Goal: Task Accomplishment & Management: Use online tool/utility

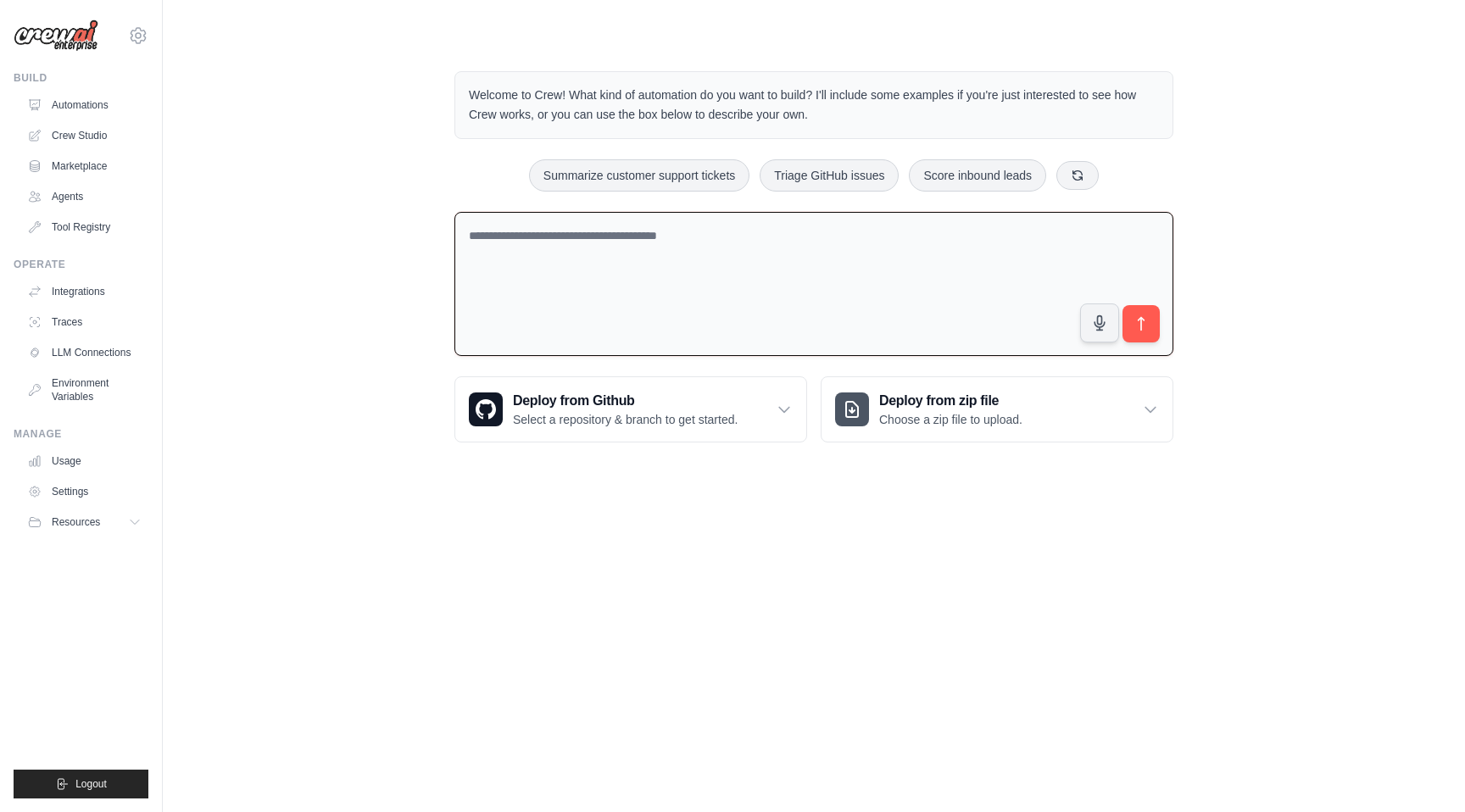
click at [637, 265] on textarea at bounding box center [814, 284] width 719 height 145
click at [107, 136] on link "Crew Studio" at bounding box center [85, 135] width 128 height 27
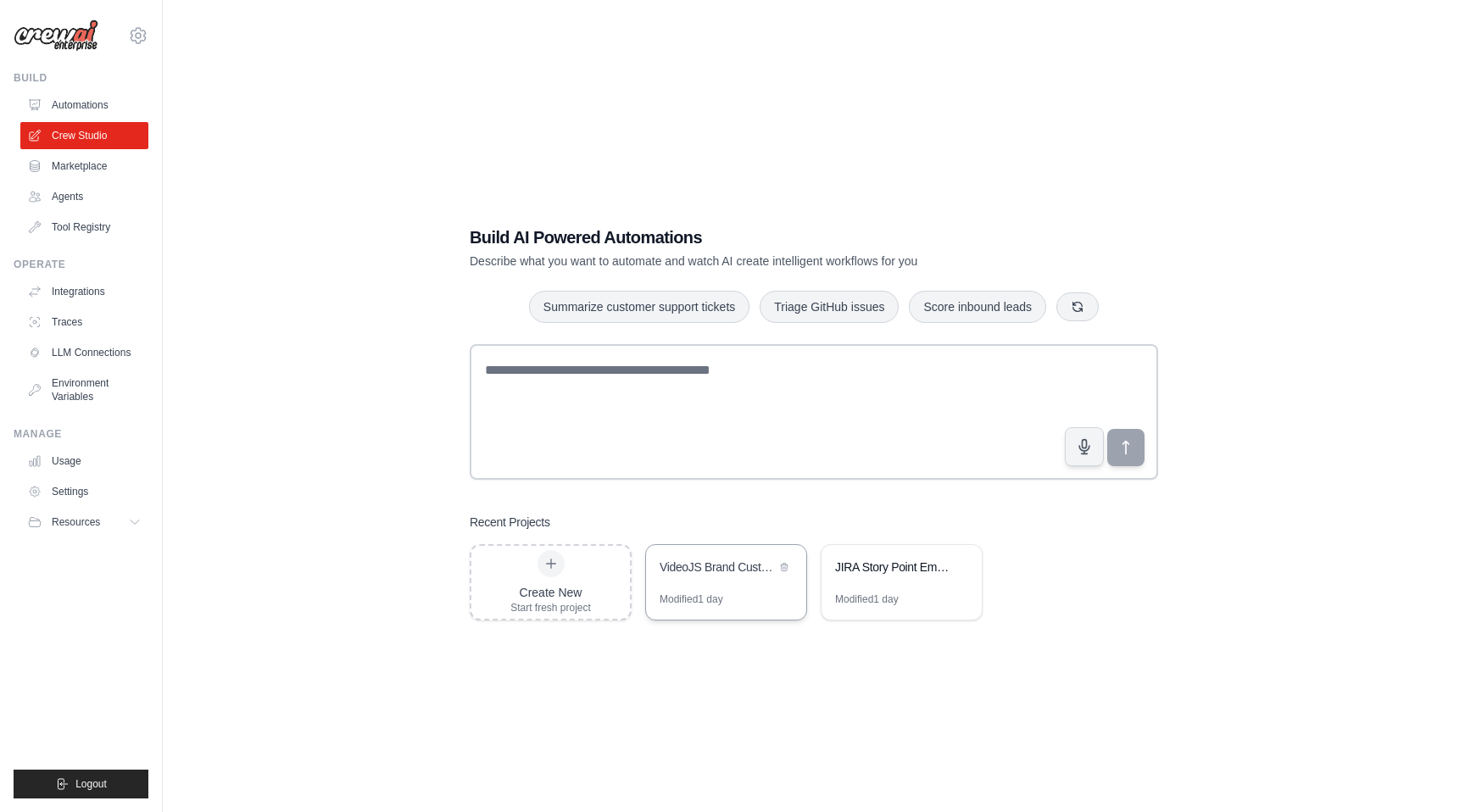
click at [710, 575] on div "VideoJS Brand Customization Automation" at bounding box center [717, 568] width 116 height 21
click at [72, 486] on link "Settings" at bounding box center [85, 491] width 128 height 27
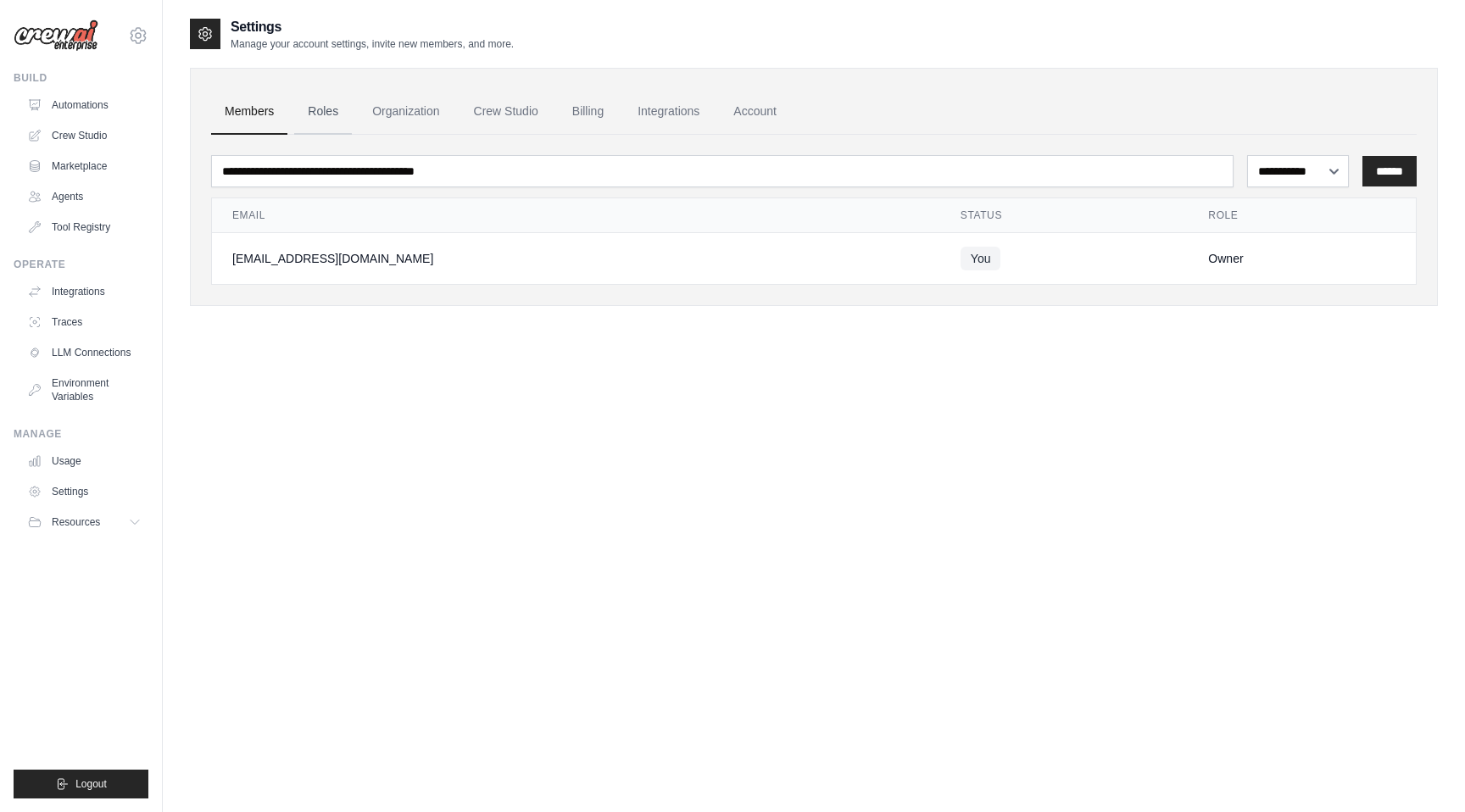
click at [341, 114] on link "Roles" at bounding box center [323, 112] width 57 height 46
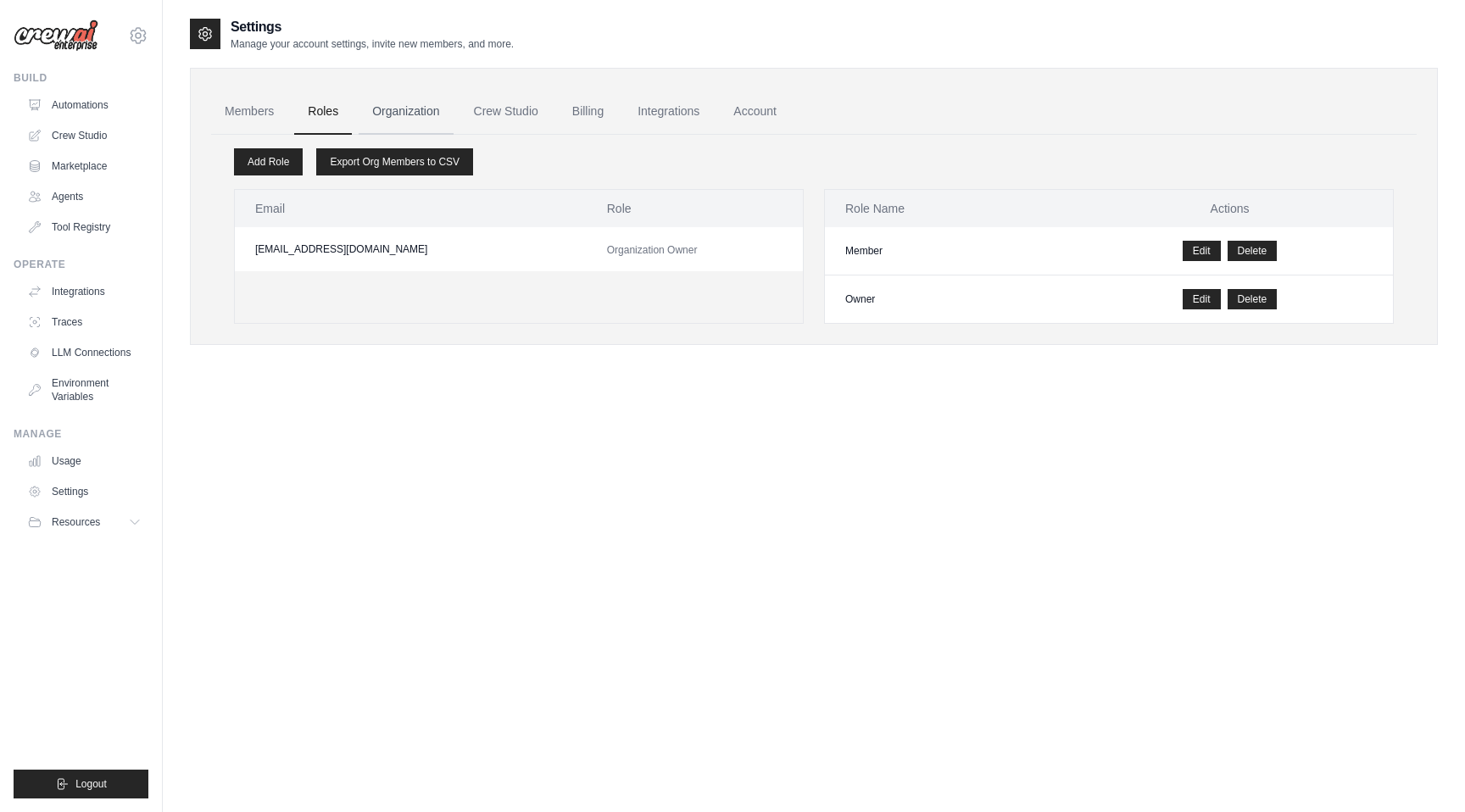
click at [392, 114] on link "Organization" at bounding box center [405, 112] width 94 height 46
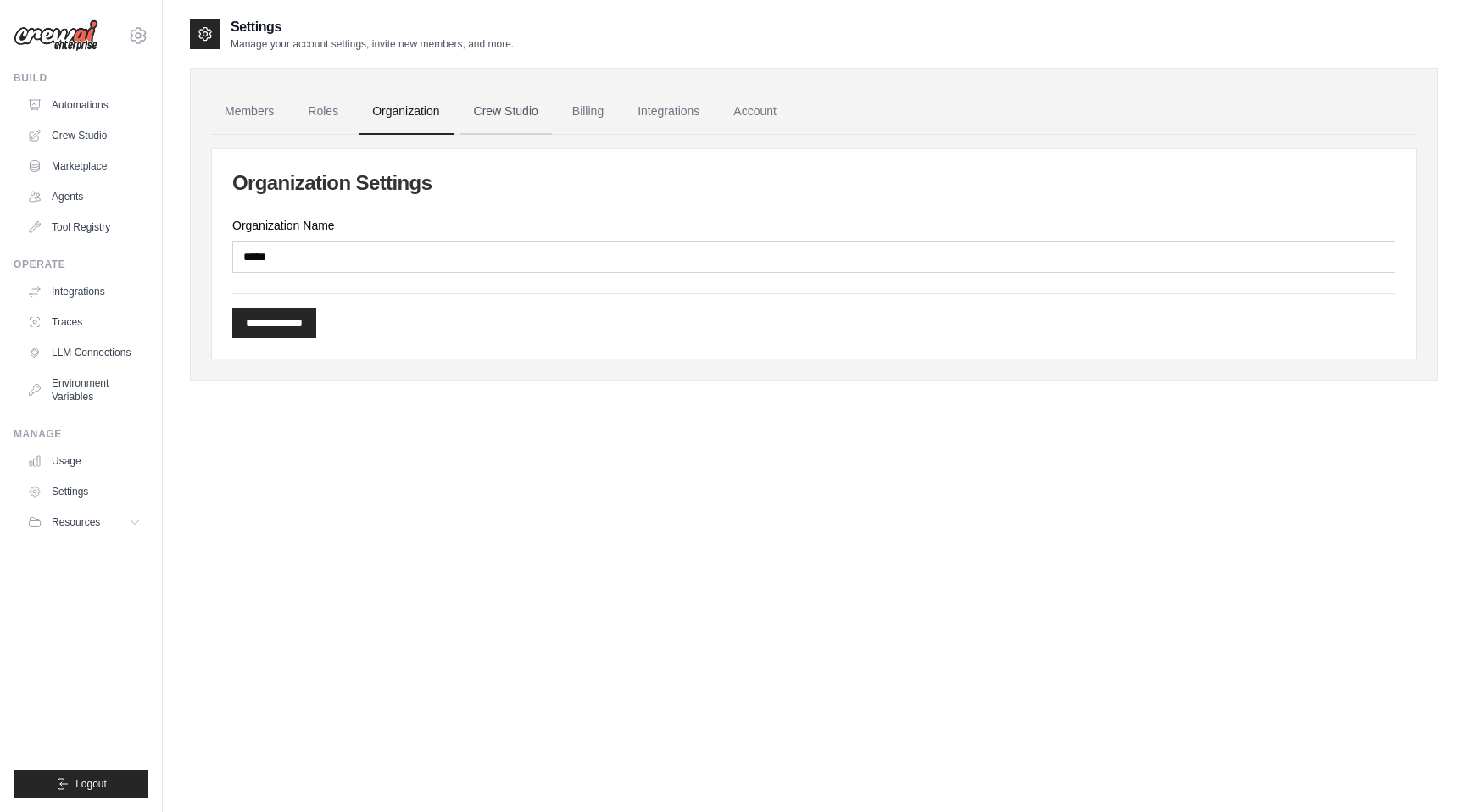
click at [478, 113] on link "Crew Studio" at bounding box center [506, 112] width 91 height 46
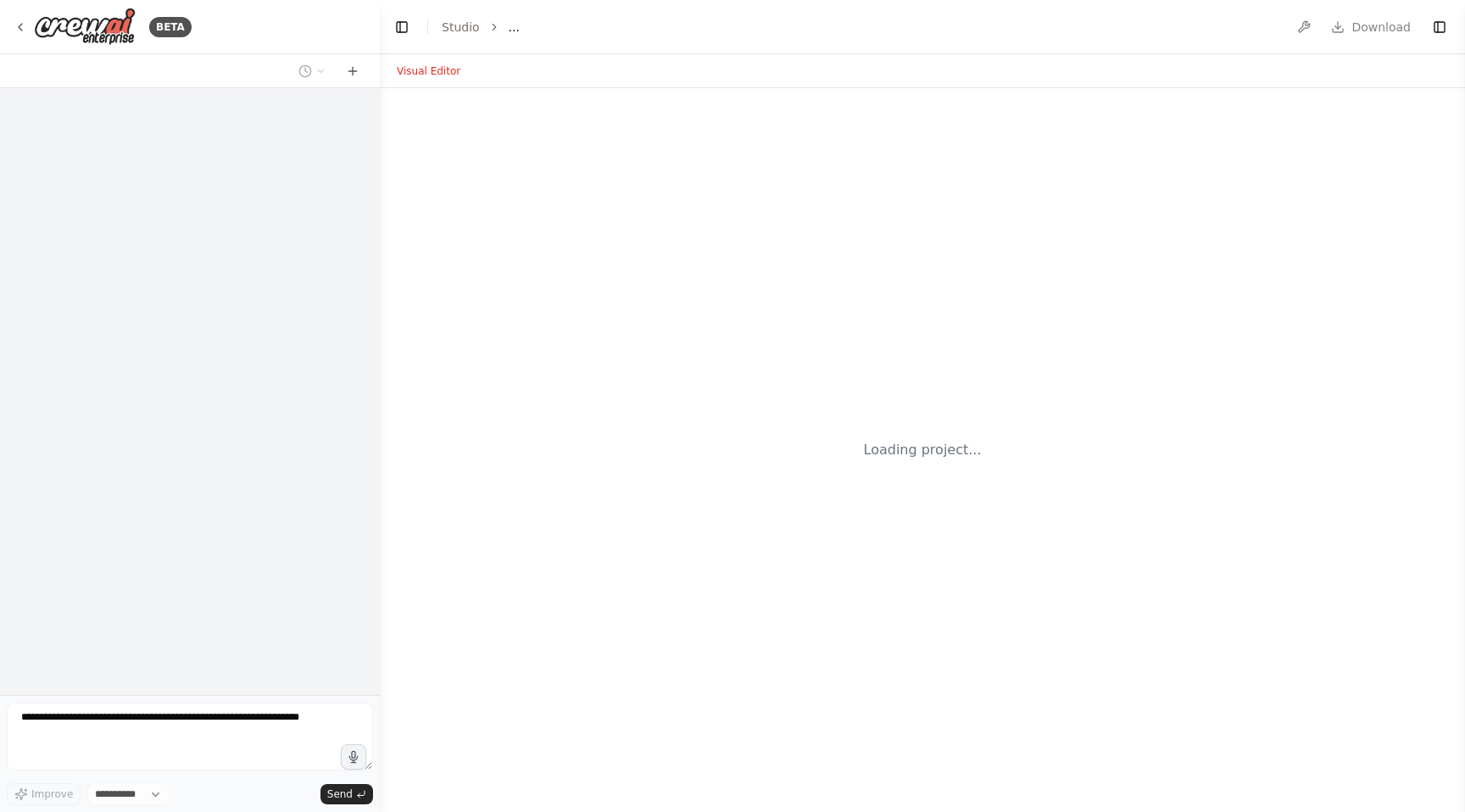
select select "****"
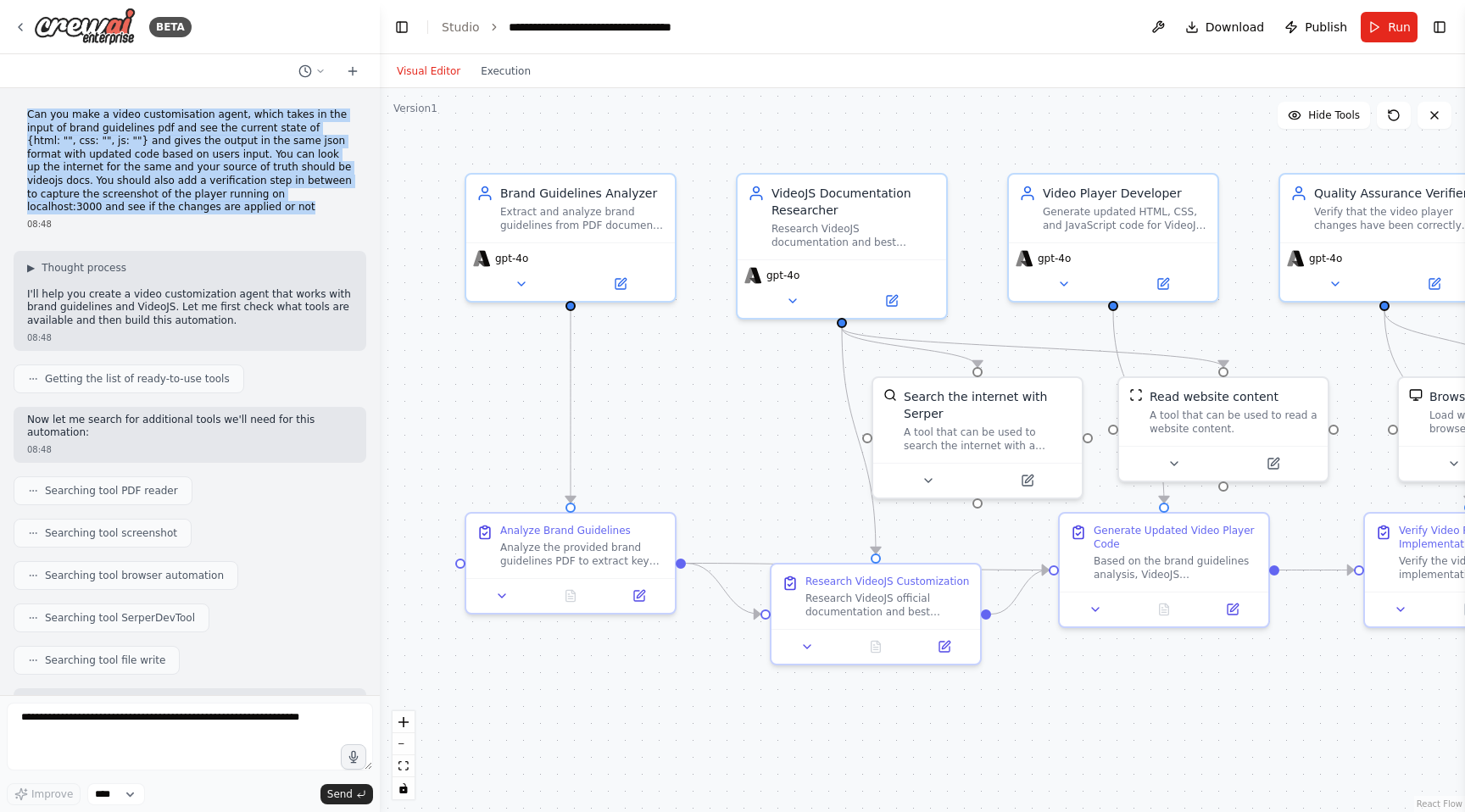
drag, startPoint x: 26, startPoint y: 111, endPoint x: 122, endPoint y: 206, distance: 135.1
click at [122, 207] on div "Can you make a video customisation agent, which takes in the input of brand gui…" at bounding box center [190, 169] width 353 height 136
copy p "Can you make a video customisation agent, which takes in the input of brand gui…"
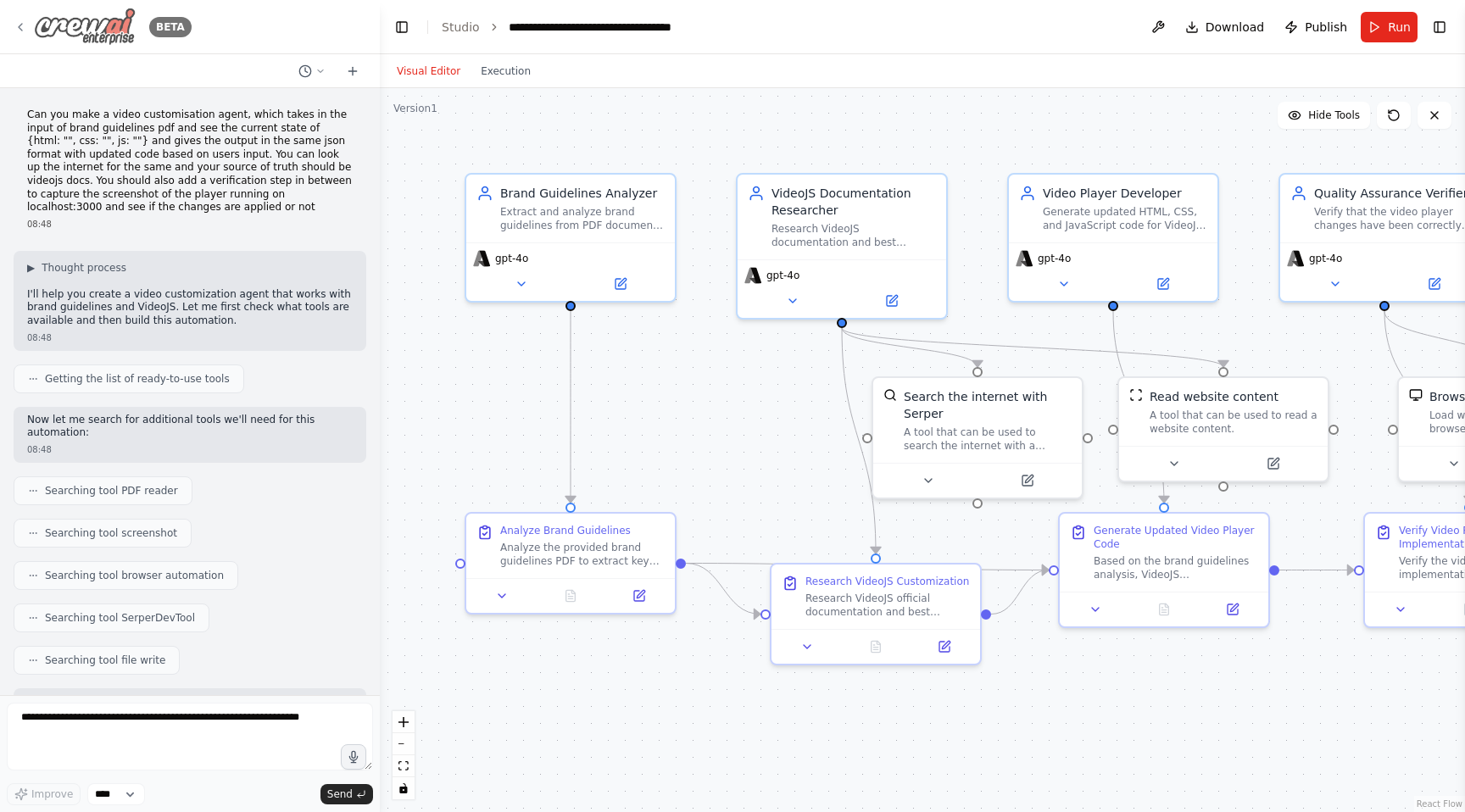
click at [21, 28] on icon at bounding box center [21, 28] width 14 height 14
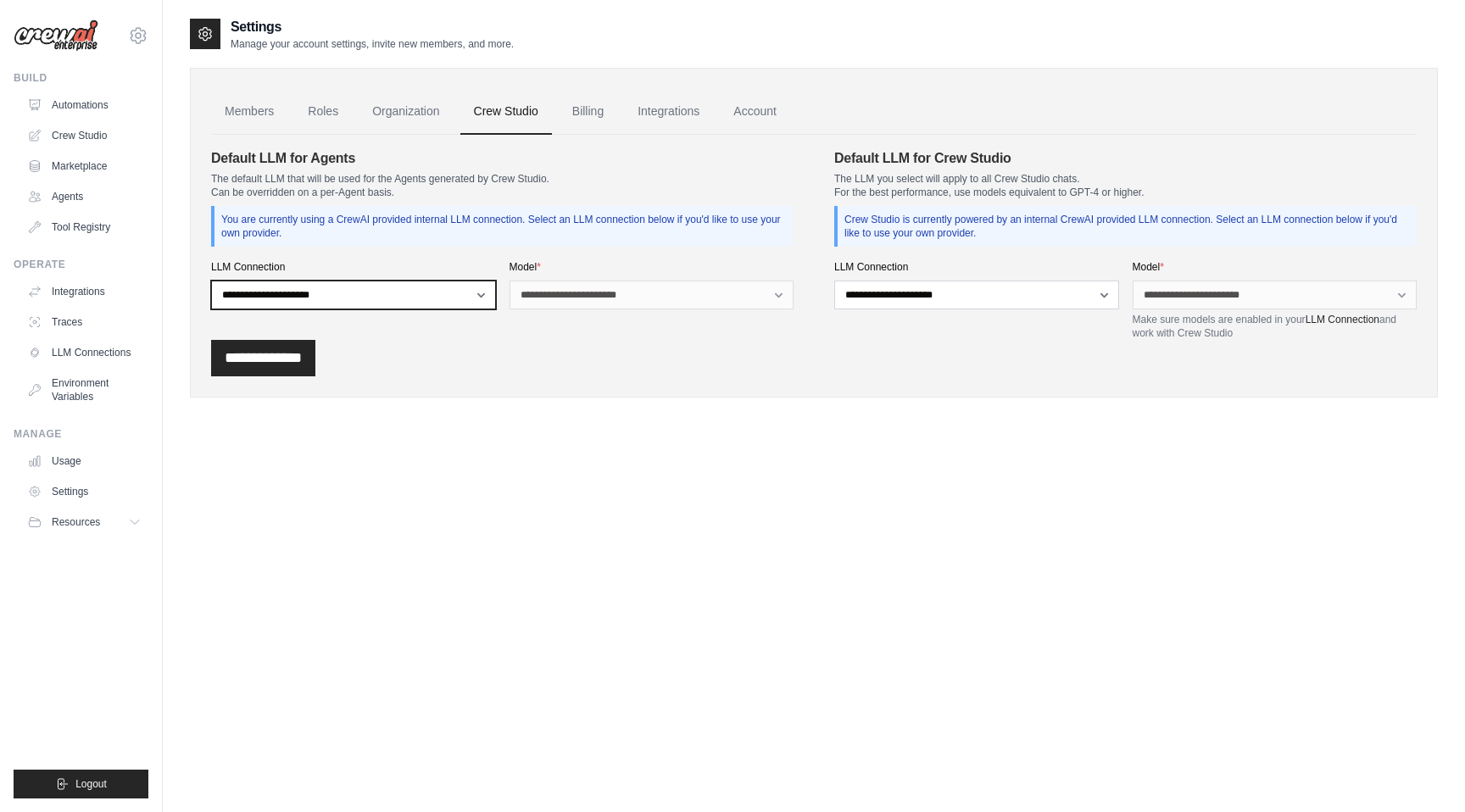
click at [438, 293] on select "**********" at bounding box center [353, 294] width 284 height 29
click at [408, 296] on select "**********" at bounding box center [353, 294] width 284 height 29
click at [72, 139] on link "Crew Studio" at bounding box center [85, 135] width 128 height 27
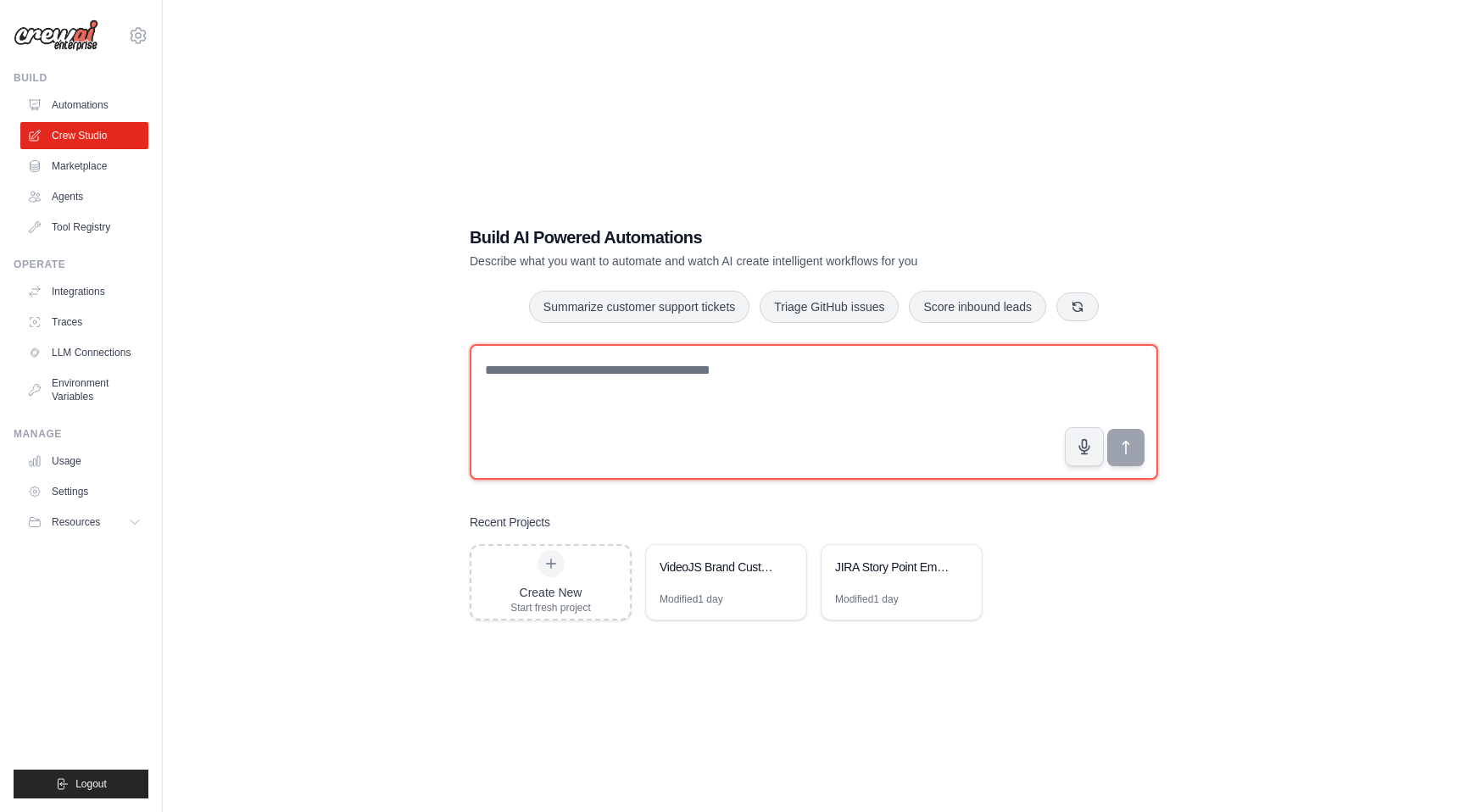
click at [578, 375] on textarea at bounding box center [813, 411] width 688 height 136
paste textarea "**********"
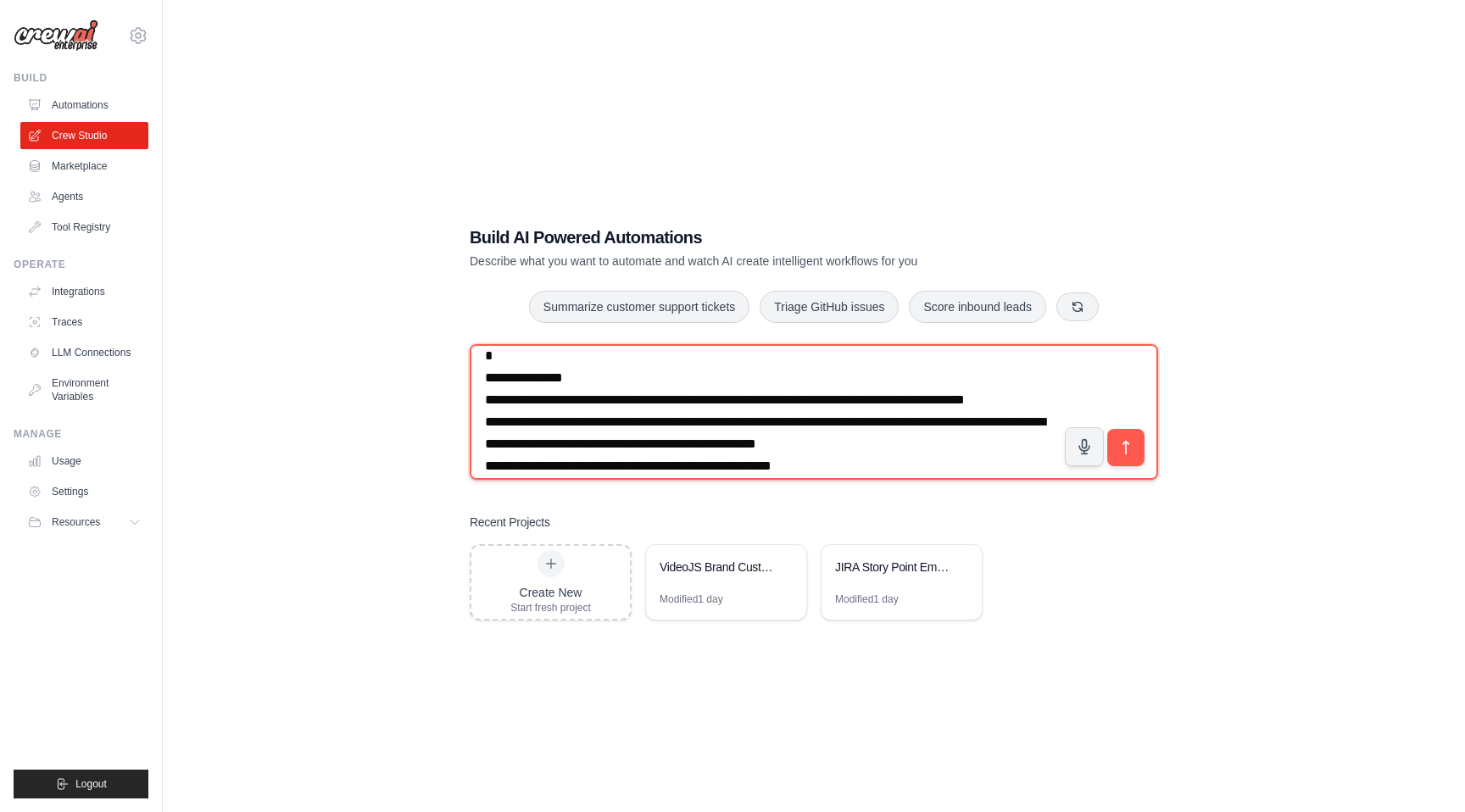
scroll to position [187, 0]
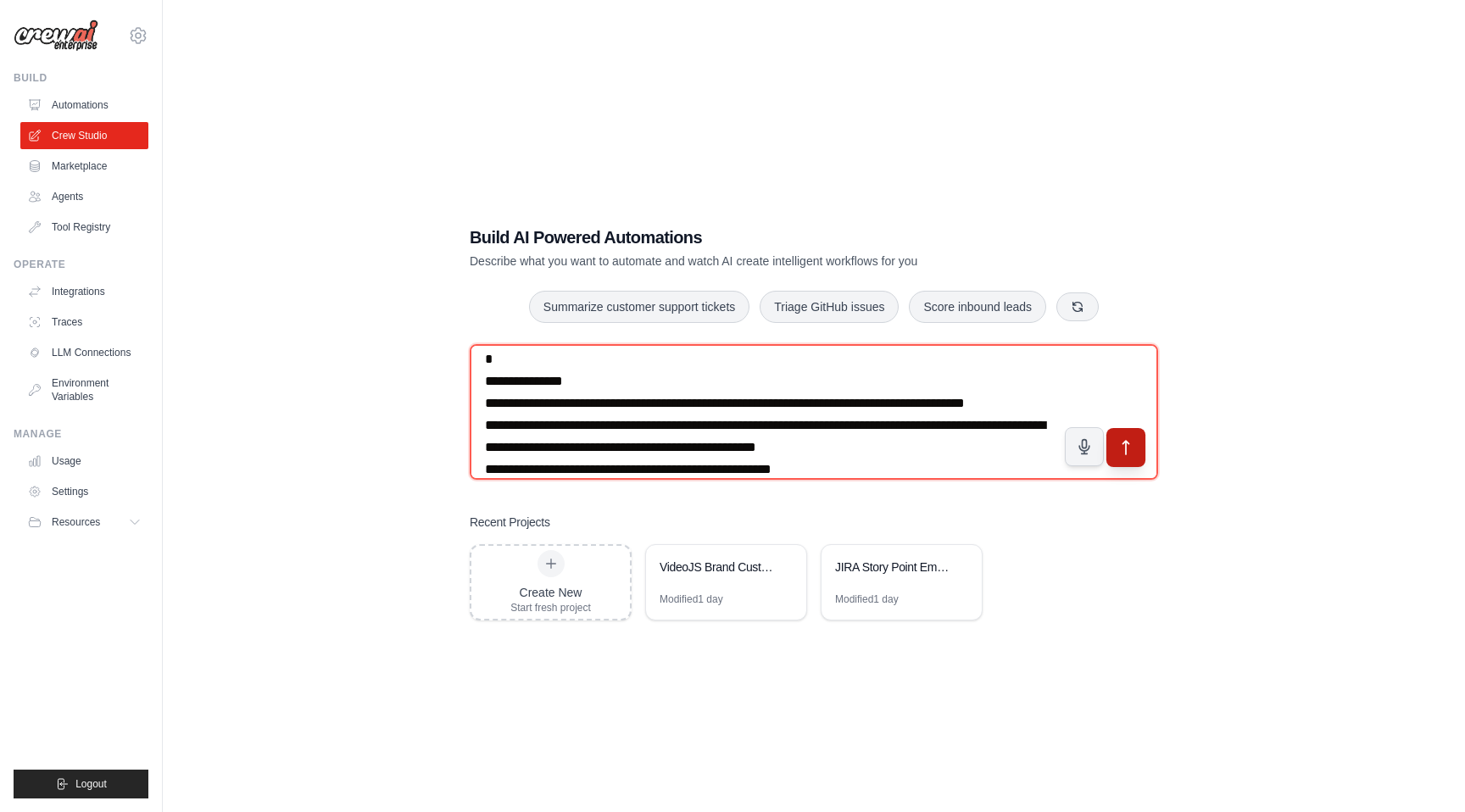
type textarea "**********"
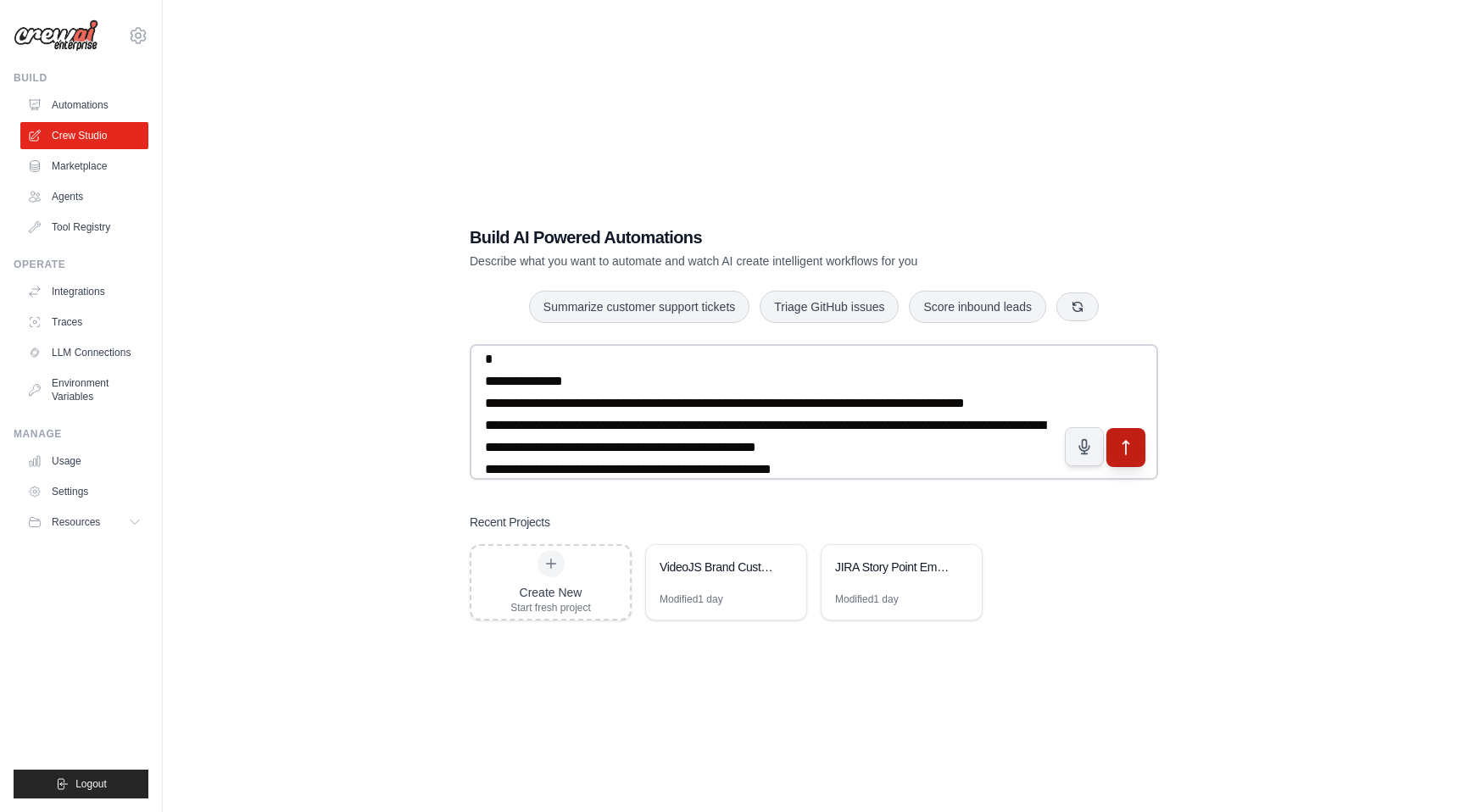
click at [1118, 444] on icon "submit" at bounding box center [1126, 448] width 18 height 18
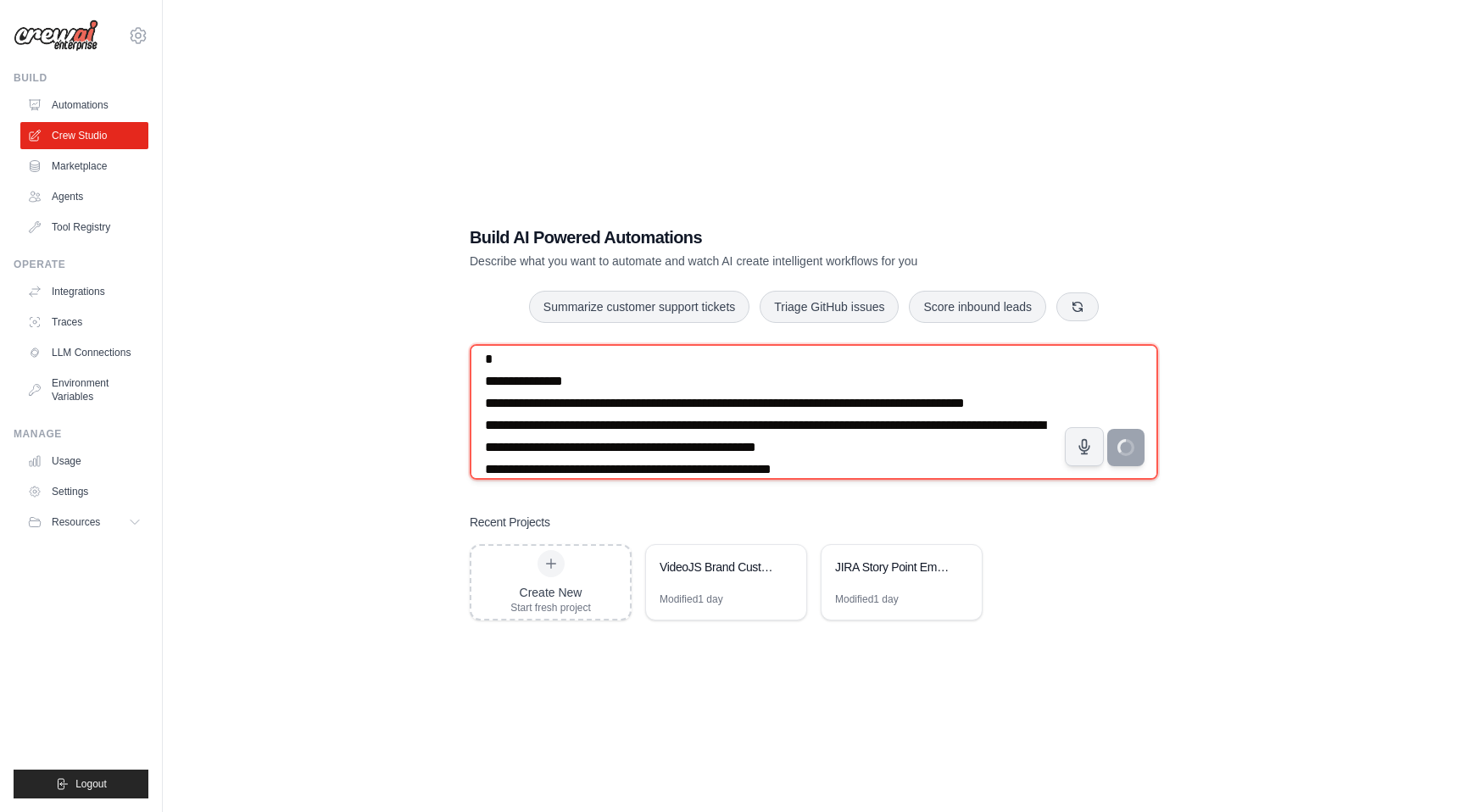
click at [722, 443] on textarea "**********" at bounding box center [813, 411] width 688 height 136
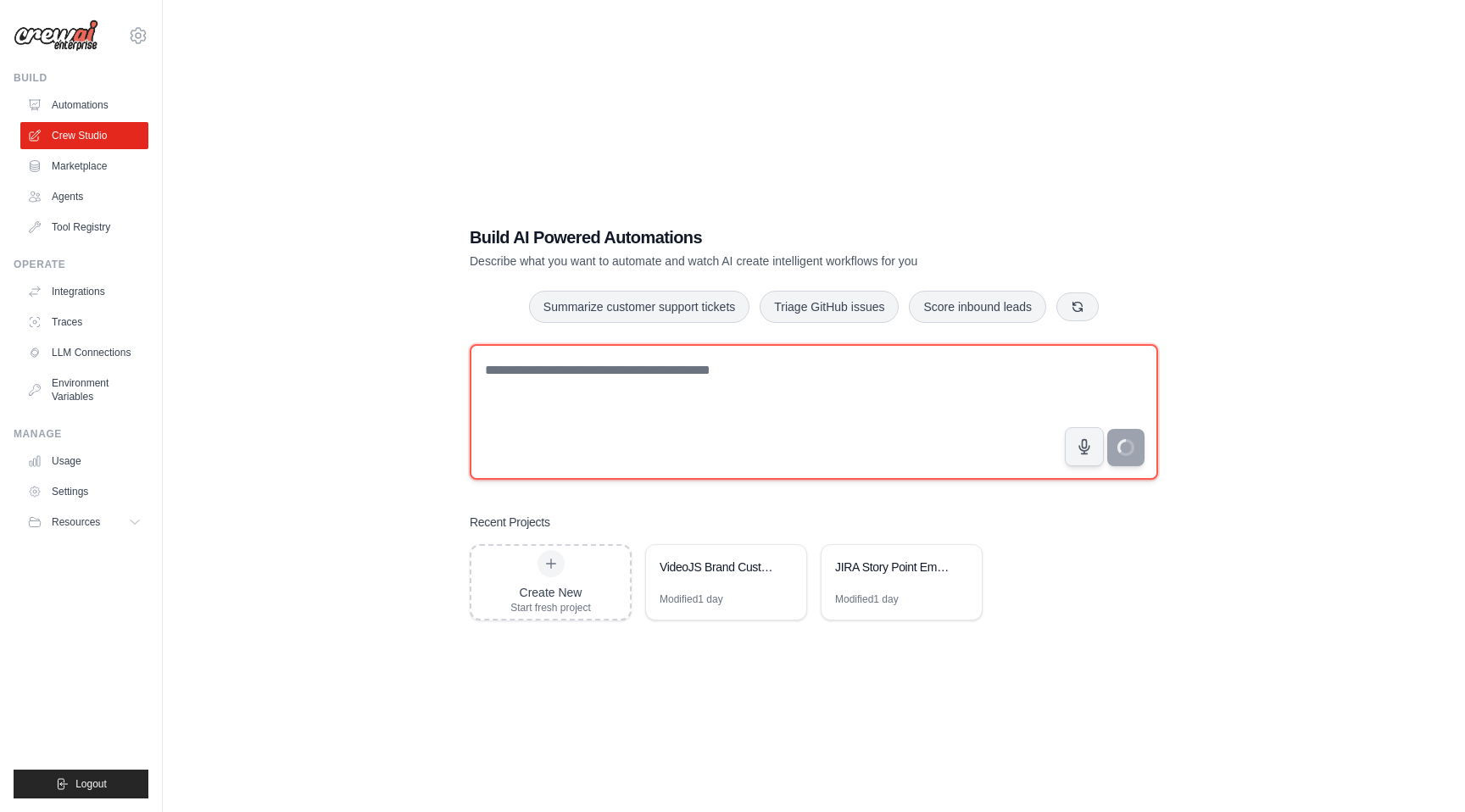
scroll to position [0, 0]
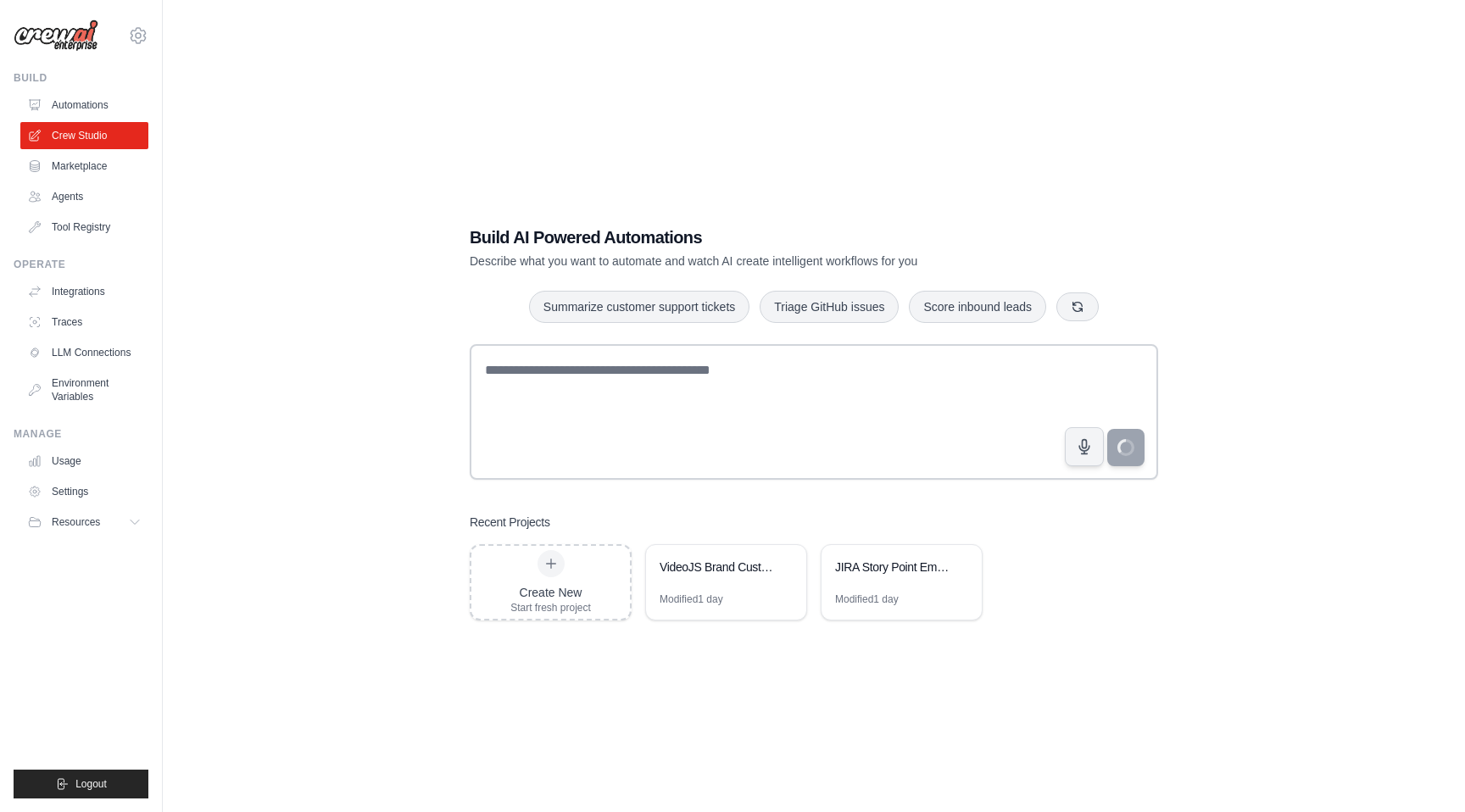
click at [457, 293] on div "Build AI Powered Automations Describe what you want to automate and watch AI cr…" at bounding box center [813, 422] width 729 height 449
click link "LLM Connections"
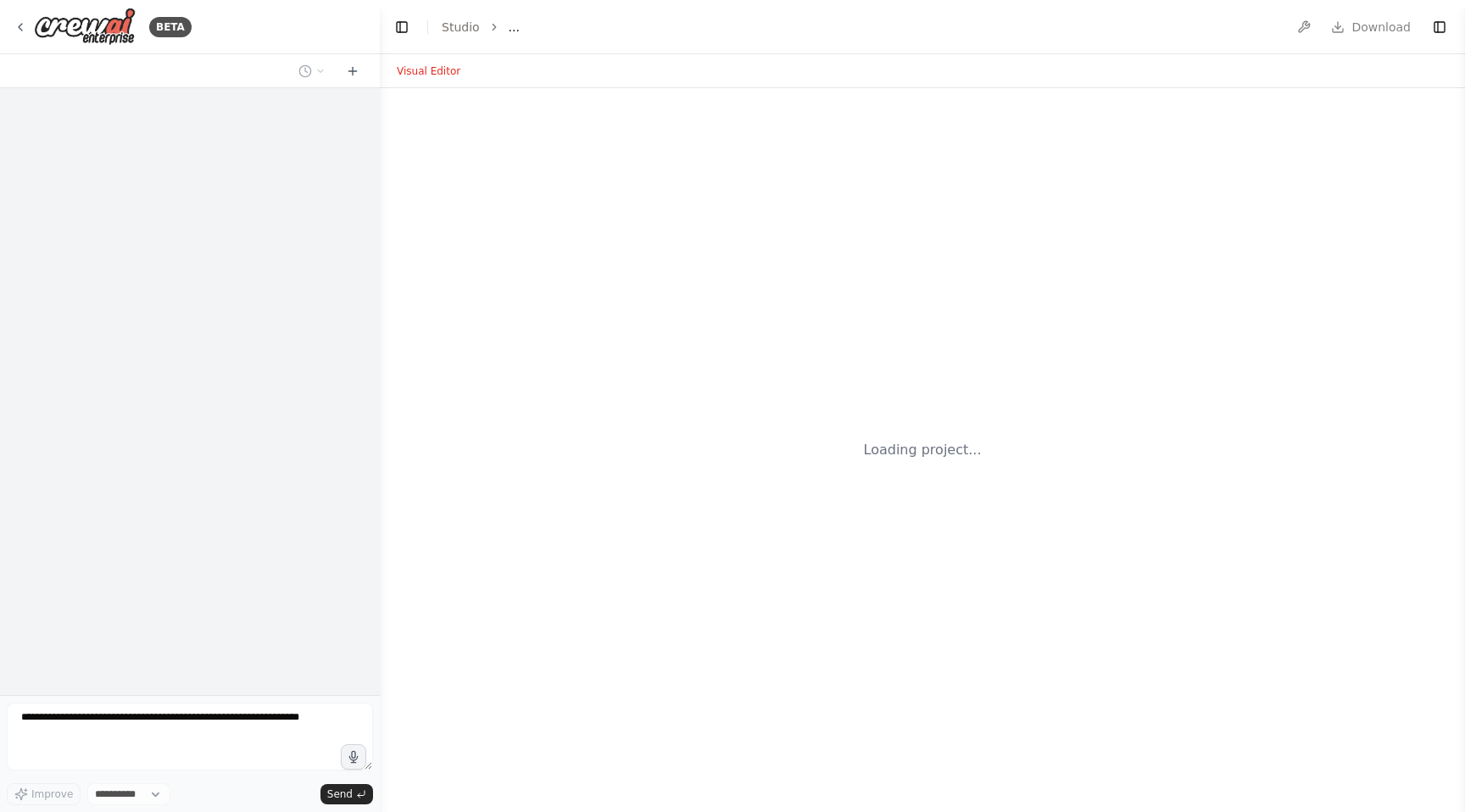
select select "****"
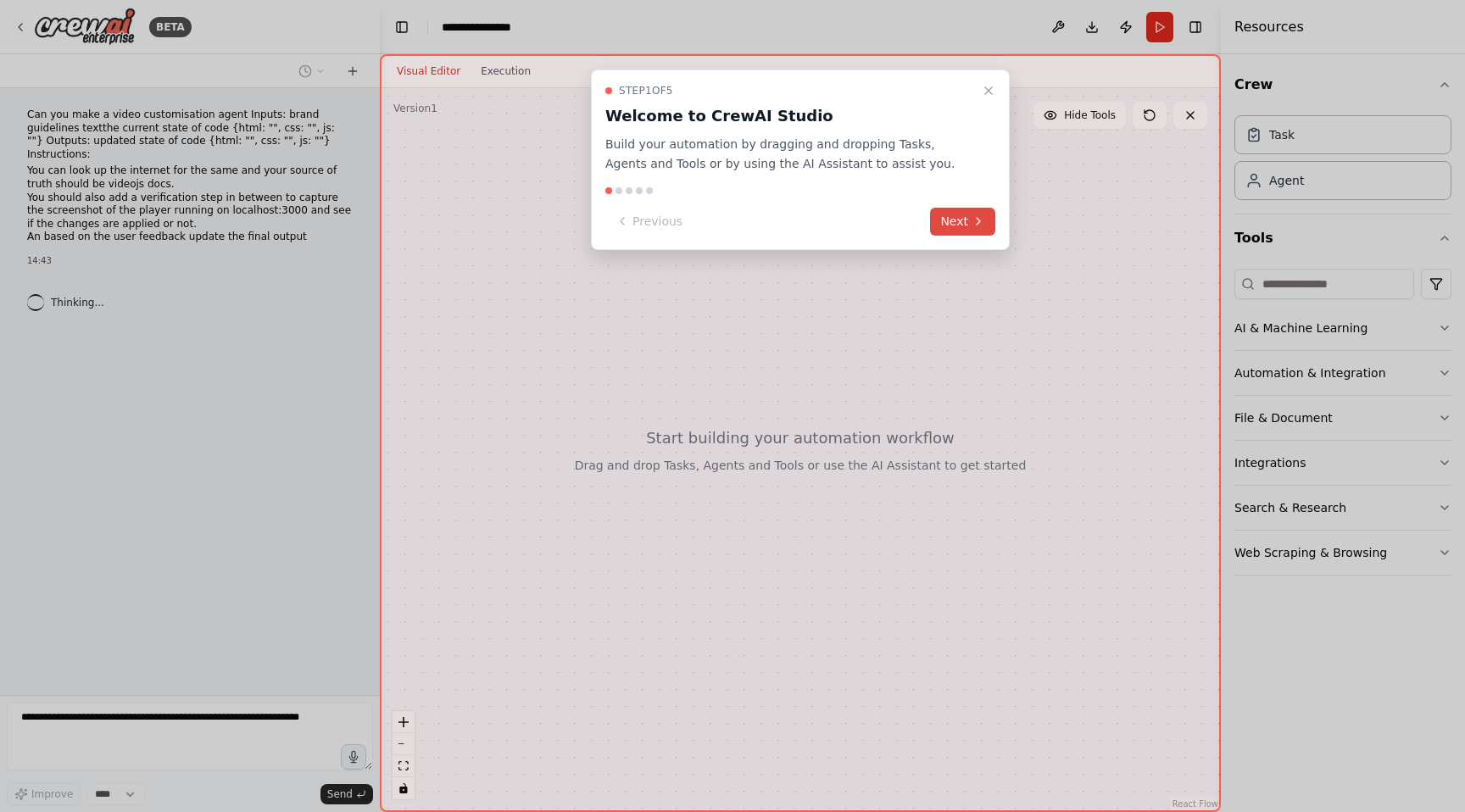
click at [963, 216] on button "Next" at bounding box center [963, 222] width 65 height 28
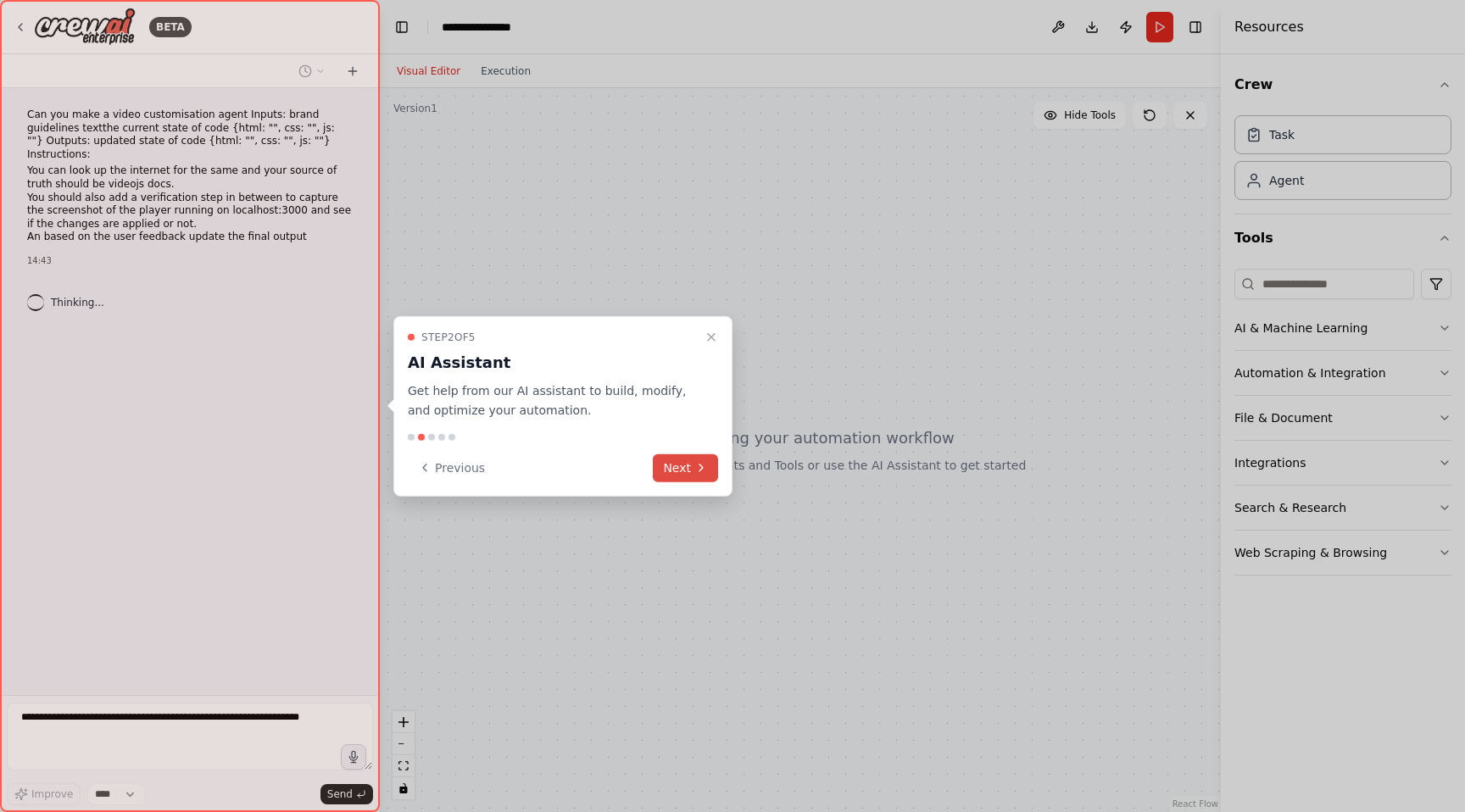
click at [701, 467] on icon at bounding box center [701, 467] width 14 height 14
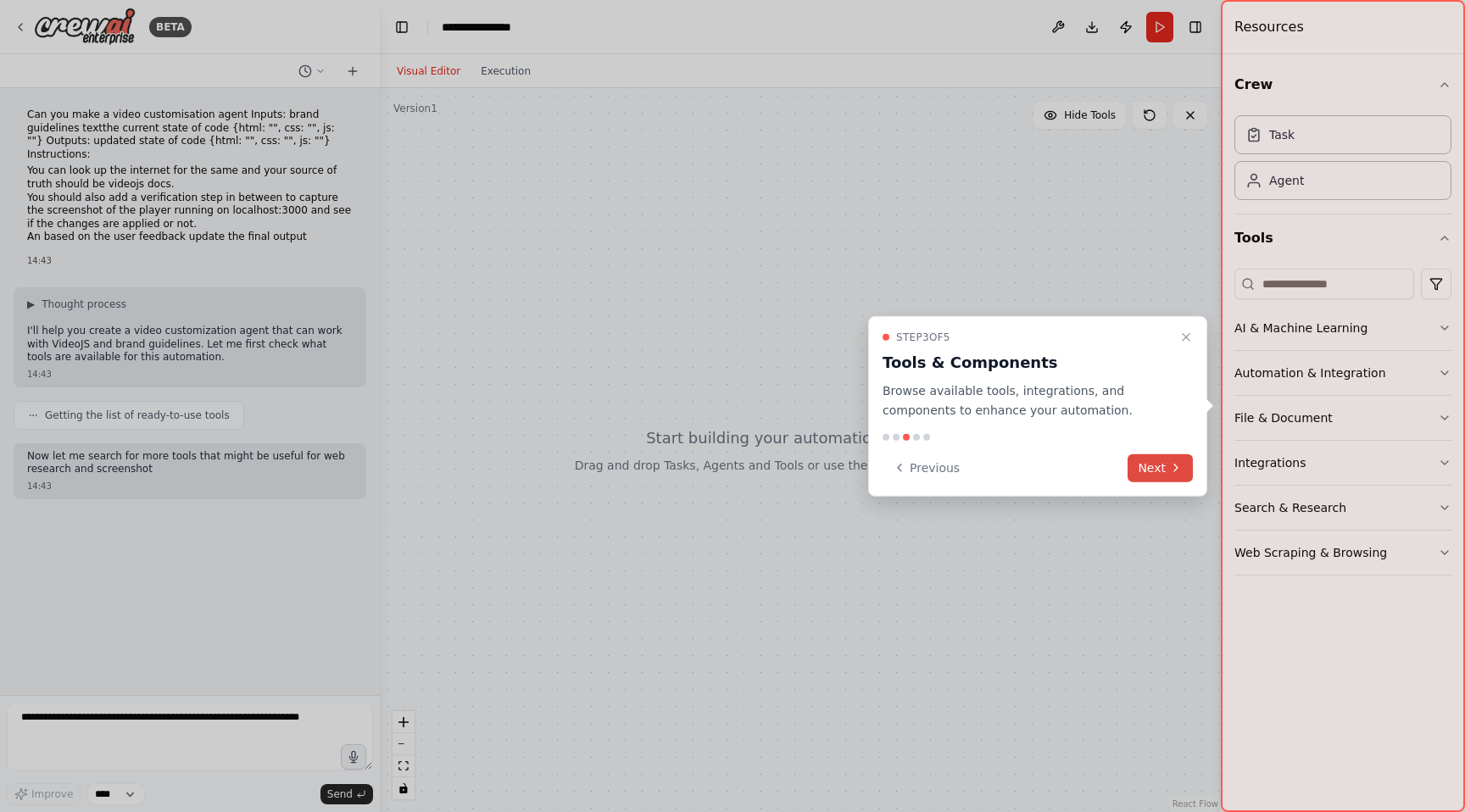
click at [1153, 469] on button "Next" at bounding box center [1160, 467] width 65 height 28
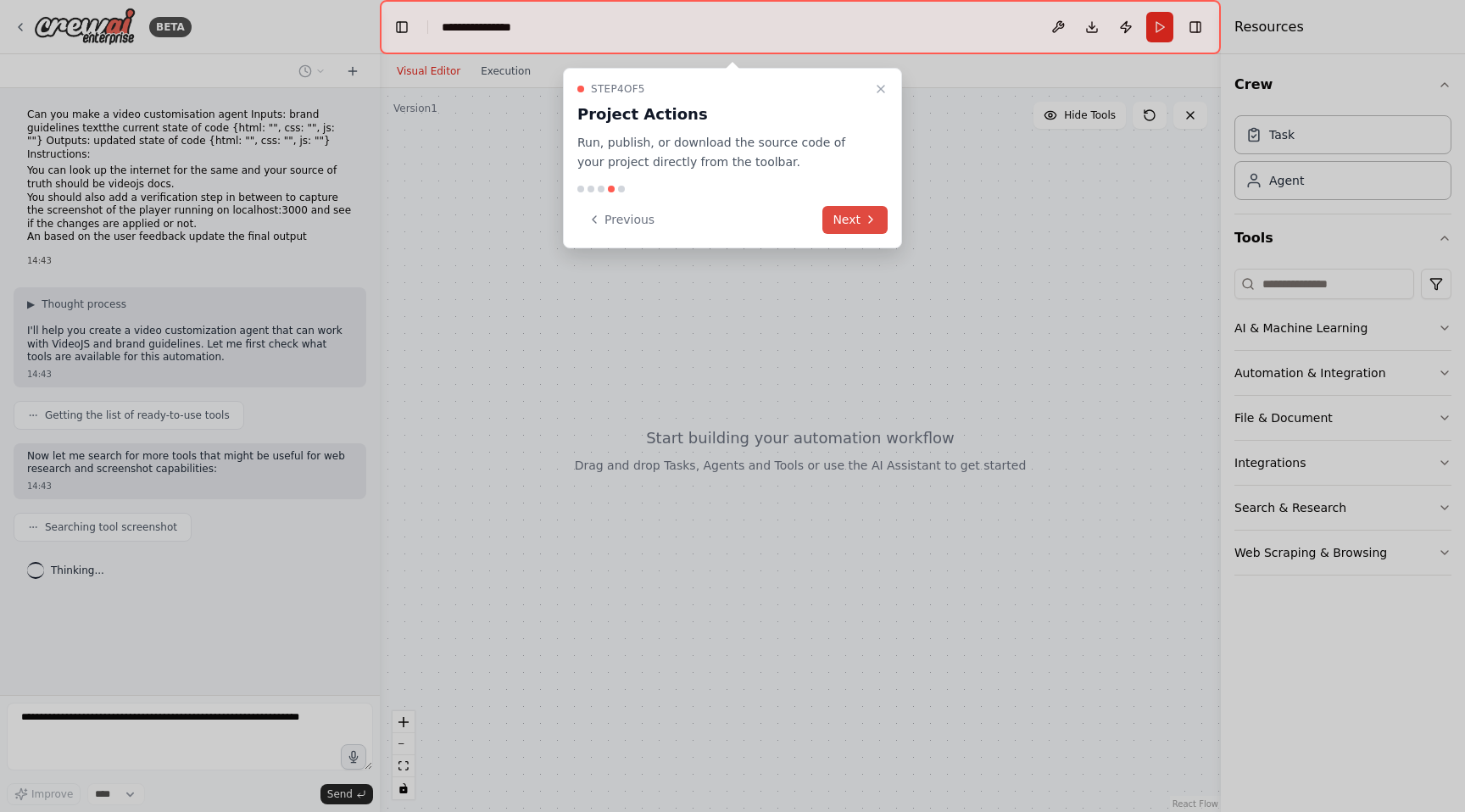
click at [854, 218] on button "Next" at bounding box center [855, 220] width 65 height 28
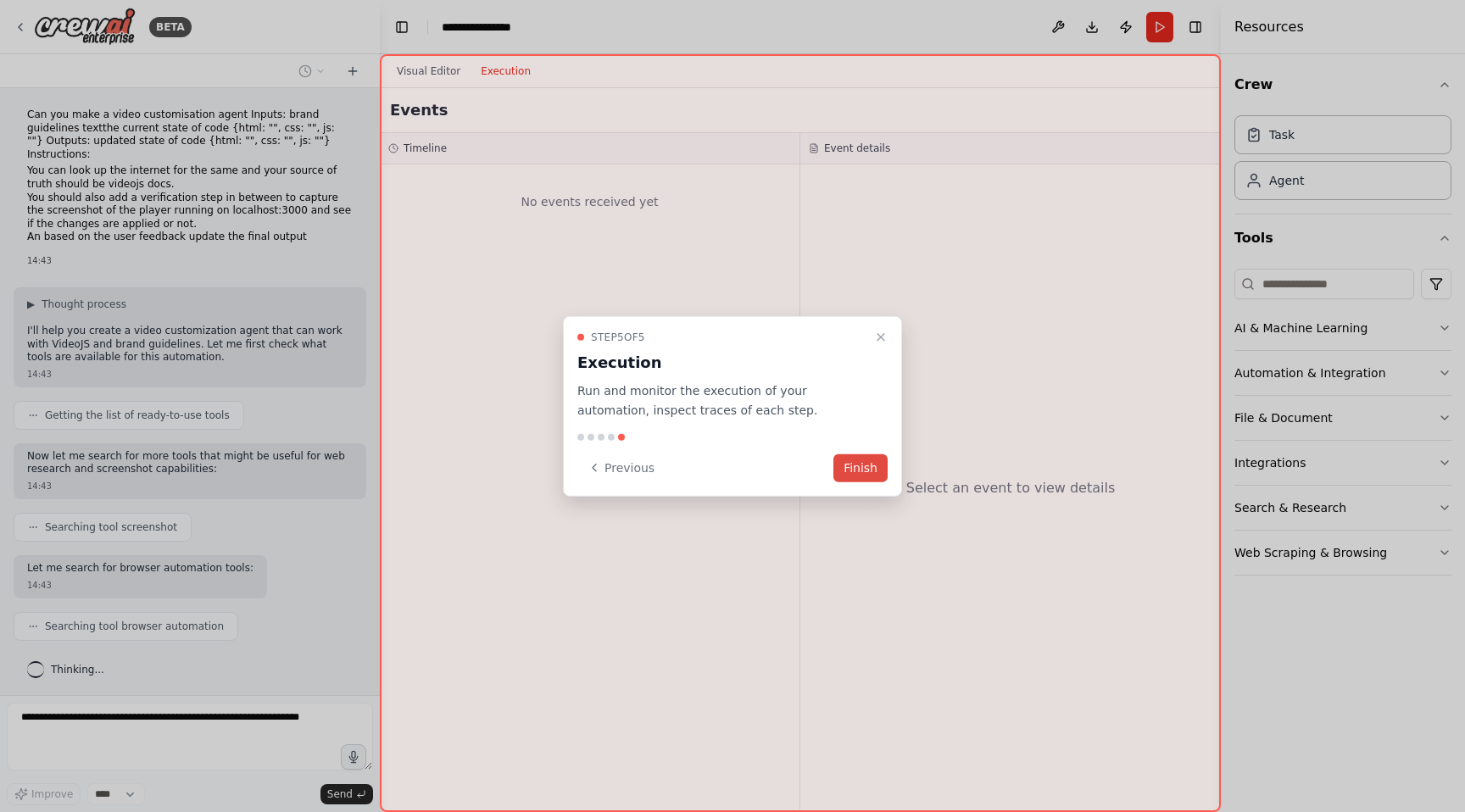
click at [863, 467] on button "Finish" at bounding box center [860, 467] width 54 height 28
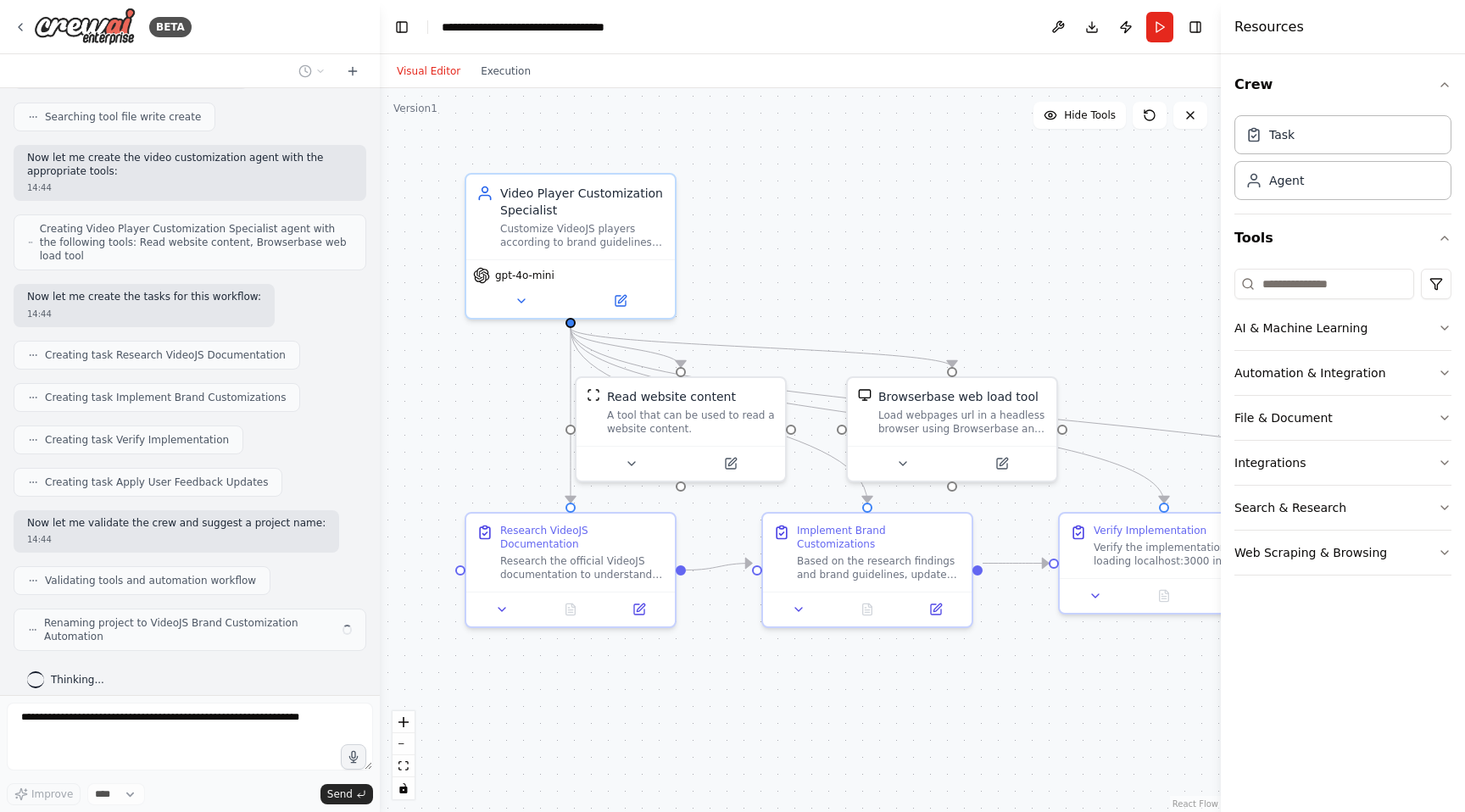
scroll to position [594, 0]
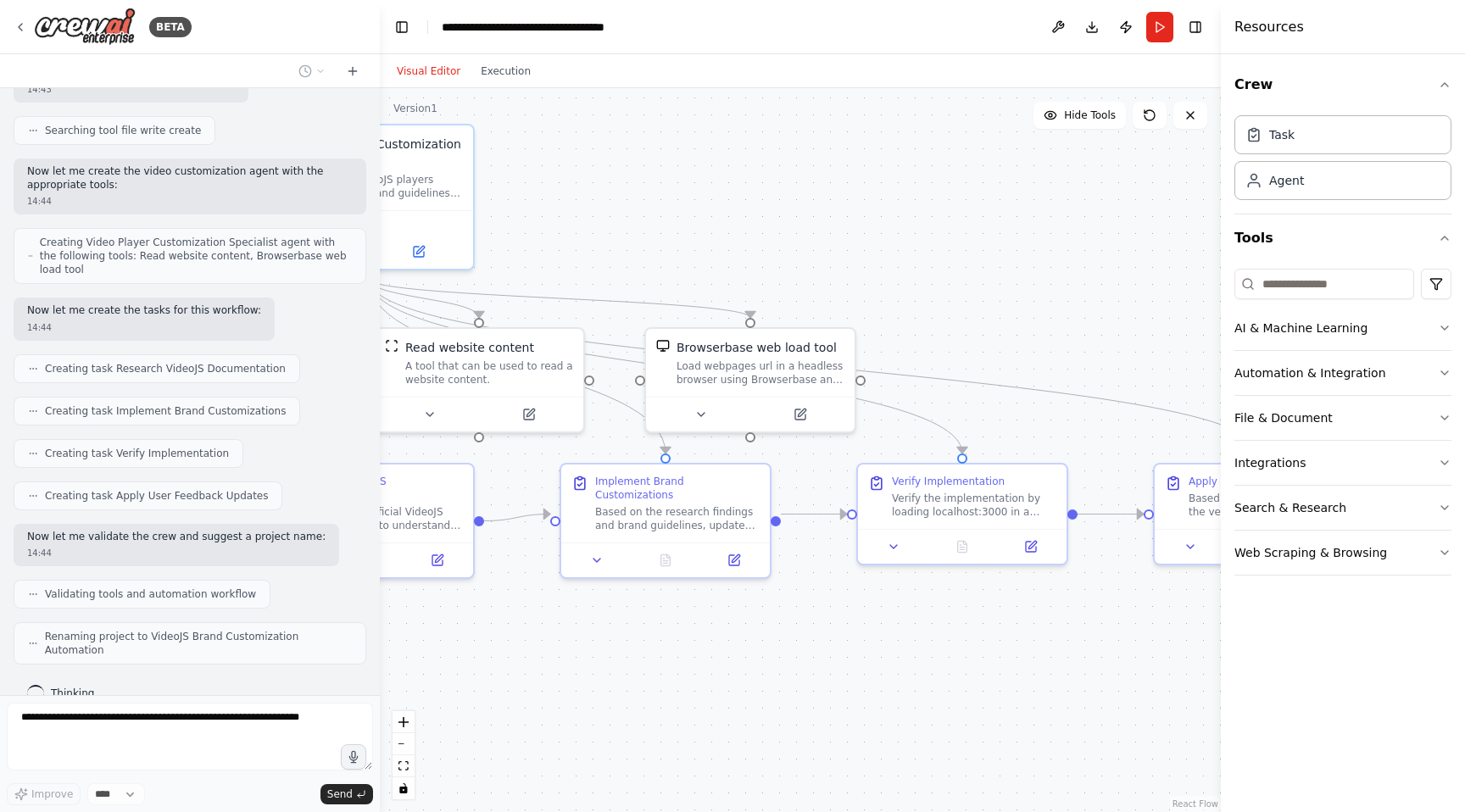
drag, startPoint x: 955, startPoint y: 299, endPoint x: 755, endPoint y: 250, distance: 205.9
click at [755, 250] on div ".deletable-edge-delete-btn { width: 20px; height: 20px; border: 0px solid #ffff…" at bounding box center [799, 450] width 841 height 724
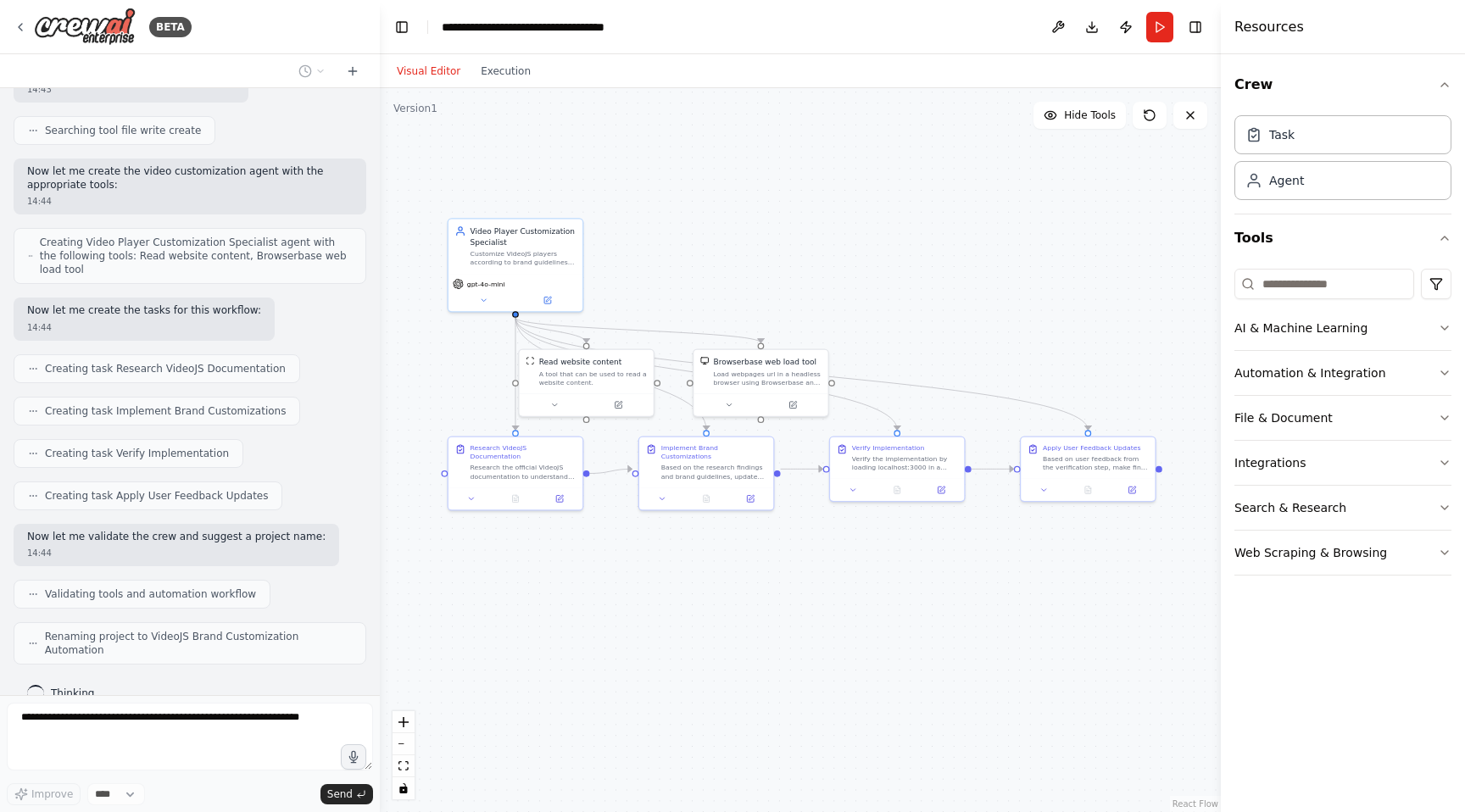
drag, startPoint x: 755, startPoint y: 250, endPoint x: 763, endPoint y: 297, distance: 47.7
click at [763, 298] on div ".deletable-edge-delete-btn { width: 20px; height: 20px; border: 0px solid #ffff…" at bounding box center [799, 450] width 841 height 724
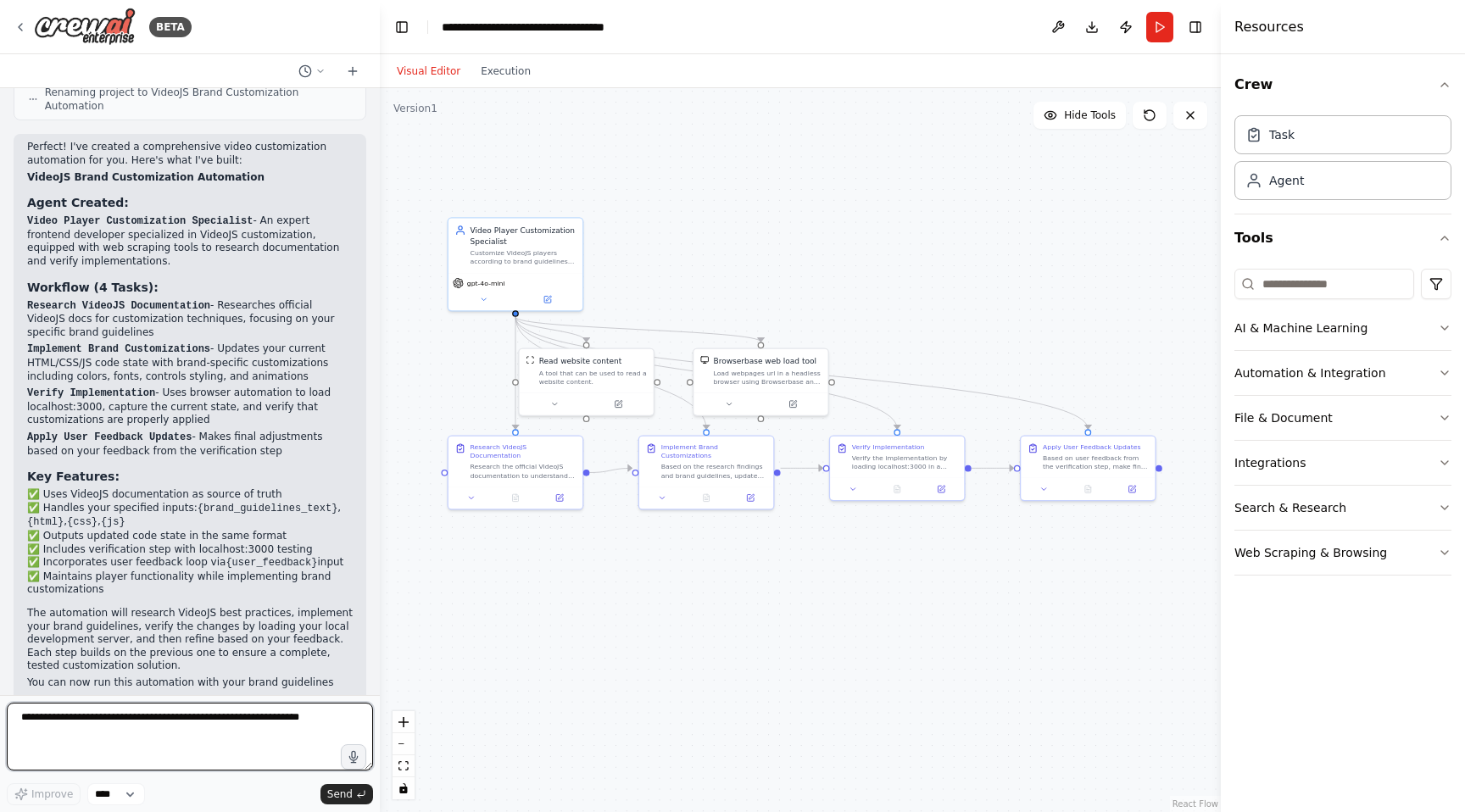
scroll to position [1151, 0]
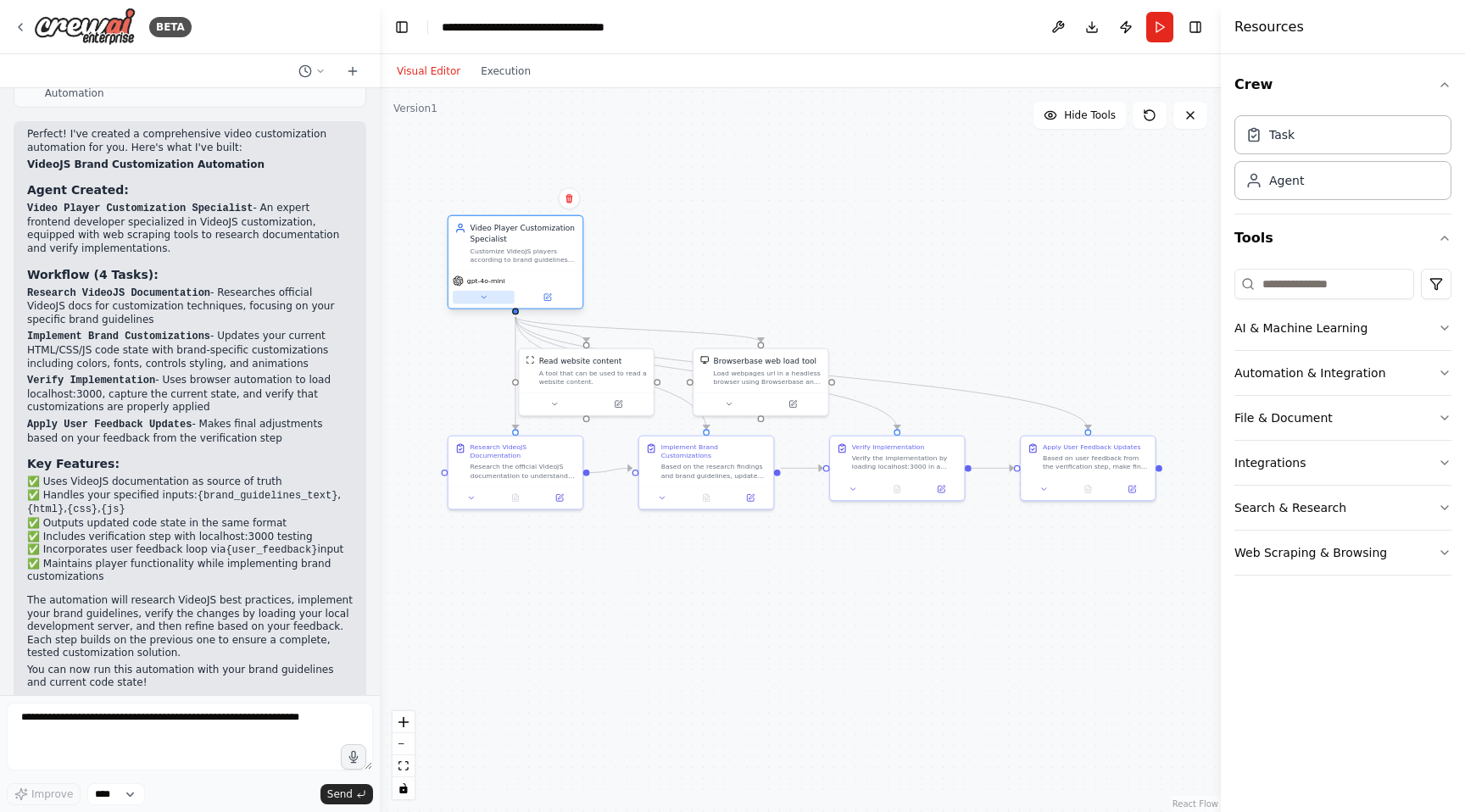
click at [481, 293] on icon at bounding box center [482, 297] width 9 height 9
click at [511, 488] on div "**********" at bounding box center [663, 395] width 541 height 465
click at [598, 467] on div "**********" at bounding box center [557, 432] width 216 height 230
click at [614, 488] on div "OpenAI - gpt-4o-mini" at bounding box center [549, 490] width 175 height 11
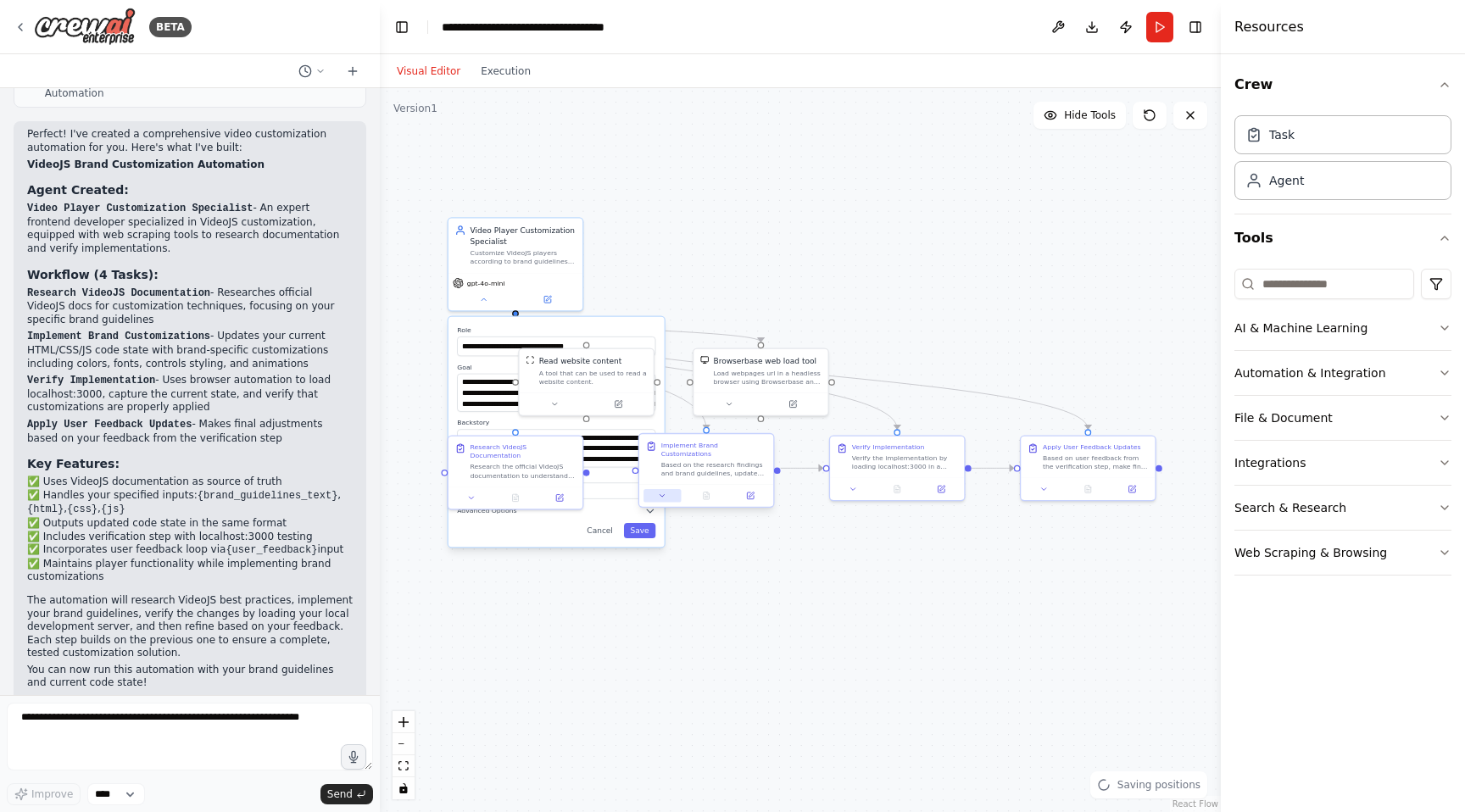
click at [650, 489] on button at bounding box center [662, 495] width 38 height 13
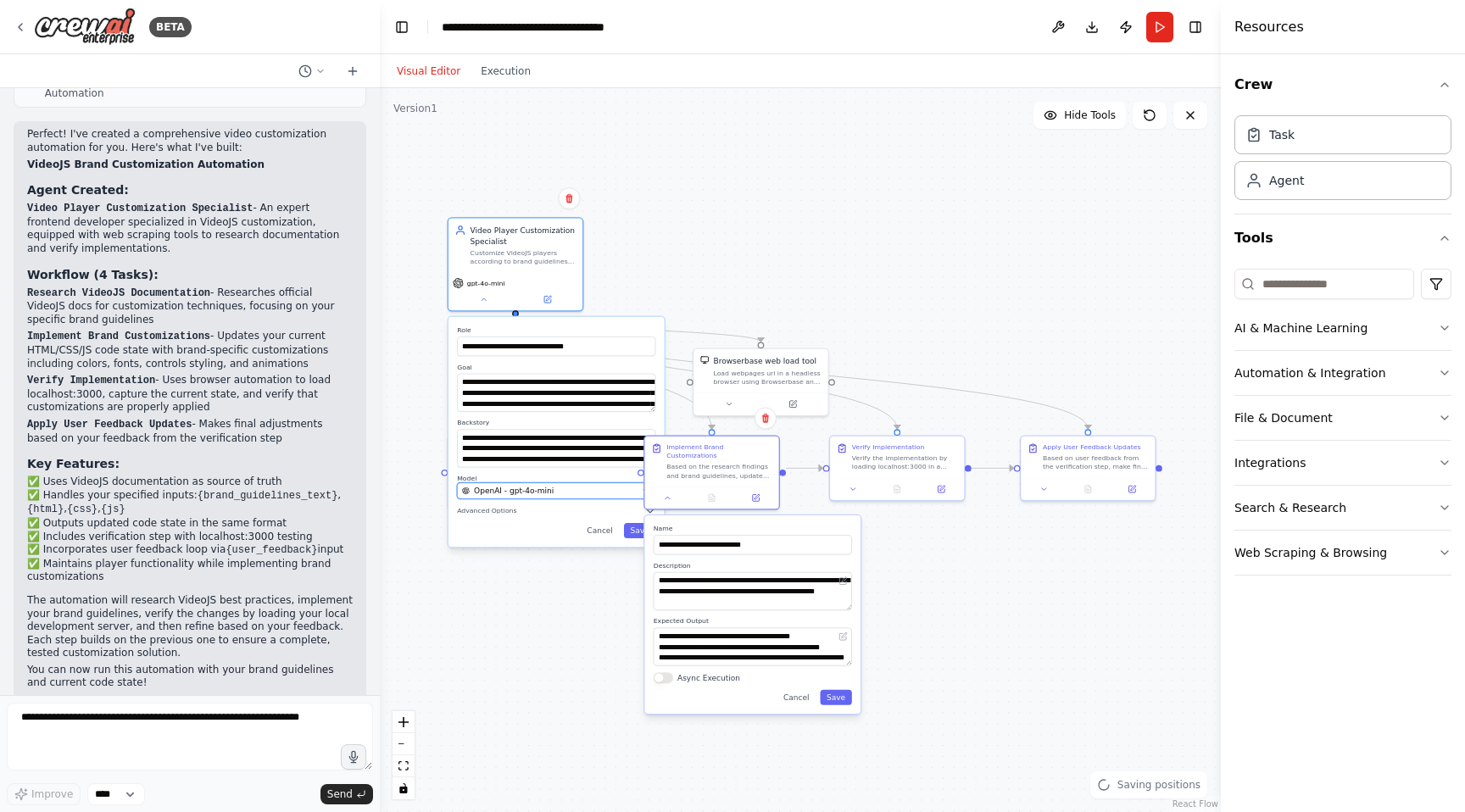
click at [625, 486] on div "OpenAI - gpt-4o-mini" at bounding box center [549, 490] width 175 height 11
click at [623, 488] on div "OpenAI - gpt-4o-mini" at bounding box center [549, 490] width 175 height 11
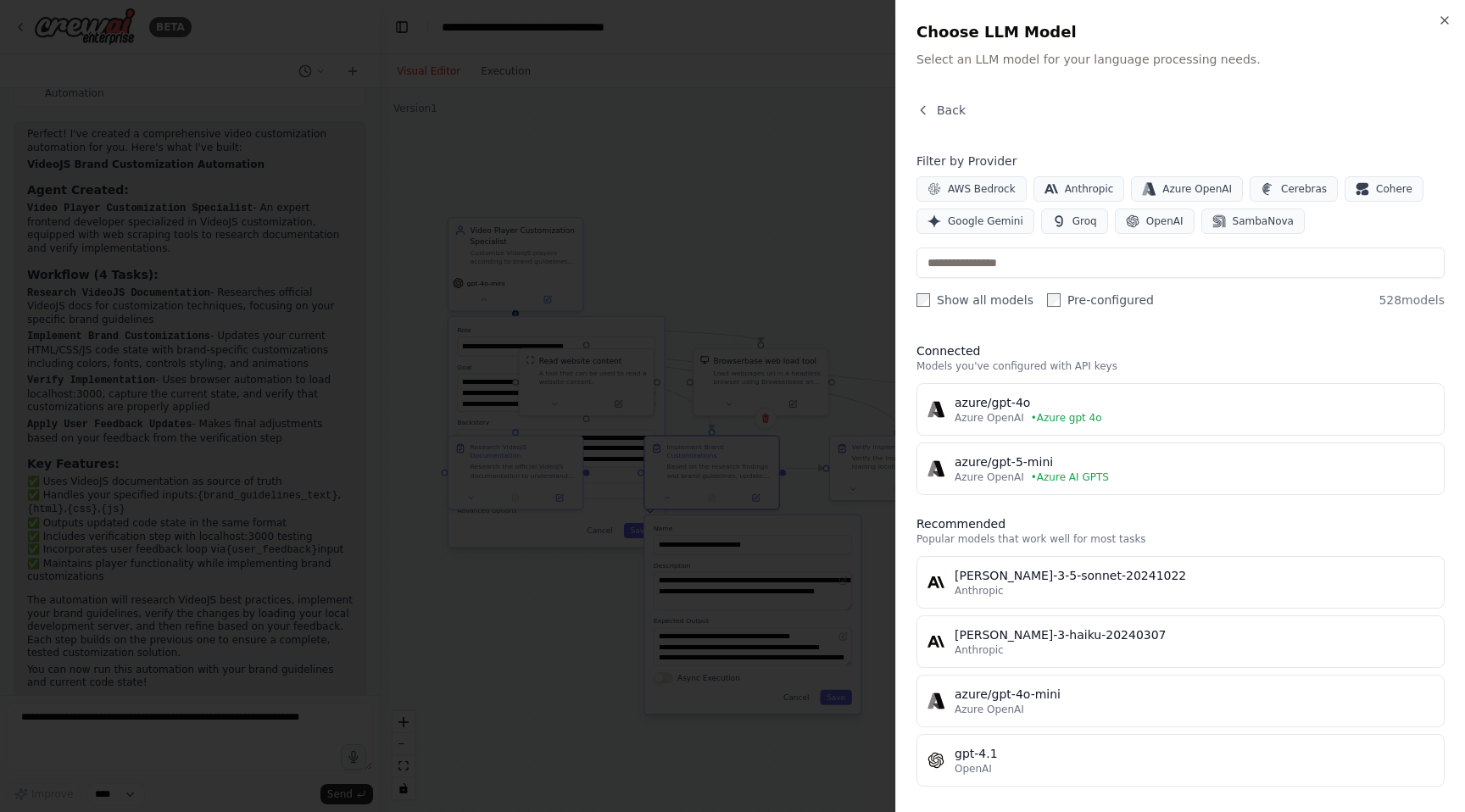
click at [990, 400] on div "azure/gpt-4o" at bounding box center [1193, 402] width 478 height 17
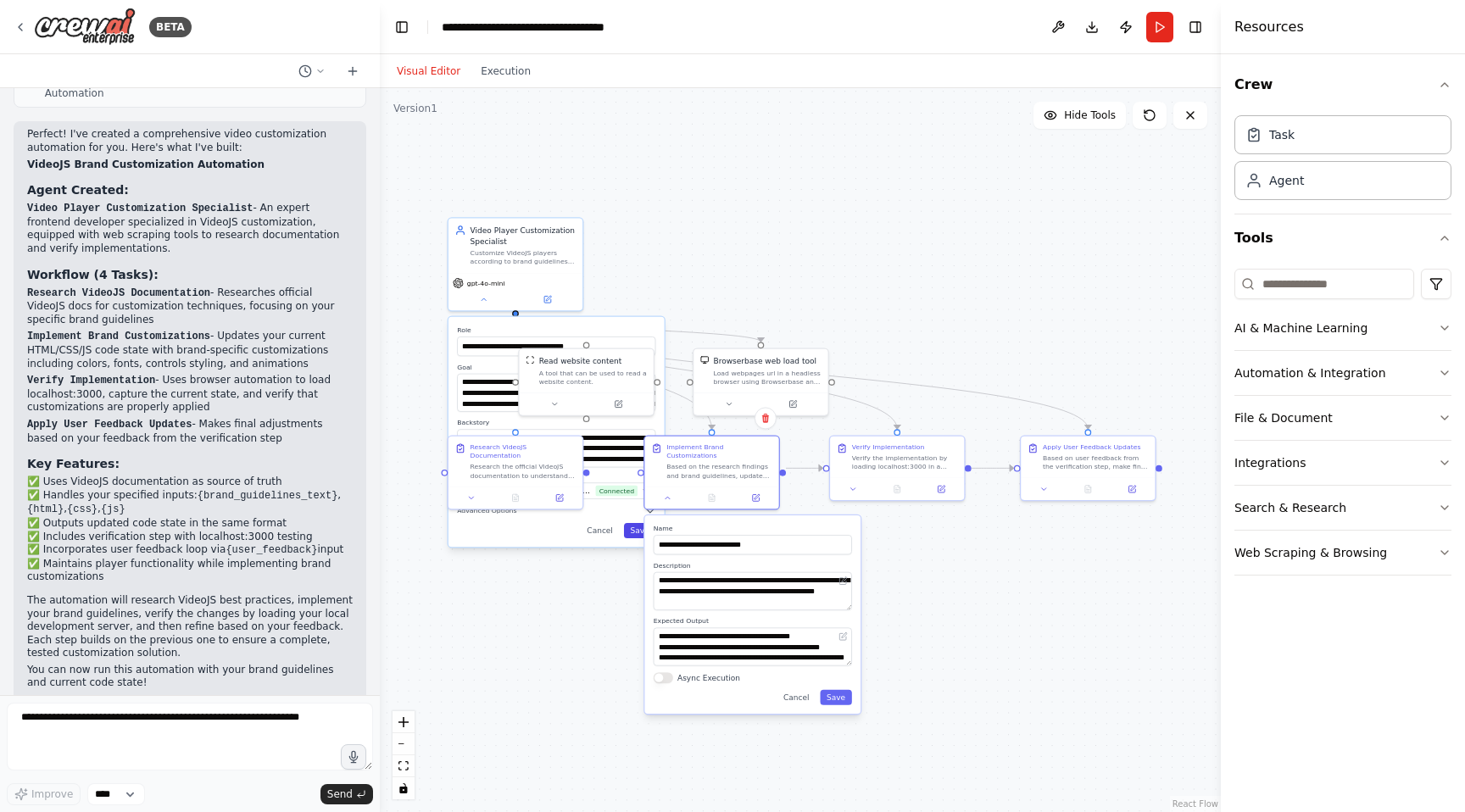
click at [636, 535] on button "Save" at bounding box center [640, 530] width 33 height 15
click at [801, 689] on button "Cancel" at bounding box center [795, 696] width 39 height 15
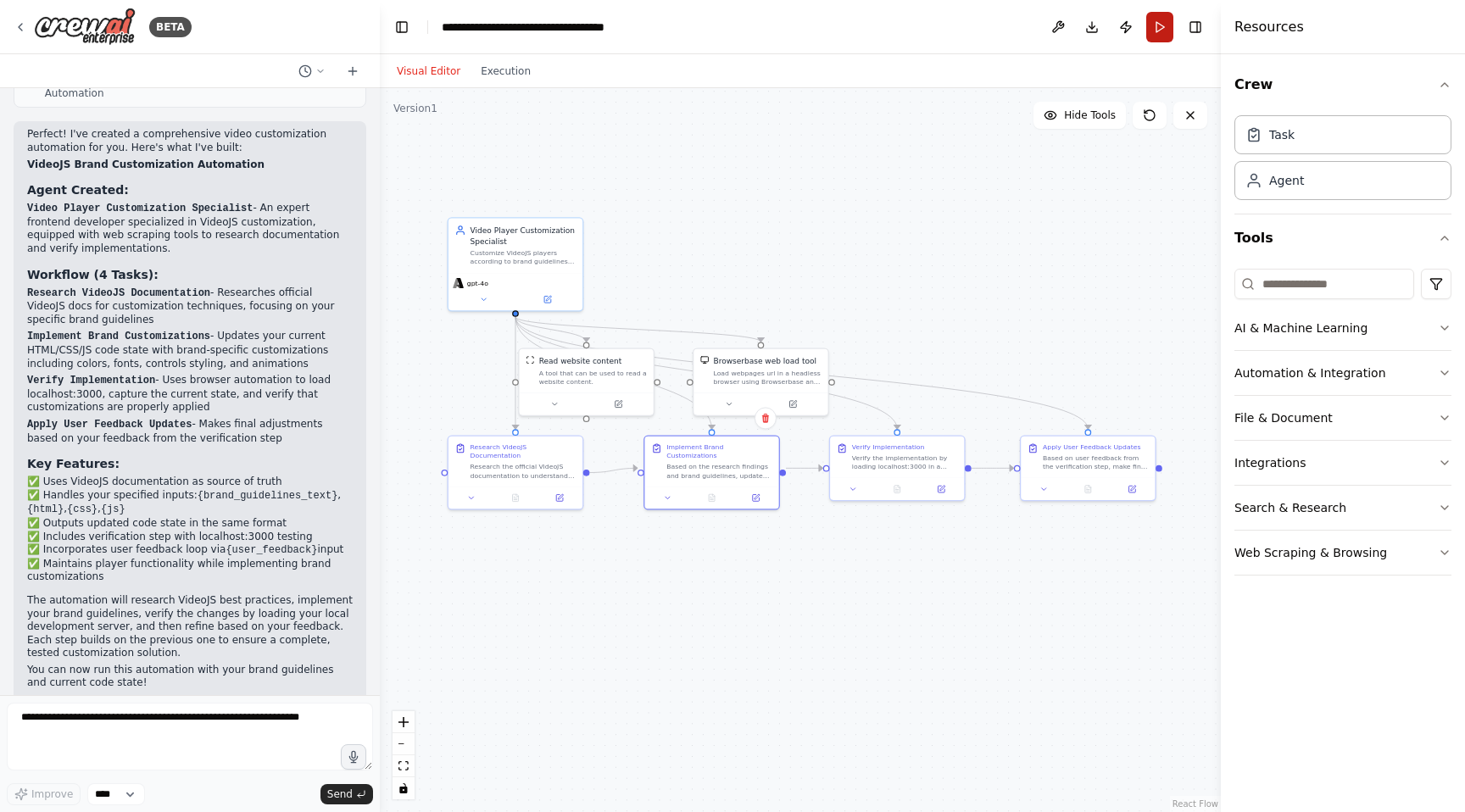
click at [1161, 33] on button "Run" at bounding box center [1159, 27] width 27 height 31
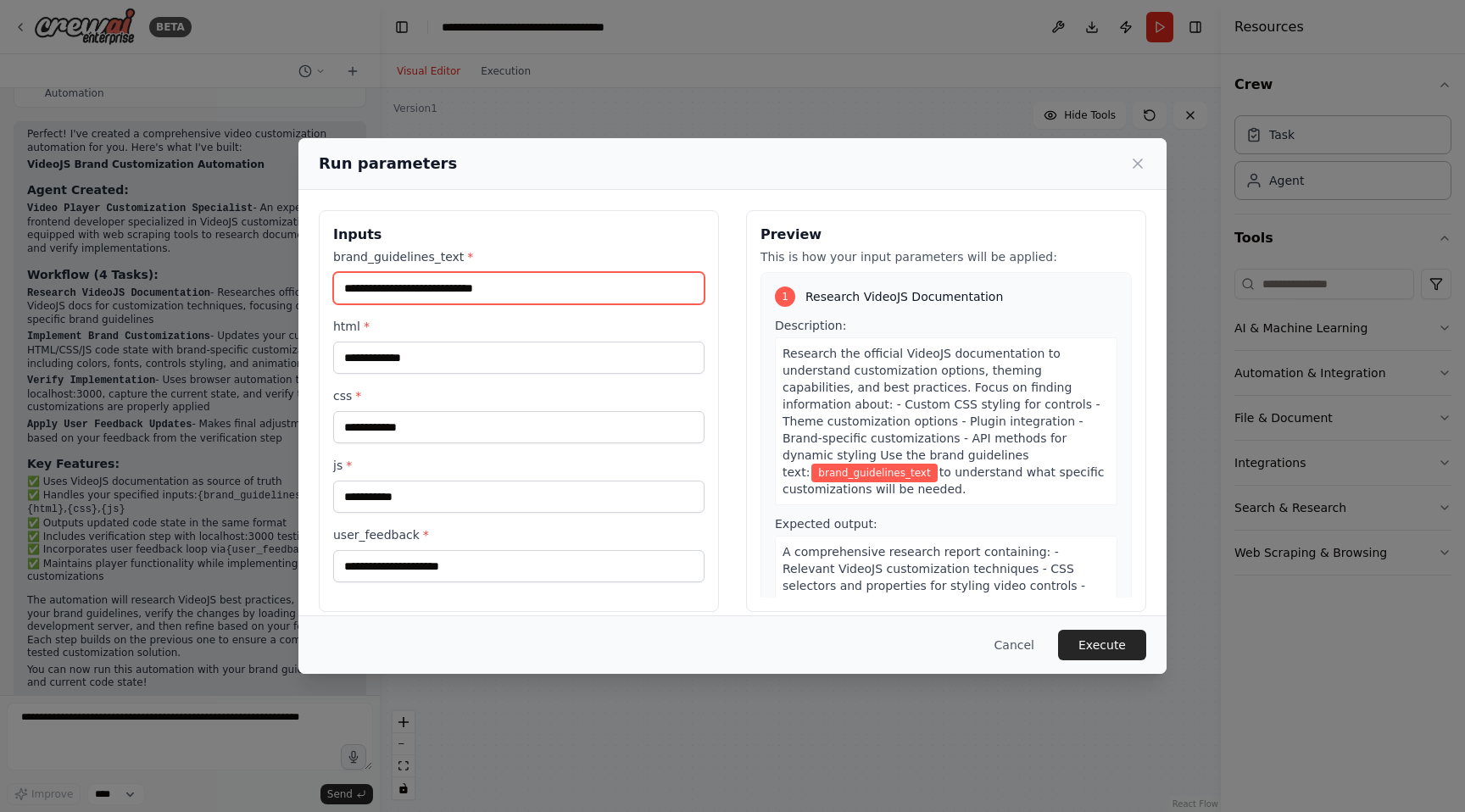
click at [537, 298] on input "brand_guidelines_text *" at bounding box center [518, 288] width 371 height 33
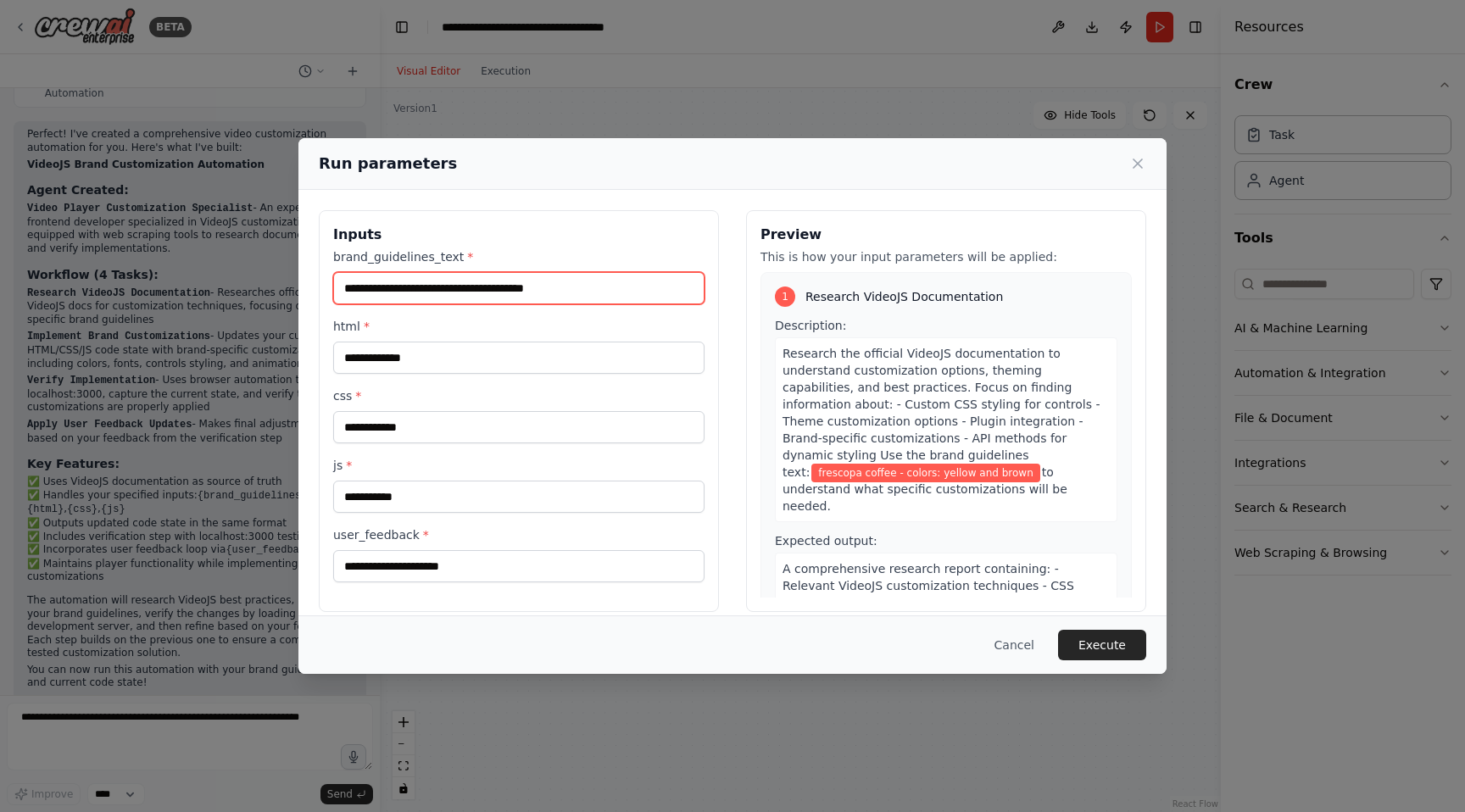
scroll to position [16, 0]
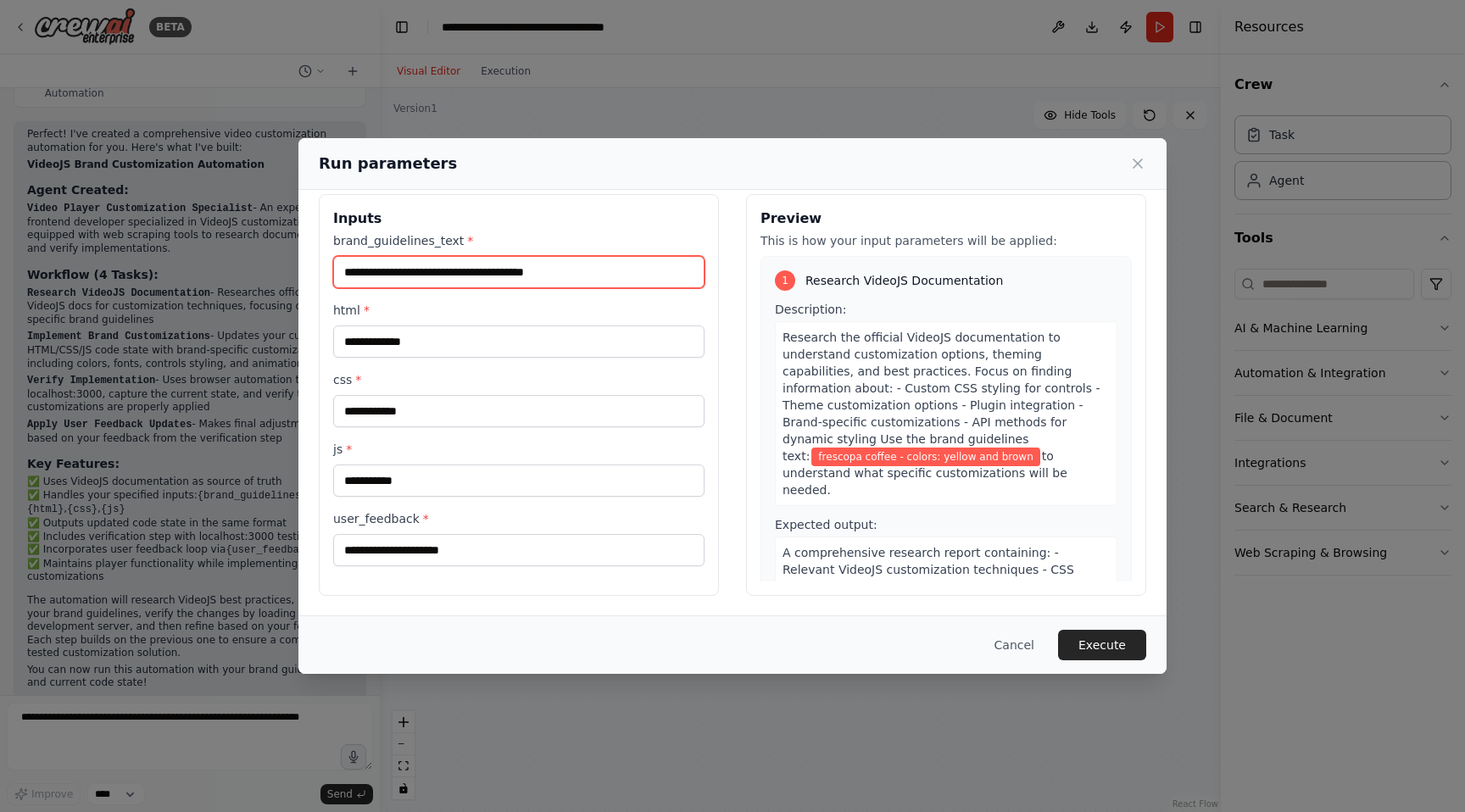
type input "**********"
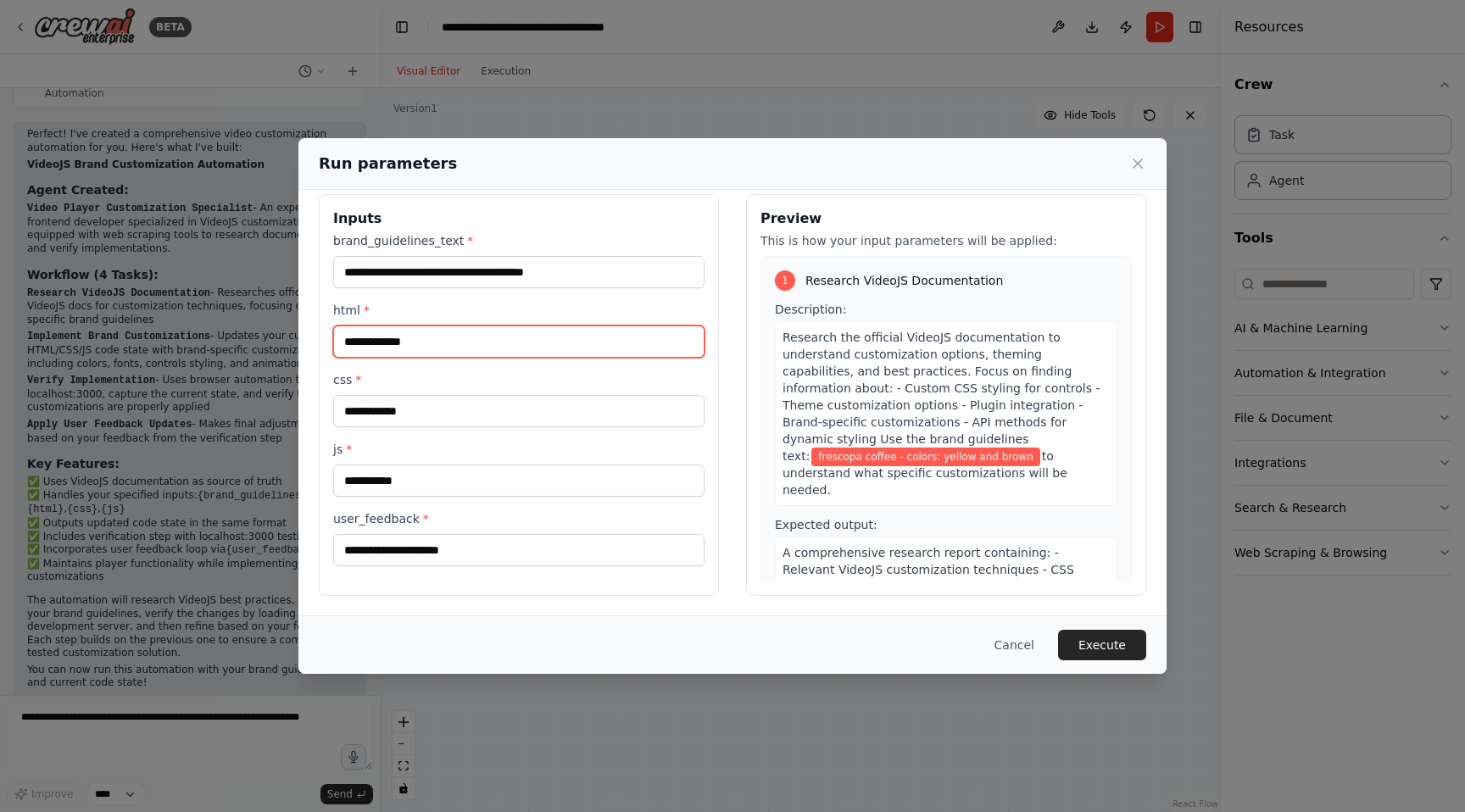
click at [408, 355] on input "html *" at bounding box center [518, 342] width 371 height 33
type input "*"
type input "**"
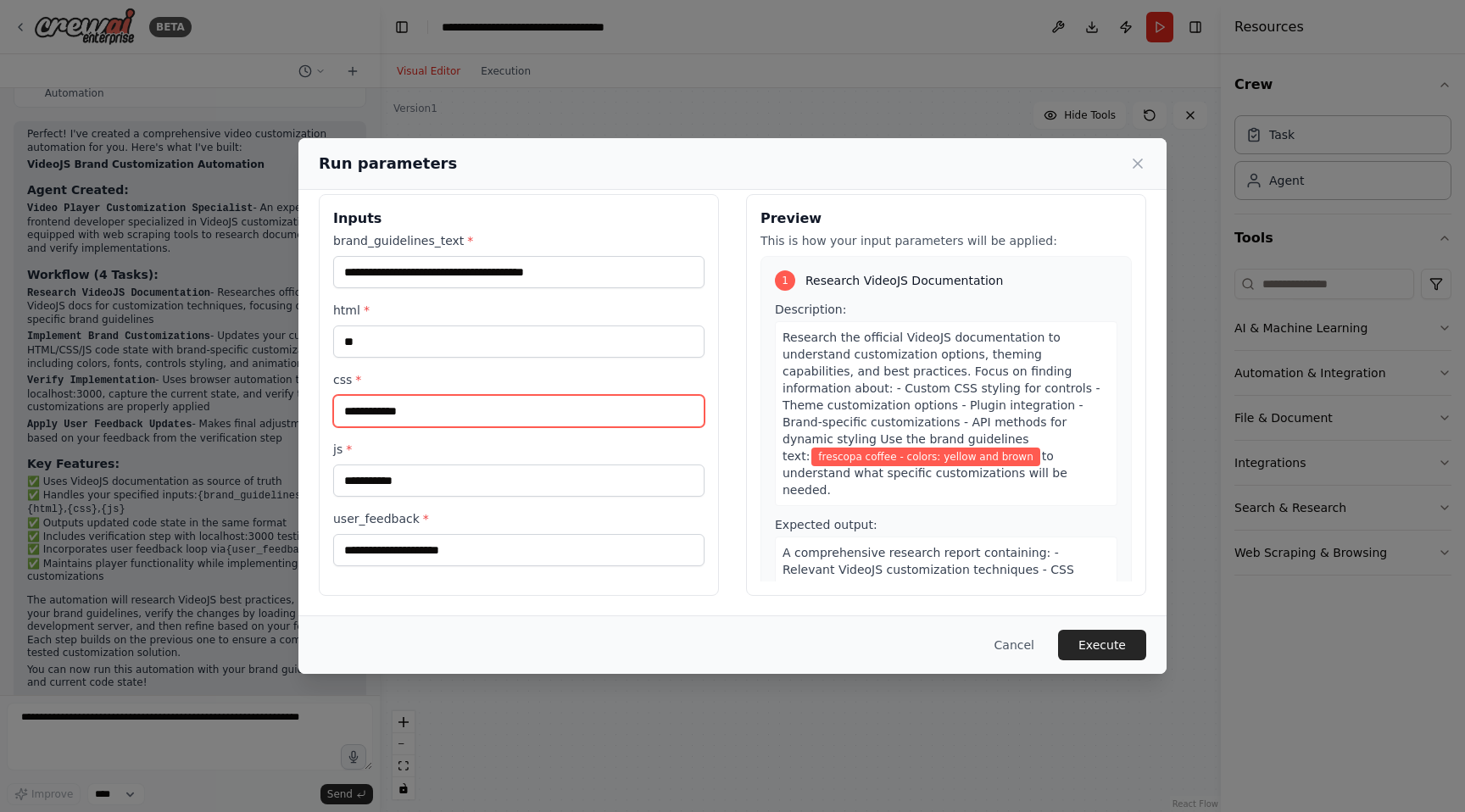
click at [382, 408] on input "css *" at bounding box center [518, 411] width 371 height 33
type input "**"
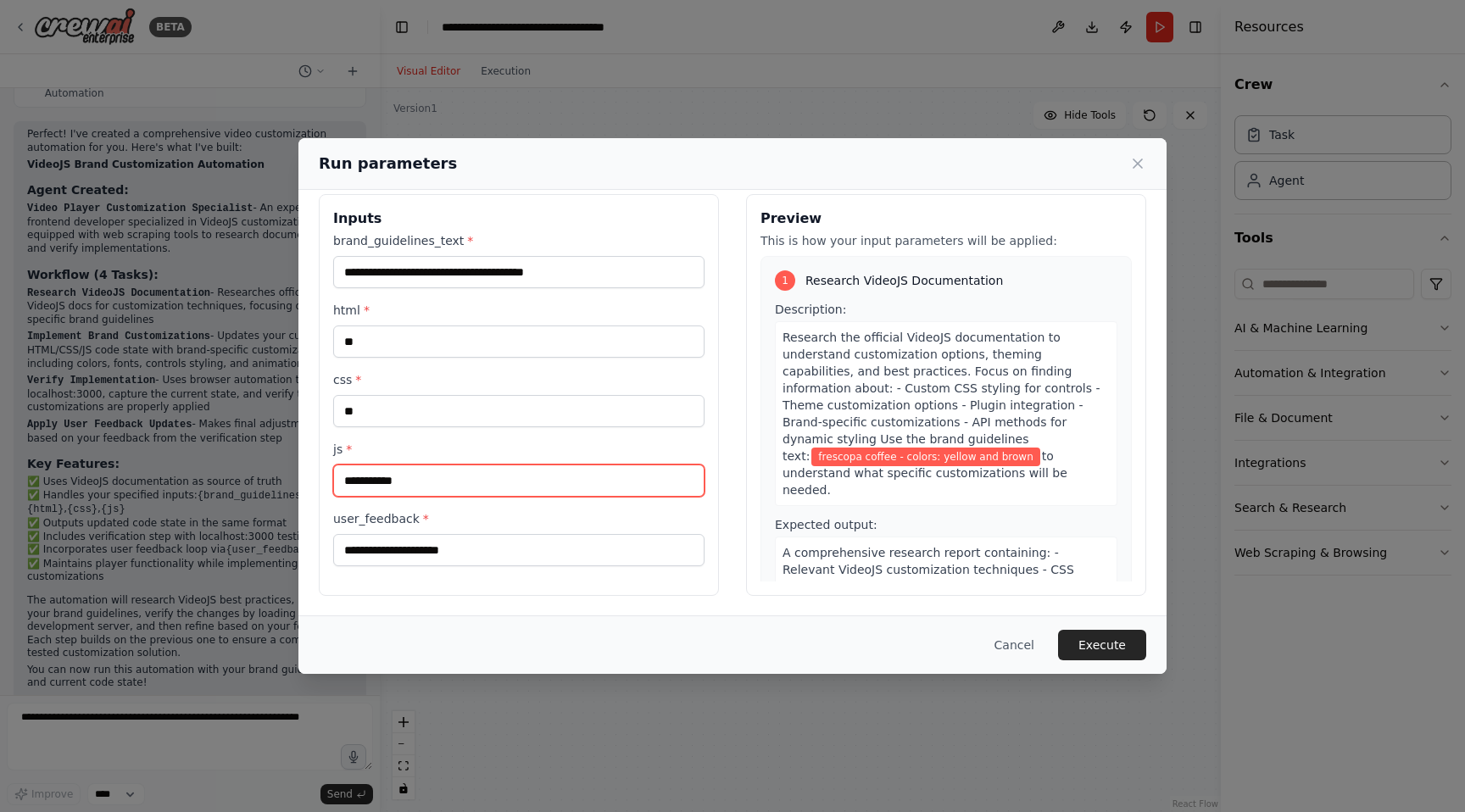
click at [368, 478] on input "js *" at bounding box center [518, 480] width 371 height 33
type input "**"
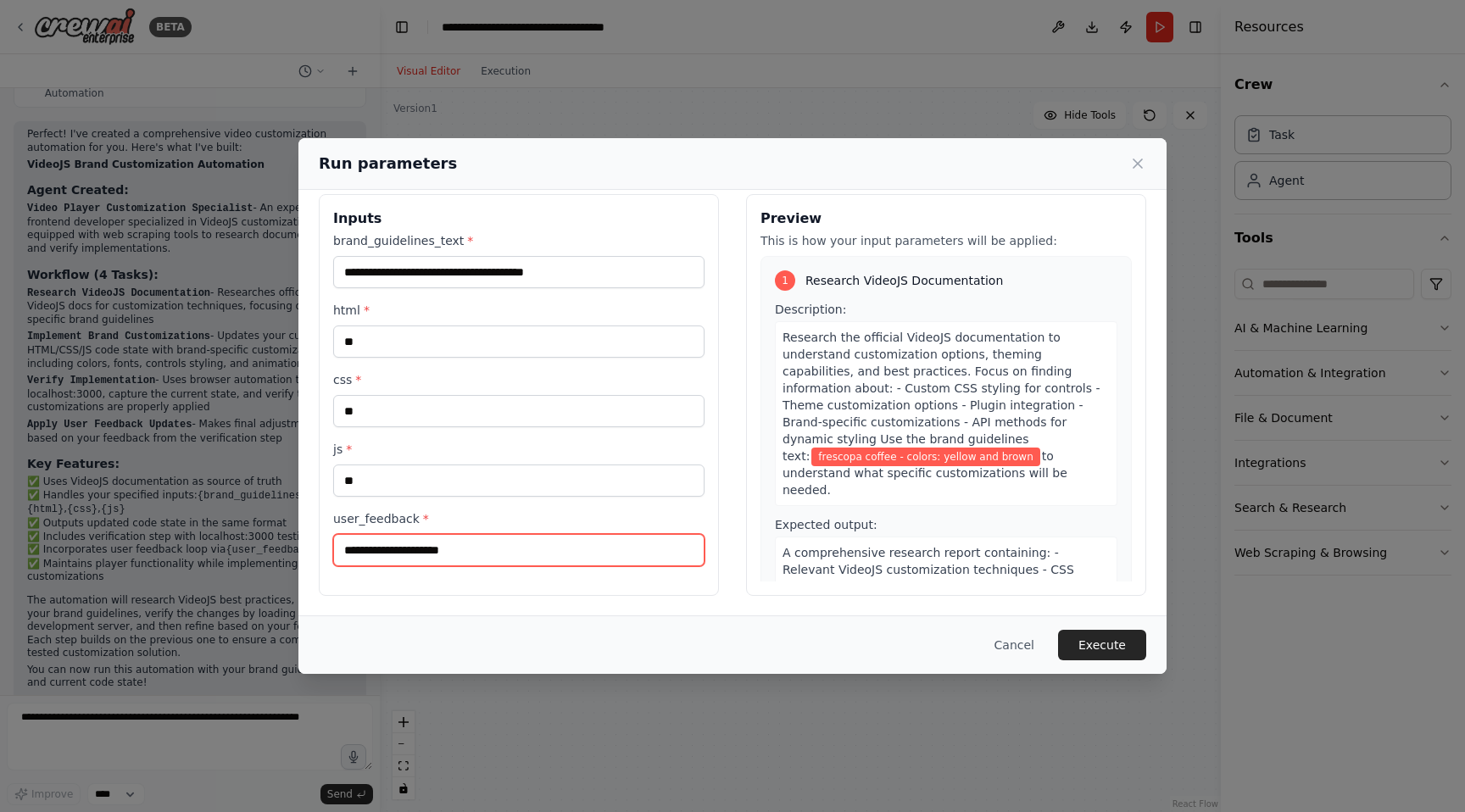
click at [417, 549] on input "user_feedback *" at bounding box center [518, 550] width 371 height 33
type input "*"
type input "*********"
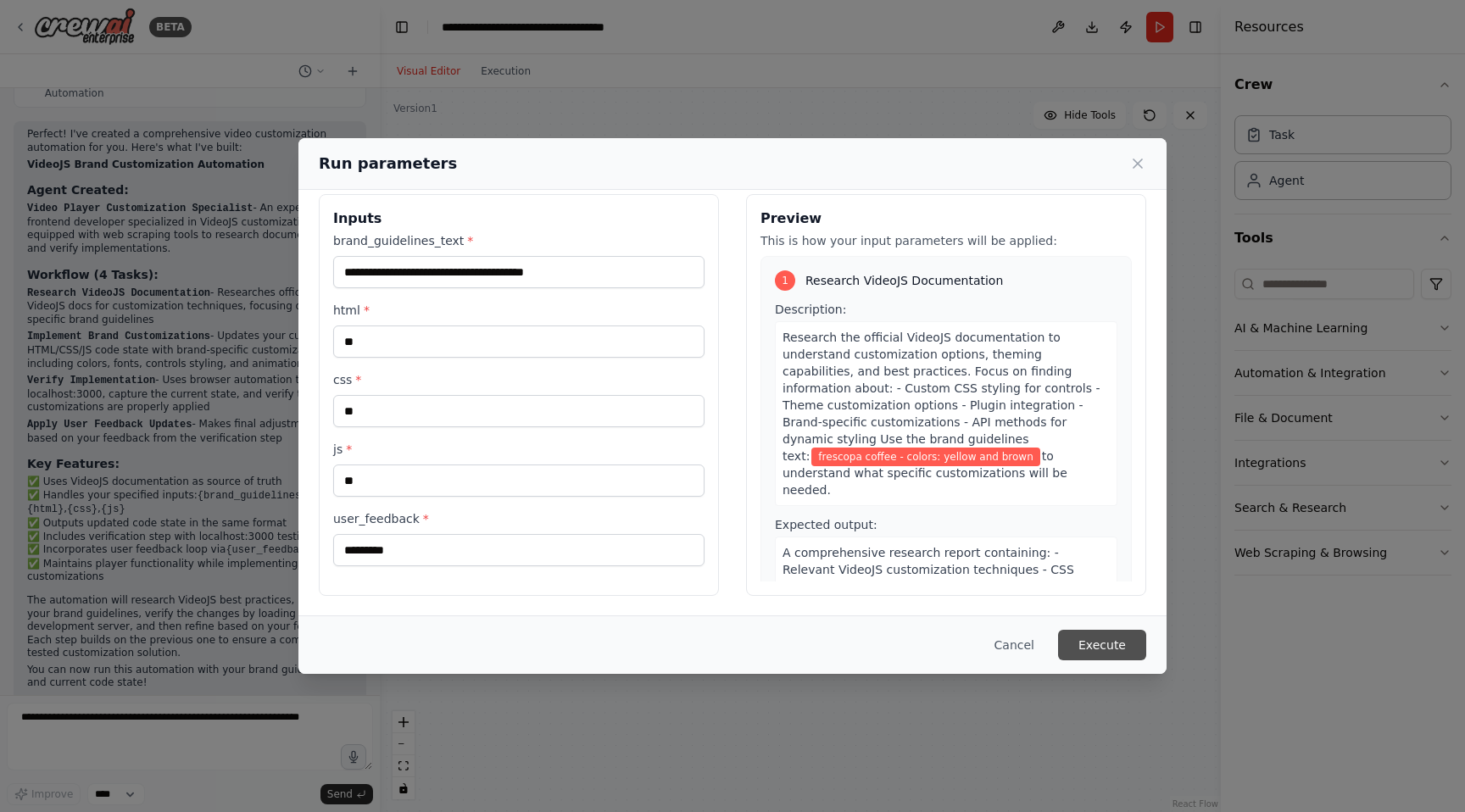
click at [1126, 645] on button "Execute" at bounding box center [1101, 645] width 88 height 31
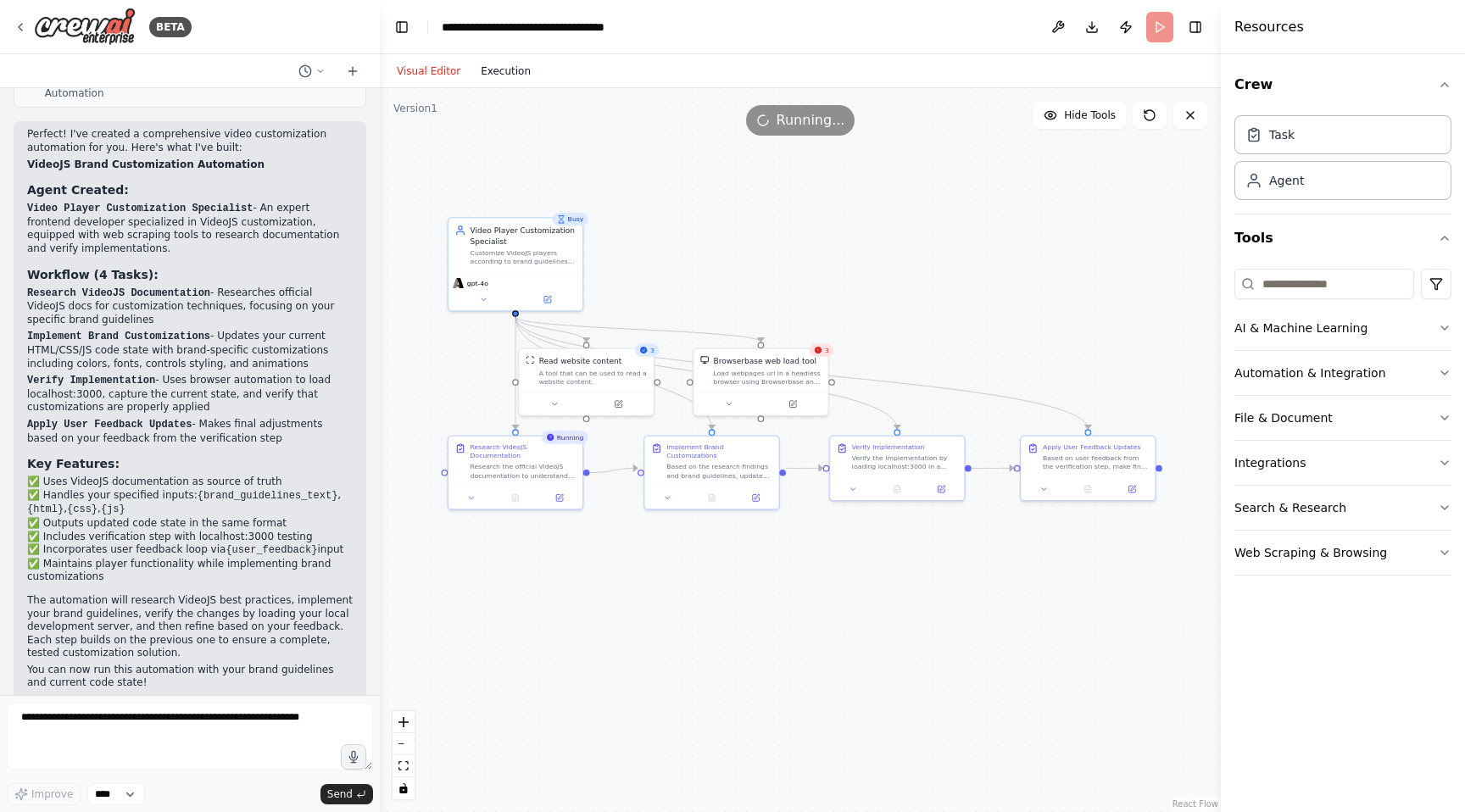
click at [505, 67] on button "Execution" at bounding box center [505, 71] width 70 height 21
click at [430, 71] on button "Visual Editor" at bounding box center [428, 71] width 84 height 21
click at [484, 73] on button "Execution" at bounding box center [505, 71] width 70 height 21
click at [435, 69] on button "Visual Editor" at bounding box center [428, 71] width 84 height 21
click at [1045, 483] on icon at bounding box center [1043, 486] width 9 height 9
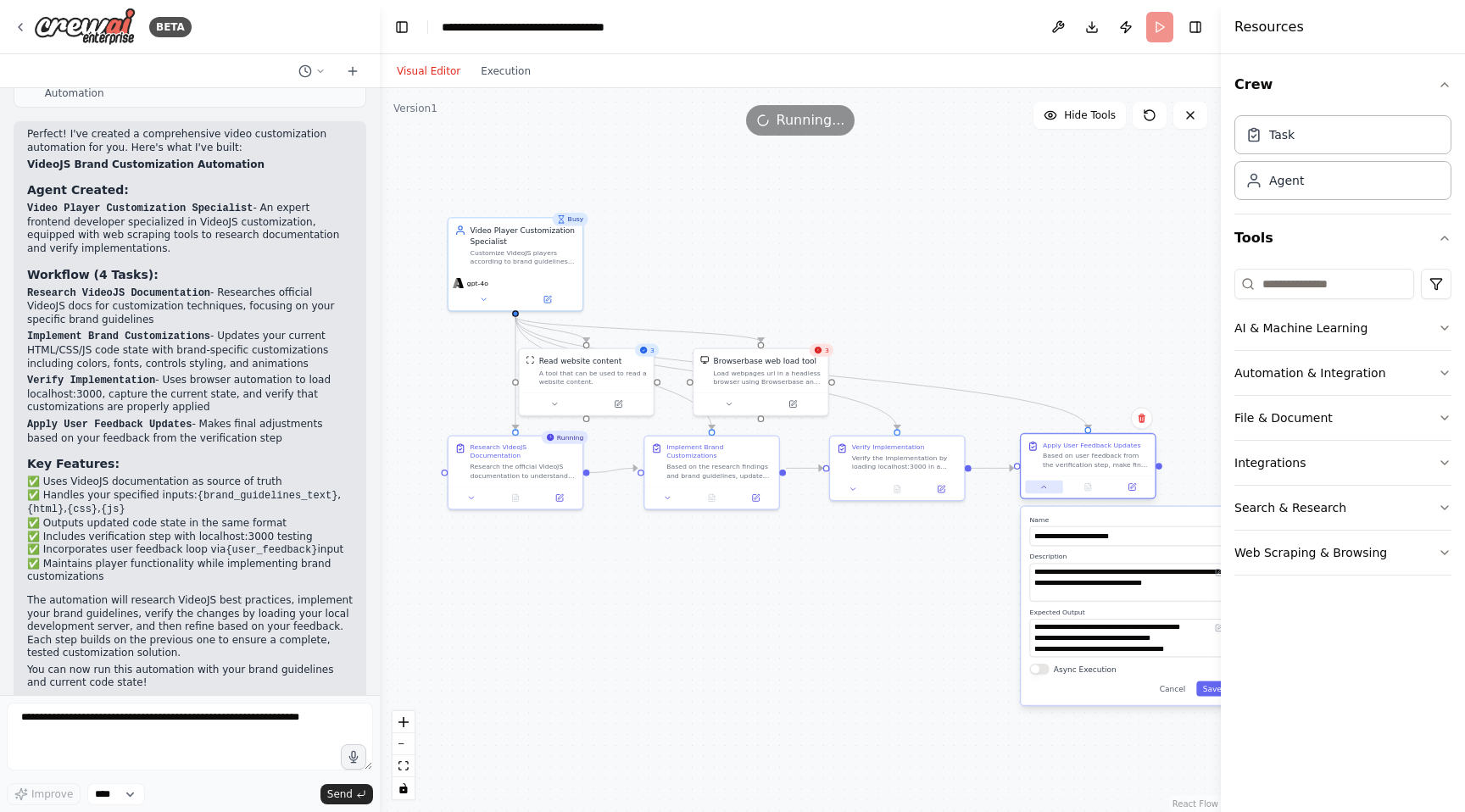
click at [1045, 483] on icon at bounding box center [1043, 486] width 9 height 9
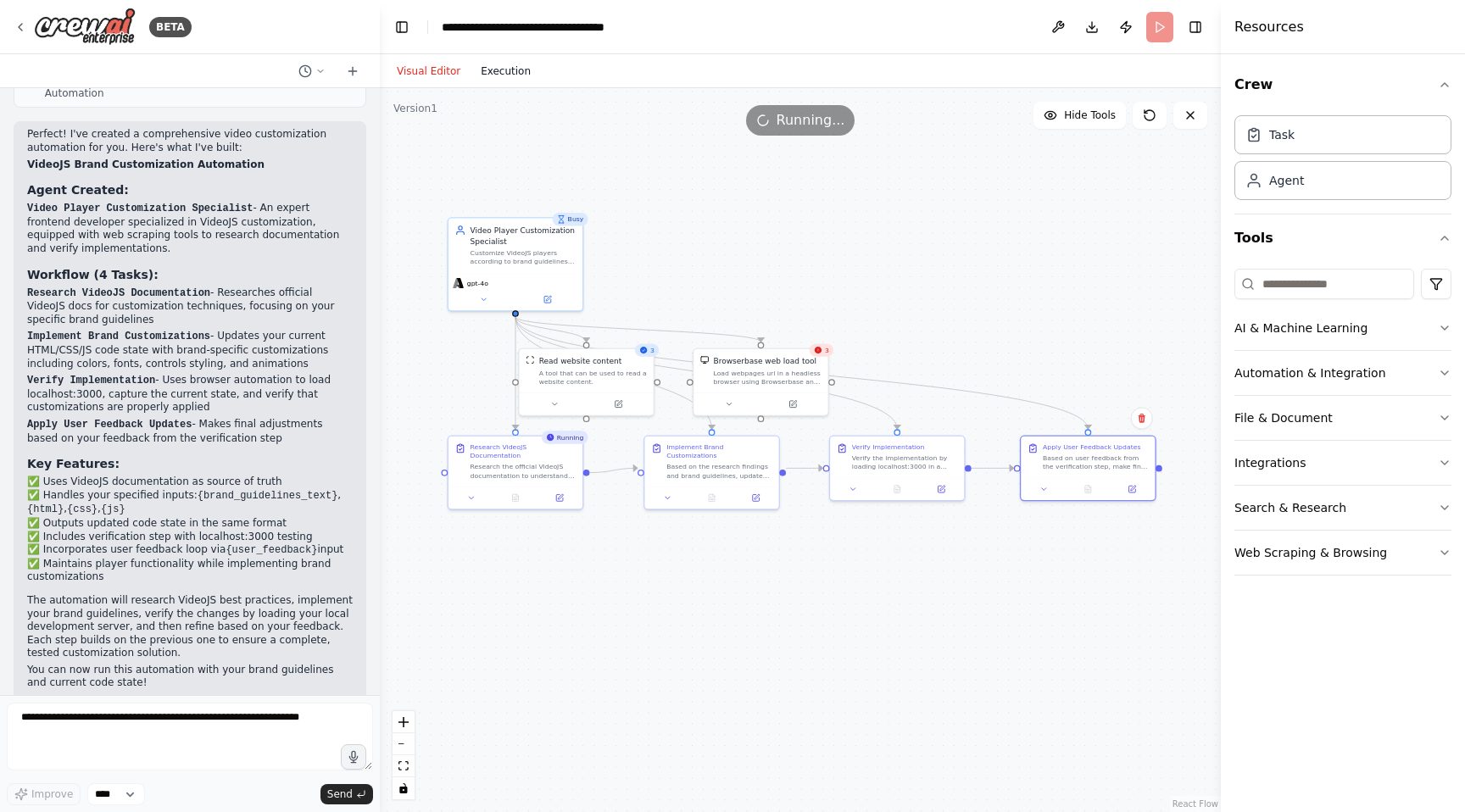
click at [490, 75] on button "Execution" at bounding box center [505, 71] width 70 height 21
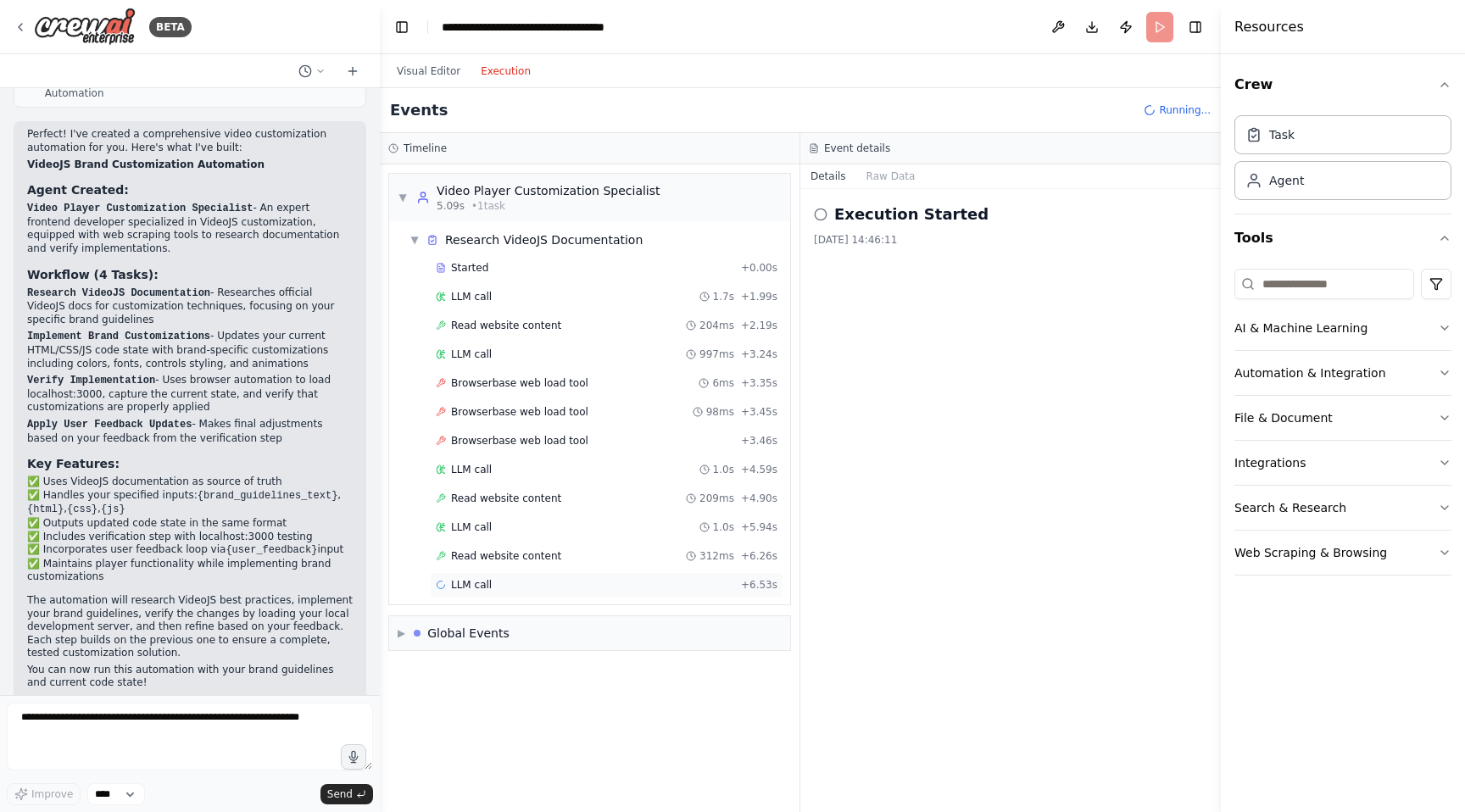
click at [565, 585] on div "LLM call + 6.53s" at bounding box center [606, 585] width 342 height 14
click at [930, 172] on button "Raw Data" at bounding box center [960, 176] width 69 height 24
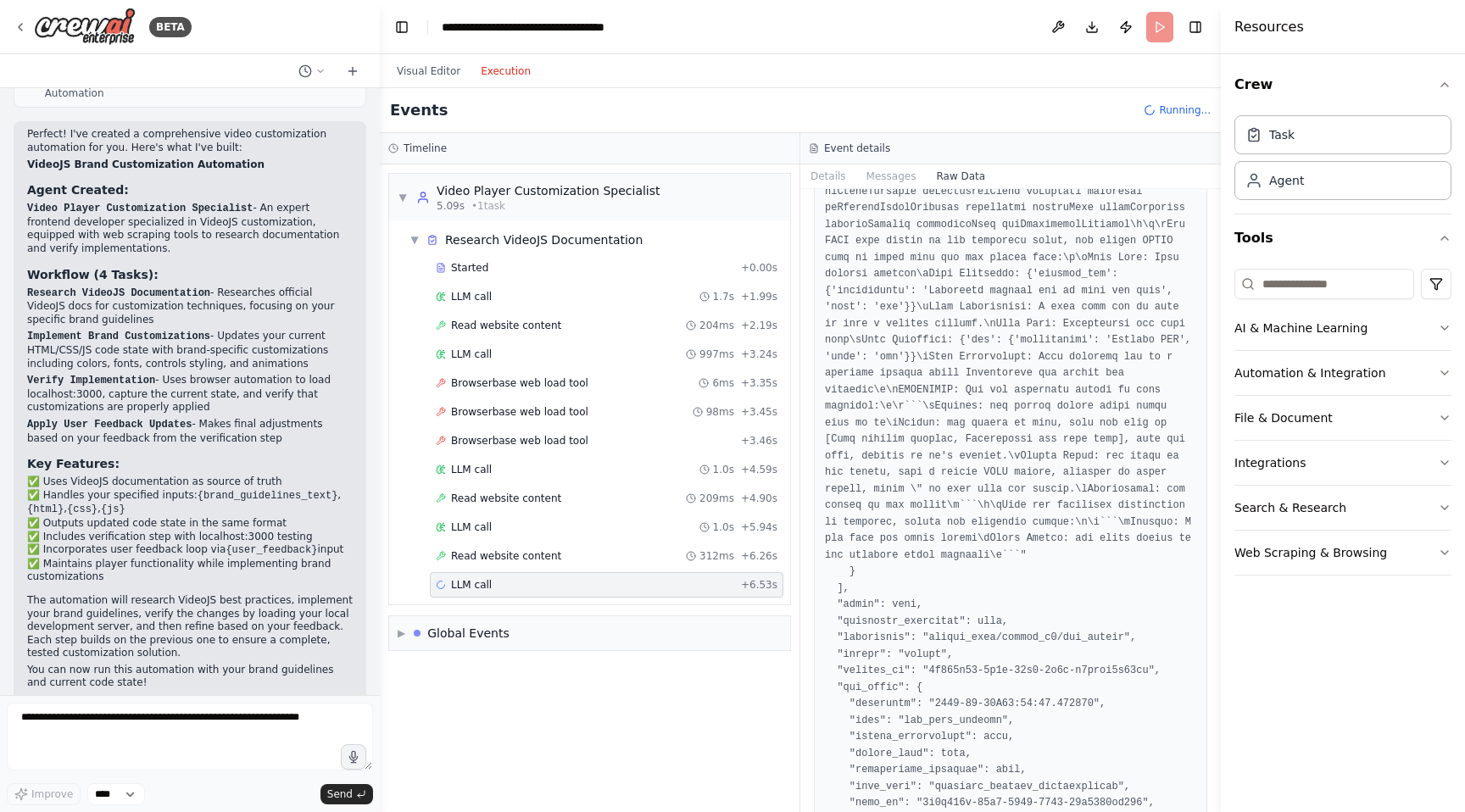
scroll to position [7525, 0]
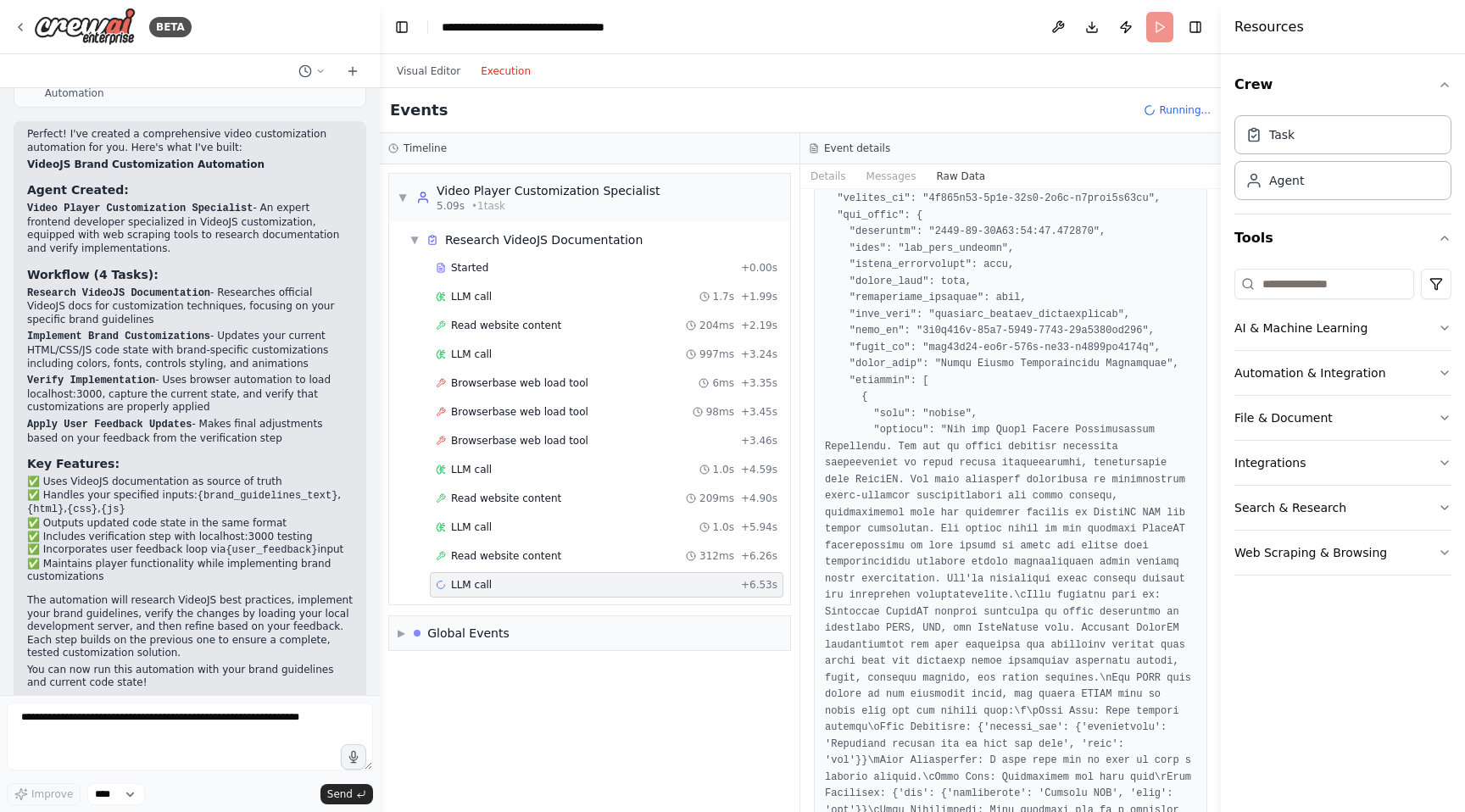
drag, startPoint x: 1216, startPoint y: 345, endPoint x: 1247, endPoint y: 616, distance: 272.8
click at [1247, 616] on div "Resources Crew Task Agent Tools AI & Machine Learning Automation & Integration …" at bounding box center [1342, 406] width 244 height 812
click at [1211, 341] on div "Raw Data" at bounding box center [1010, 500] width 420 height 623
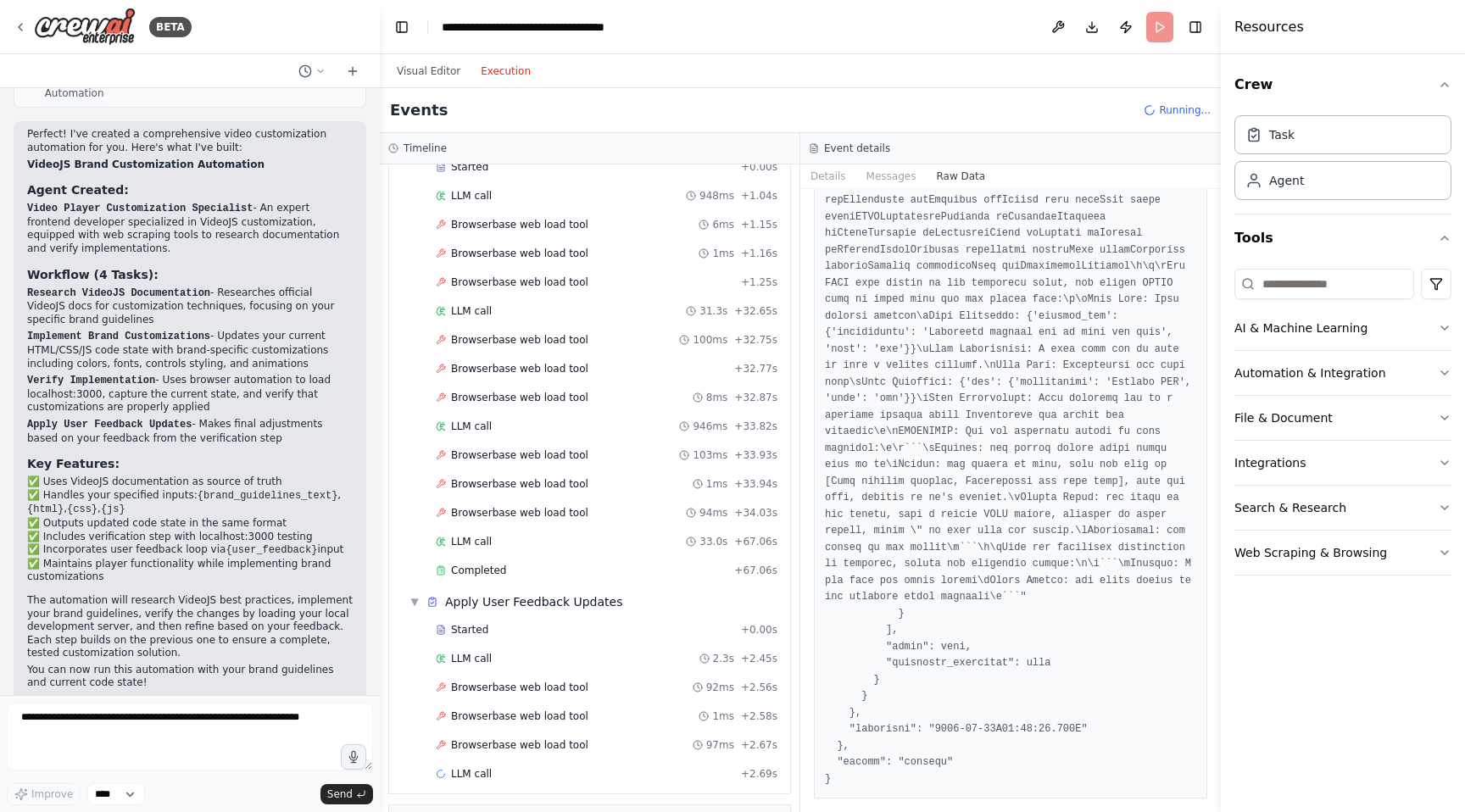
scroll to position [669, 0]
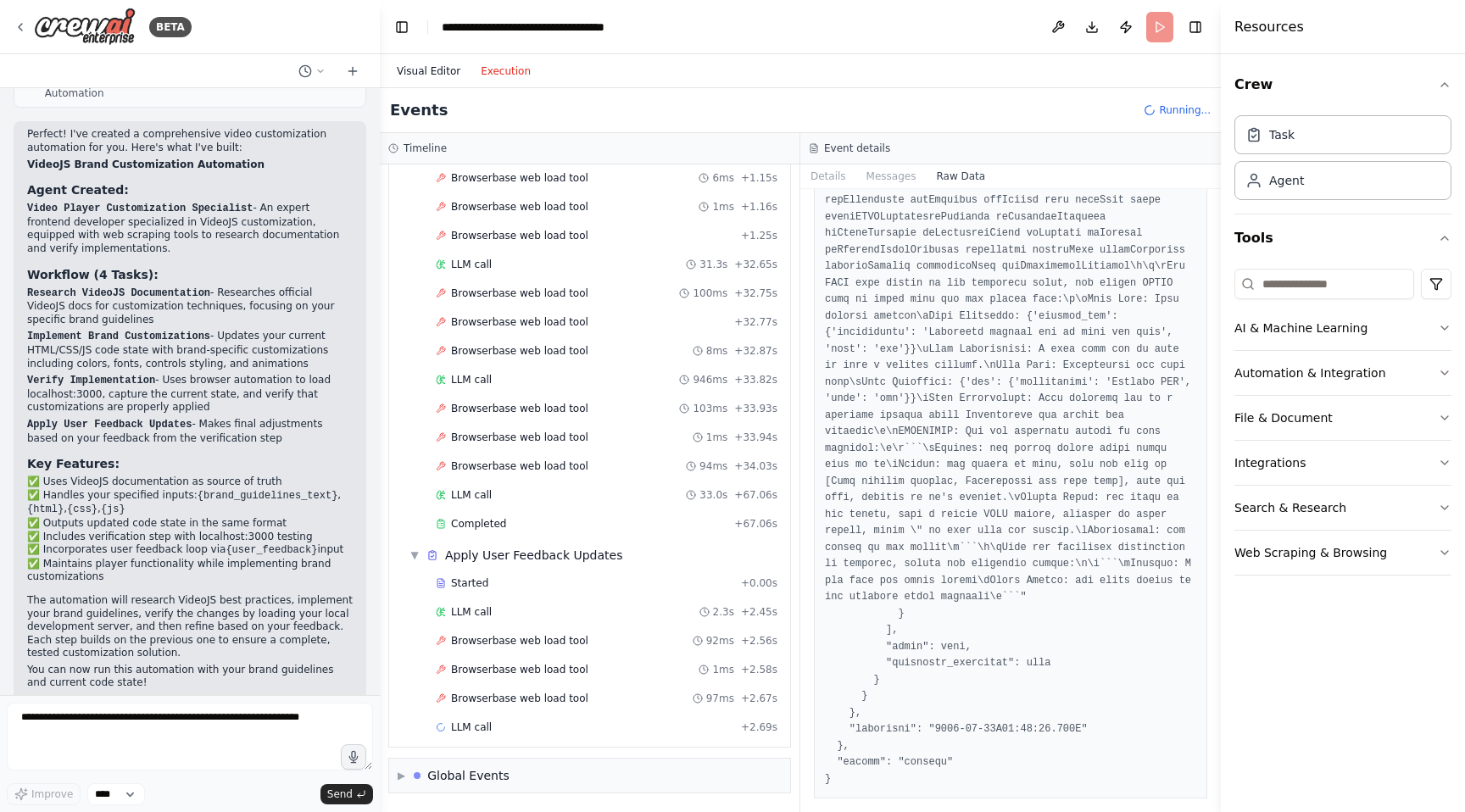
click at [434, 69] on button "Visual Editor" at bounding box center [428, 71] width 84 height 21
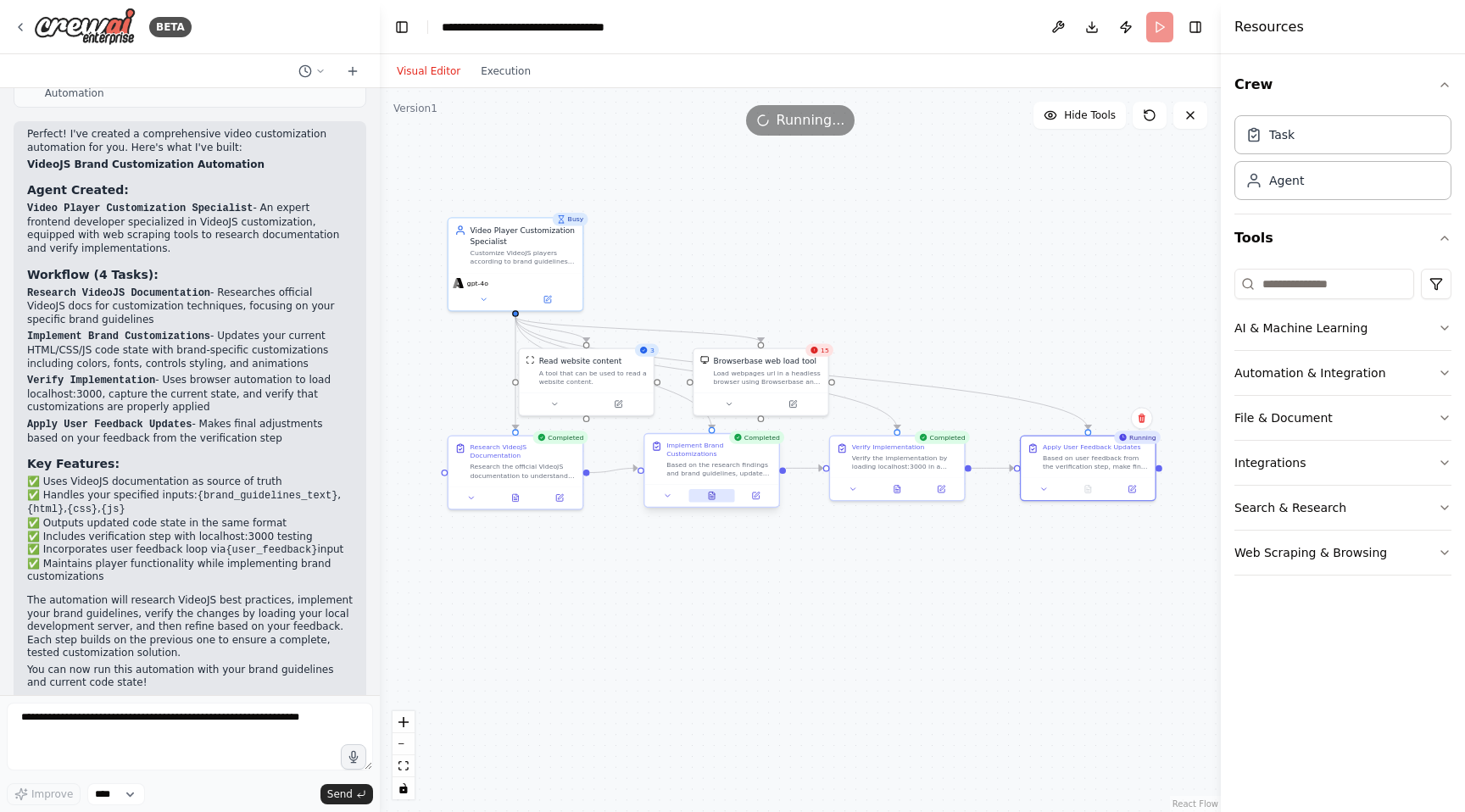
click at [714, 491] on icon at bounding box center [711, 495] width 9 height 9
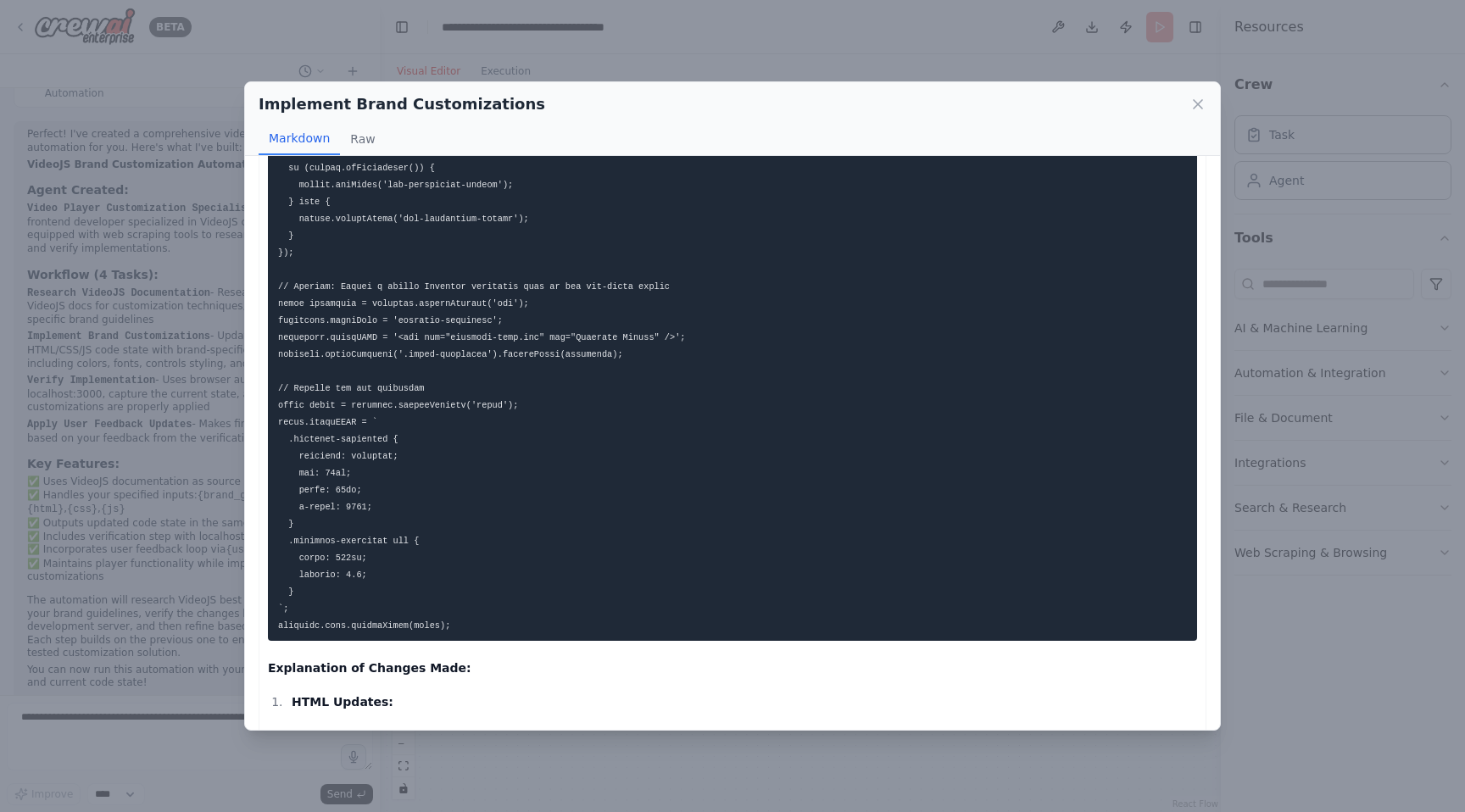
scroll to position [1767, 0]
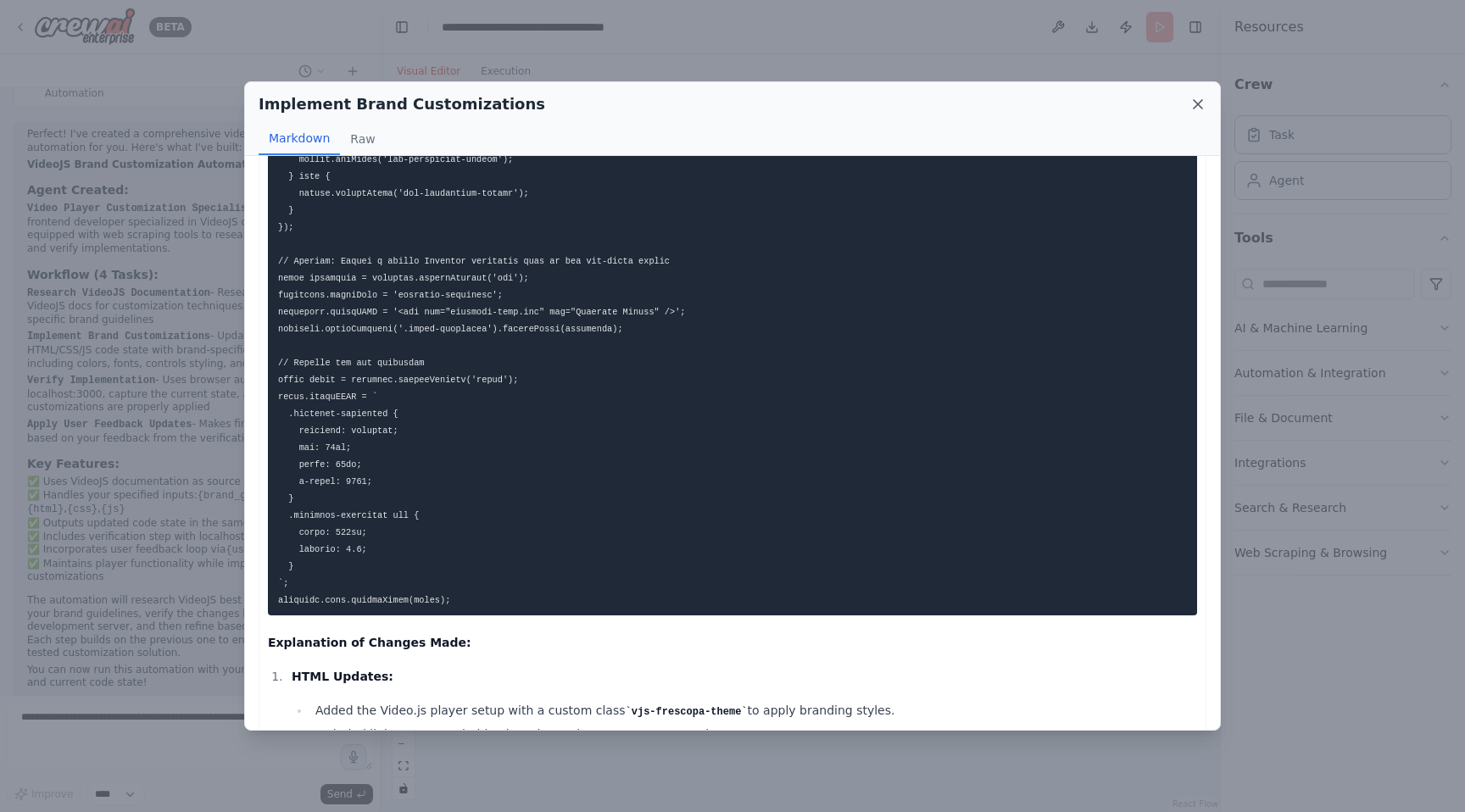
click at [1201, 102] on icon at bounding box center [1197, 104] width 17 height 17
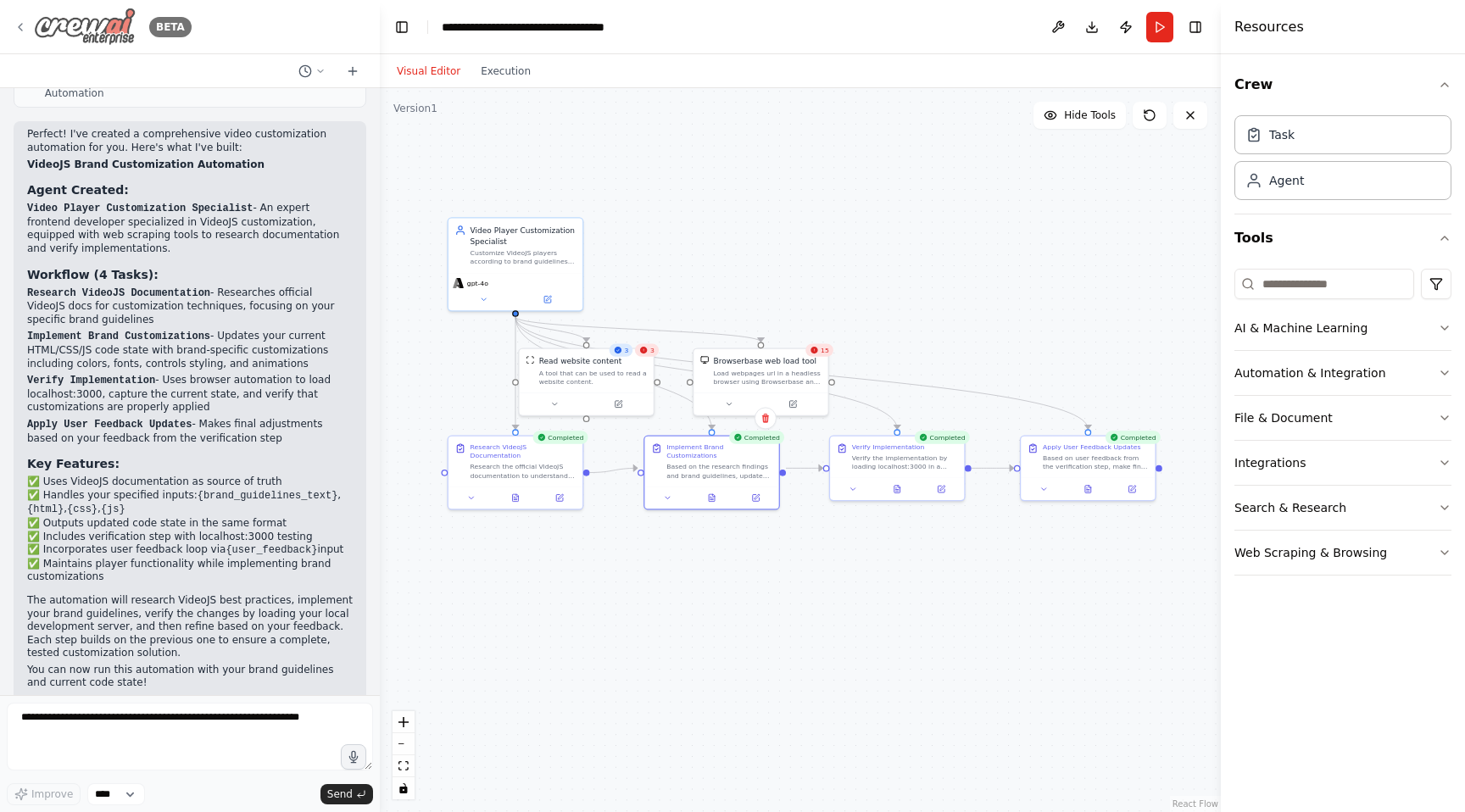
click at [21, 26] on icon at bounding box center [21, 28] width 14 height 14
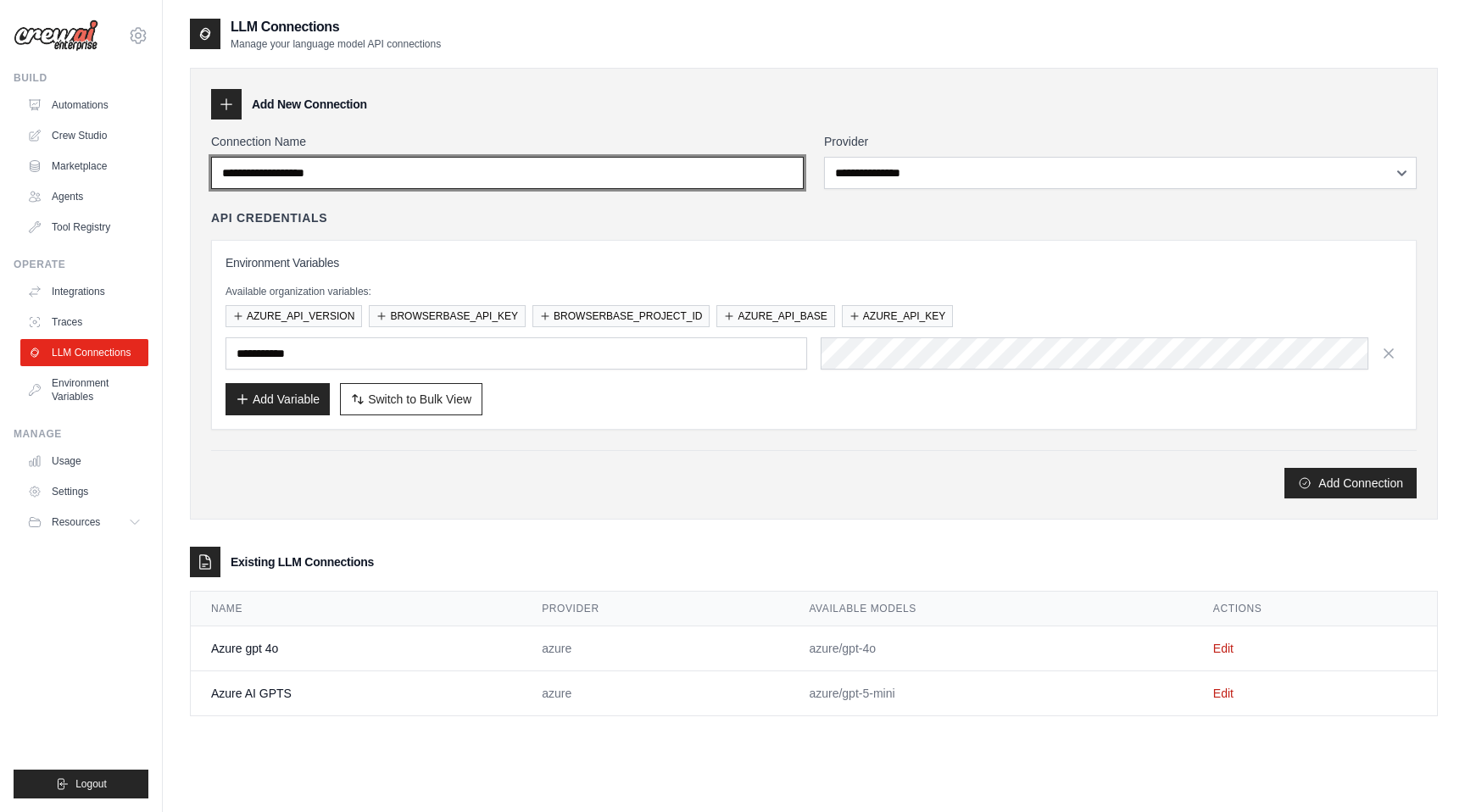
click at [478, 168] on input "Connection Name" at bounding box center [507, 172] width 592 height 33
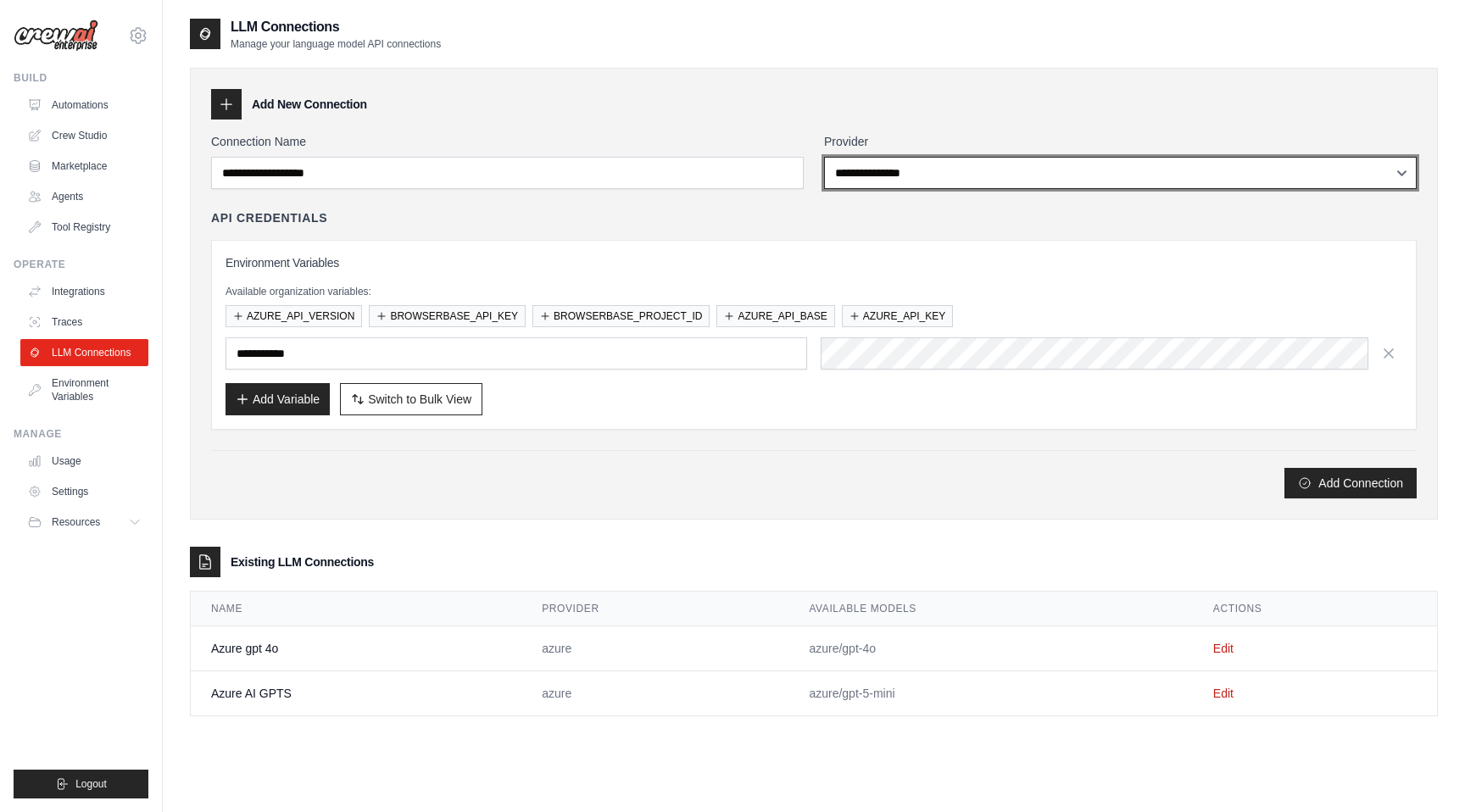
click at [897, 180] on select "**********" at bounding box center [1120, 172] width 592 height 33
select select "*****"
click at [824, 156] on select "**********" at bounding box center [1120, 172] width 592 height 33
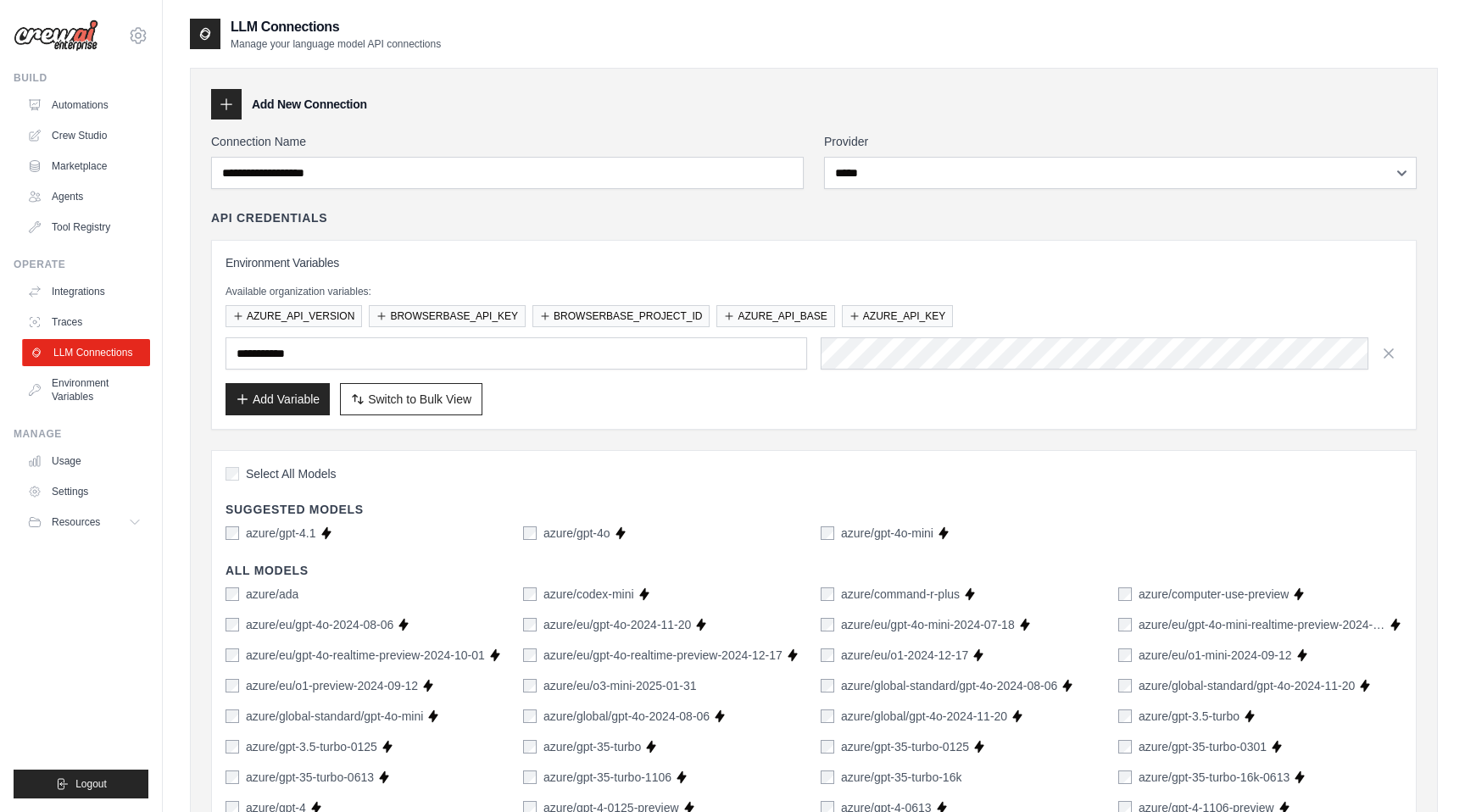
click at [85, 355] on link "LLM Connections" at bounding box center [85, 352] width 128 height 27
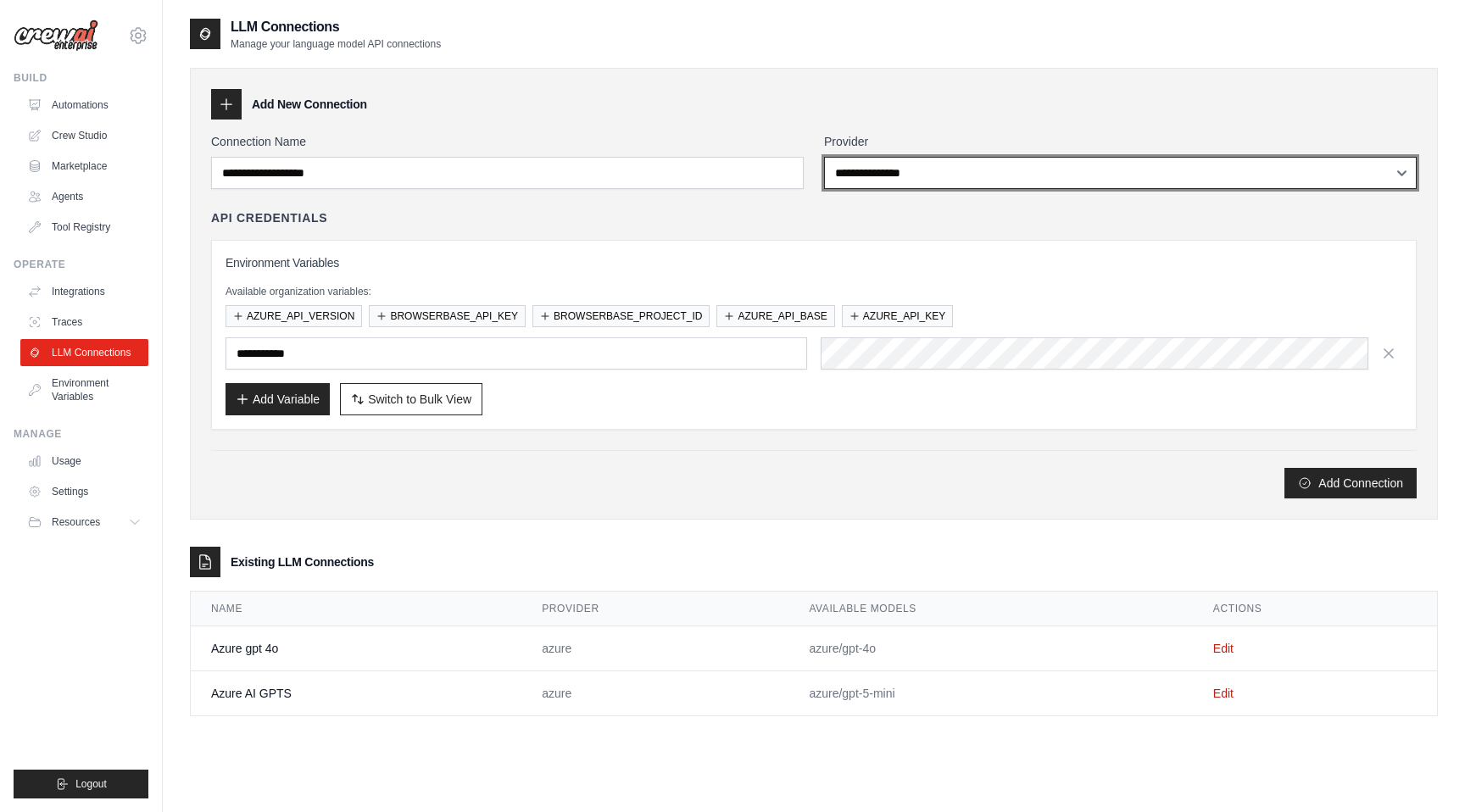
click at [912, 172] on select "**********" at bounding box center [1120, 172] width 592 height 33
select select "*****"
click at [824, 156] on select "**********" at bounding box center [1120, 172] width 592 height 33
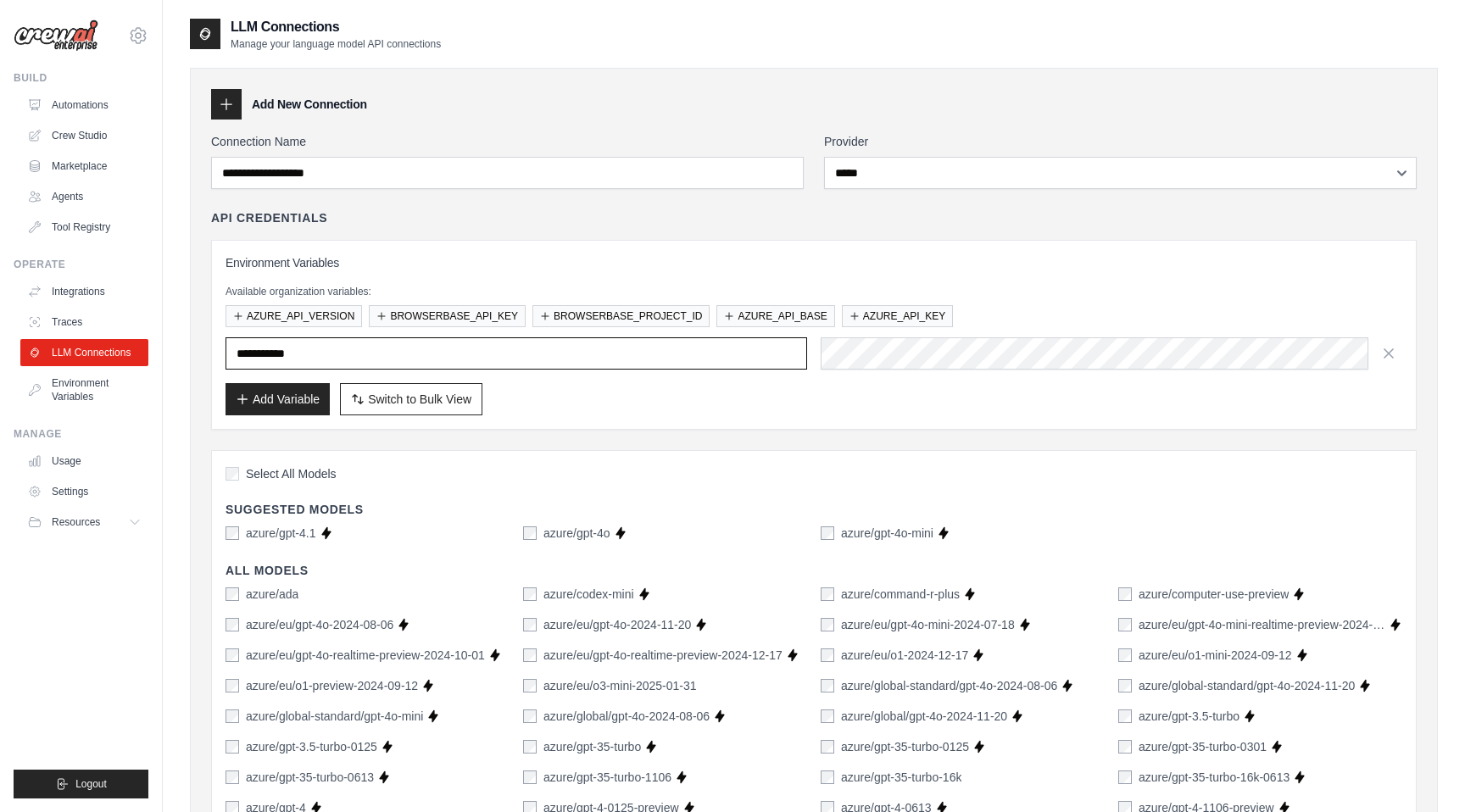
click at [290, 347] on input "text" at bounding box center [516, 354] width 581 height 33
type input "**********"
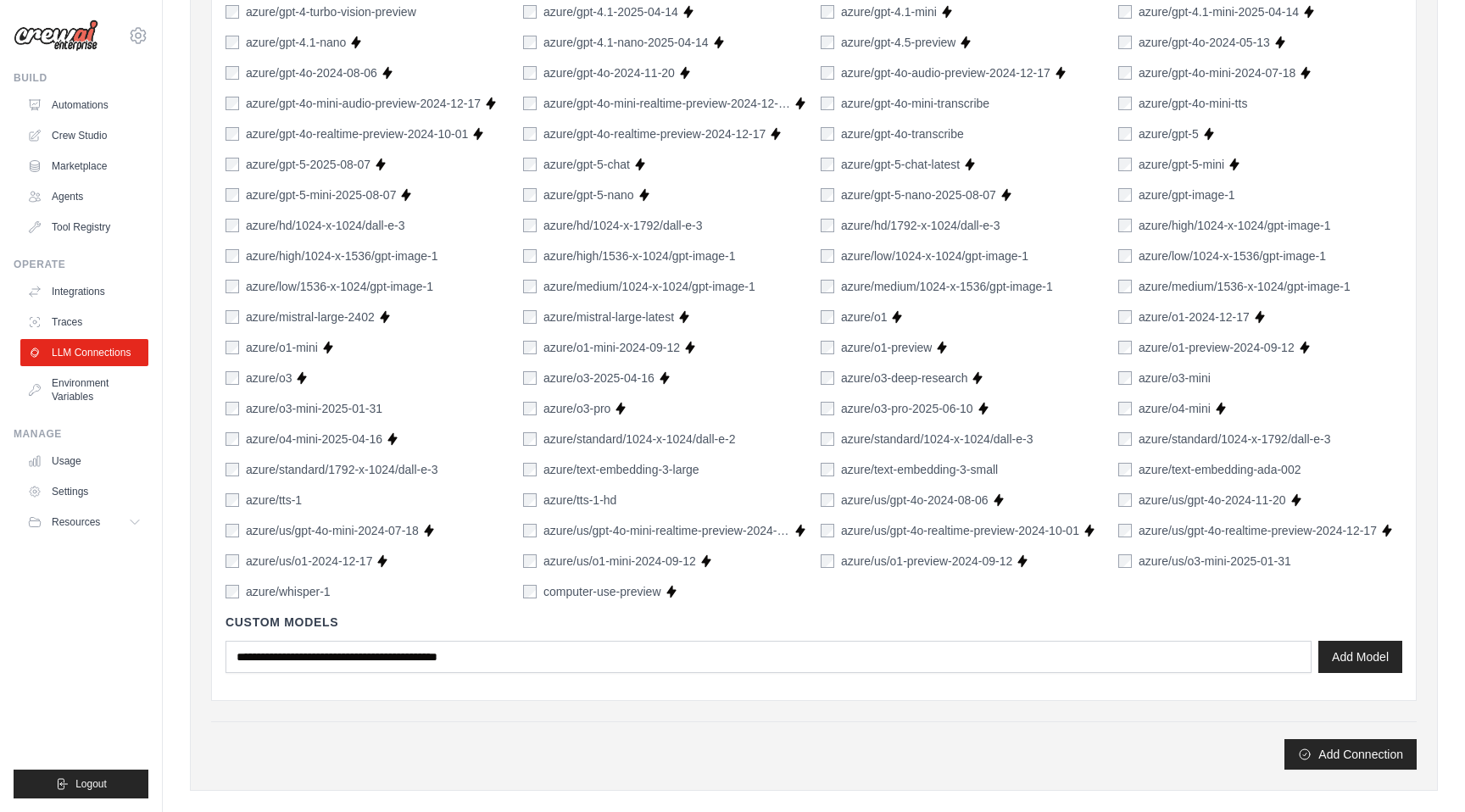
scroll to position [1076, 0]
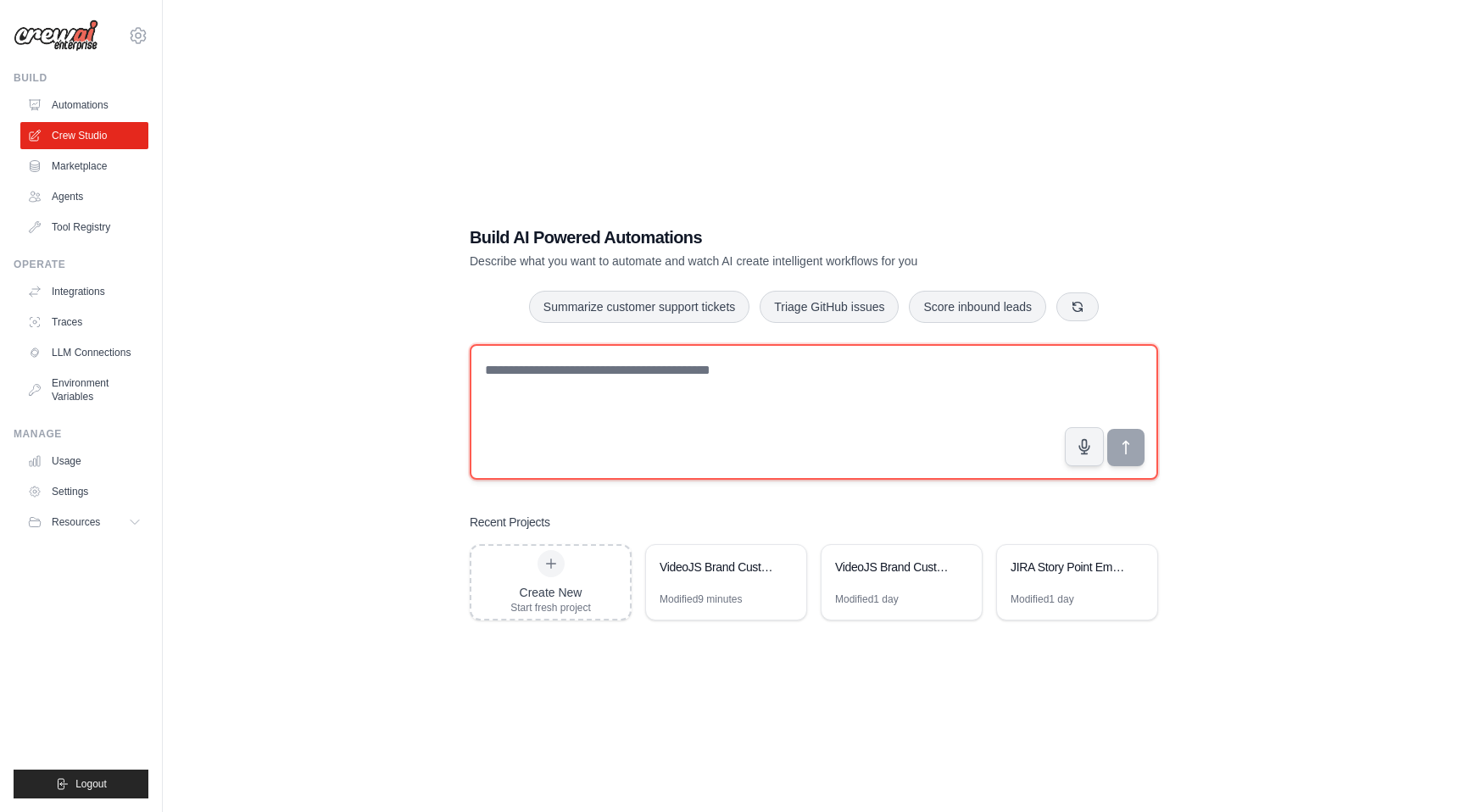
click at [608, 379] on textarea at bounding box center [813, 411] width 688 height 136
paste textarea "**********"
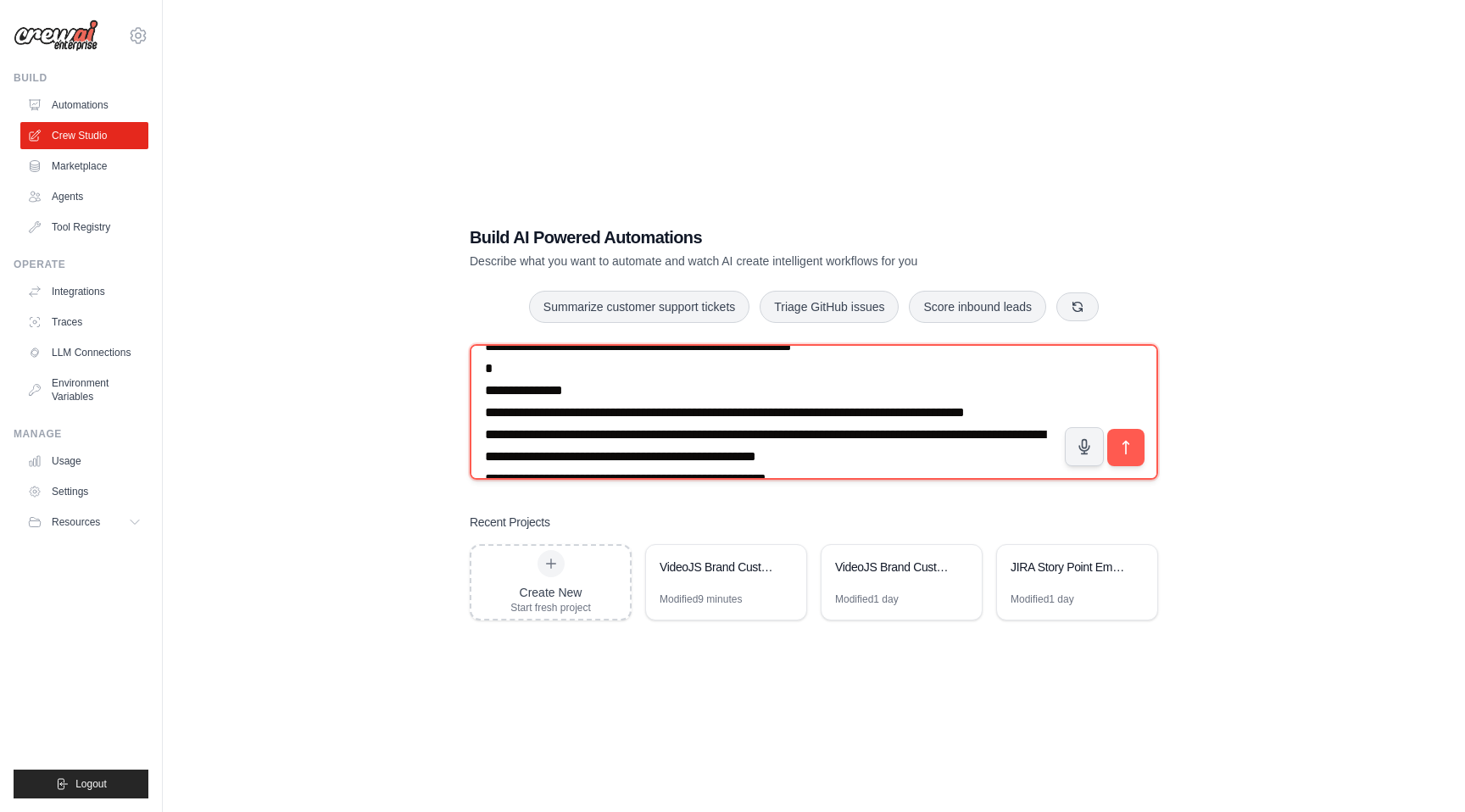
scroll to position [203, 0]
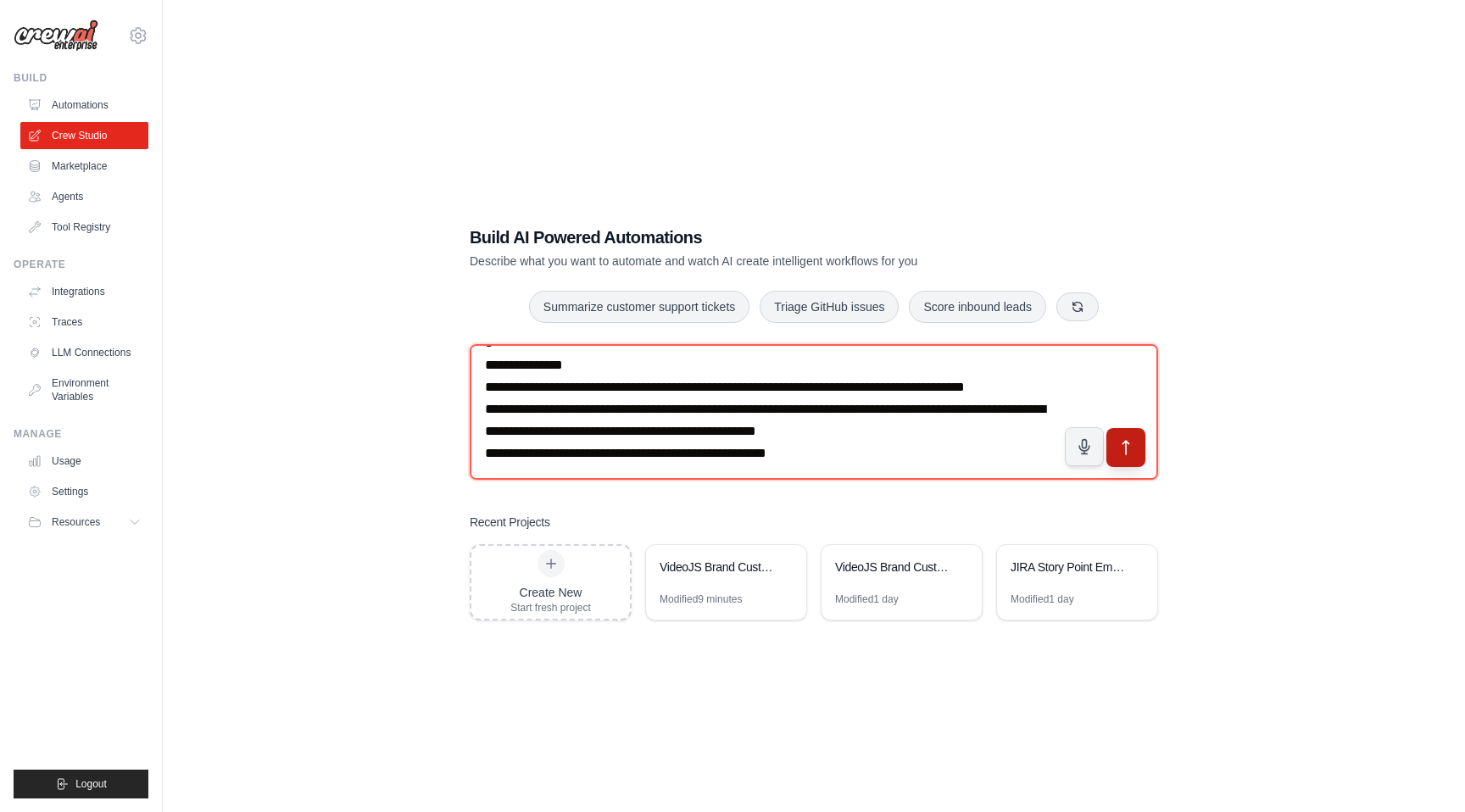
type textarea "**********"
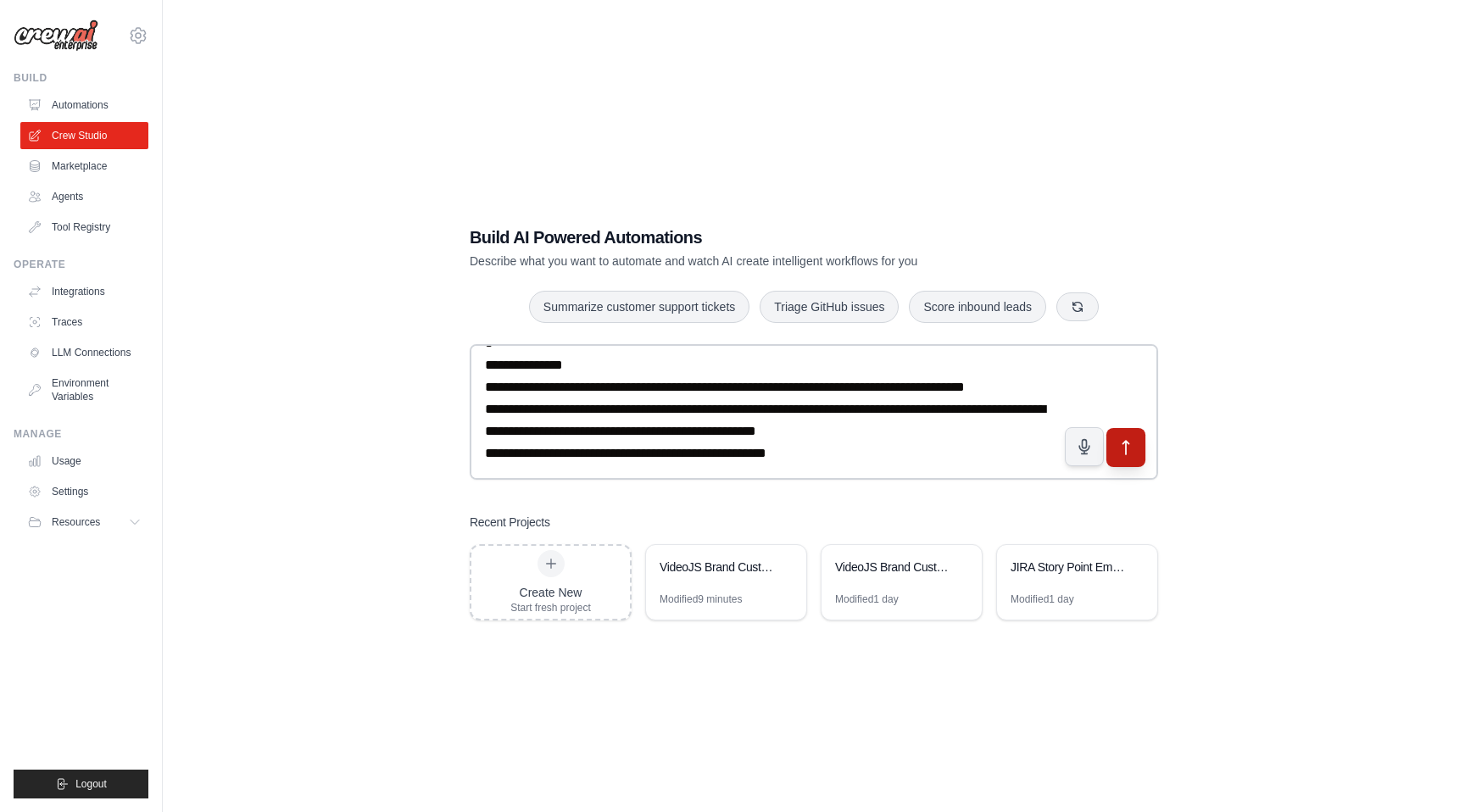
click at [1125, 444] on icon "submit" at bounding box center [1126, 448] width 6 height 14
click at [911, 593] on div "Modified 1 day" at bounding box center [901, 605] width 160 height 27
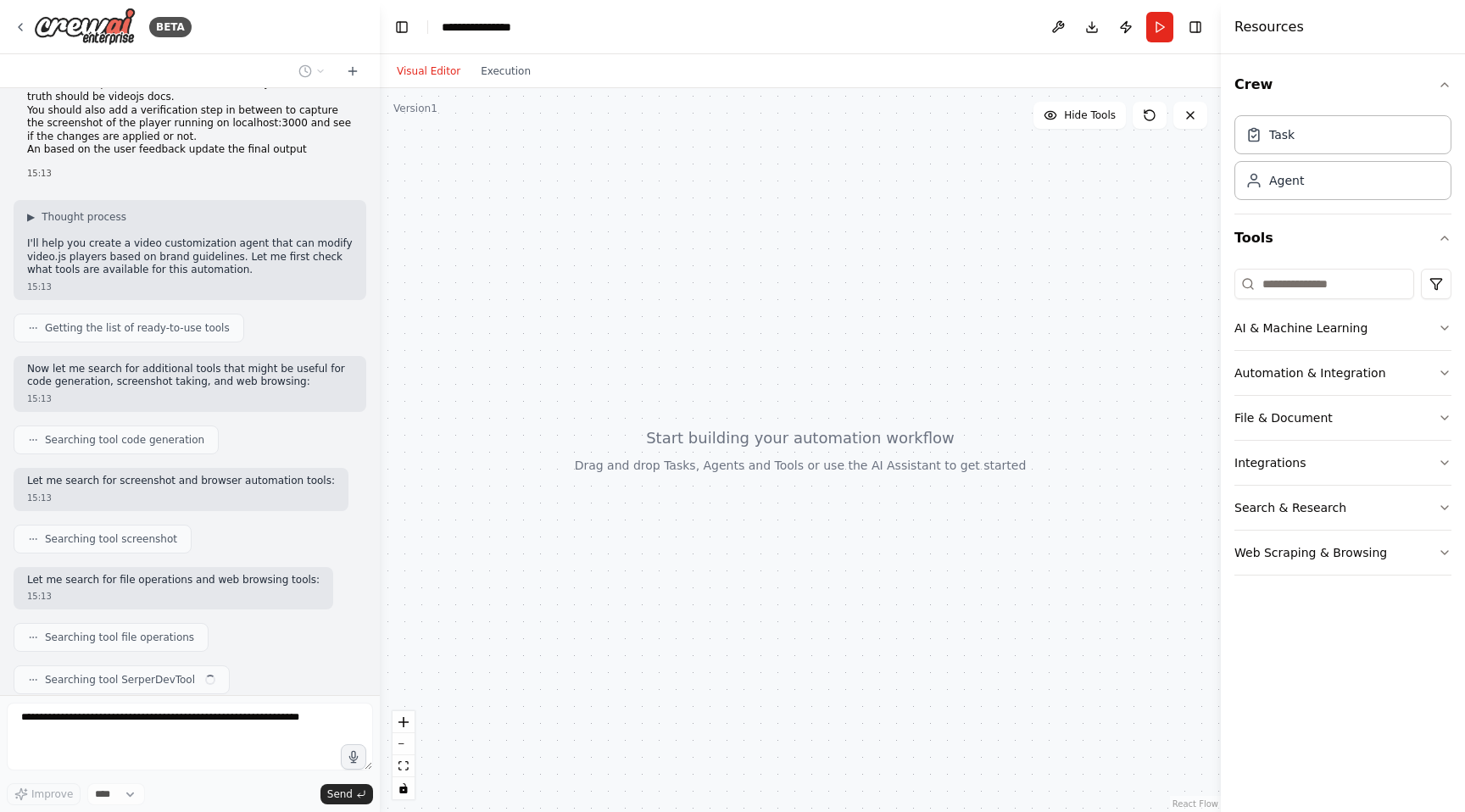
scroll to position [130, 0]
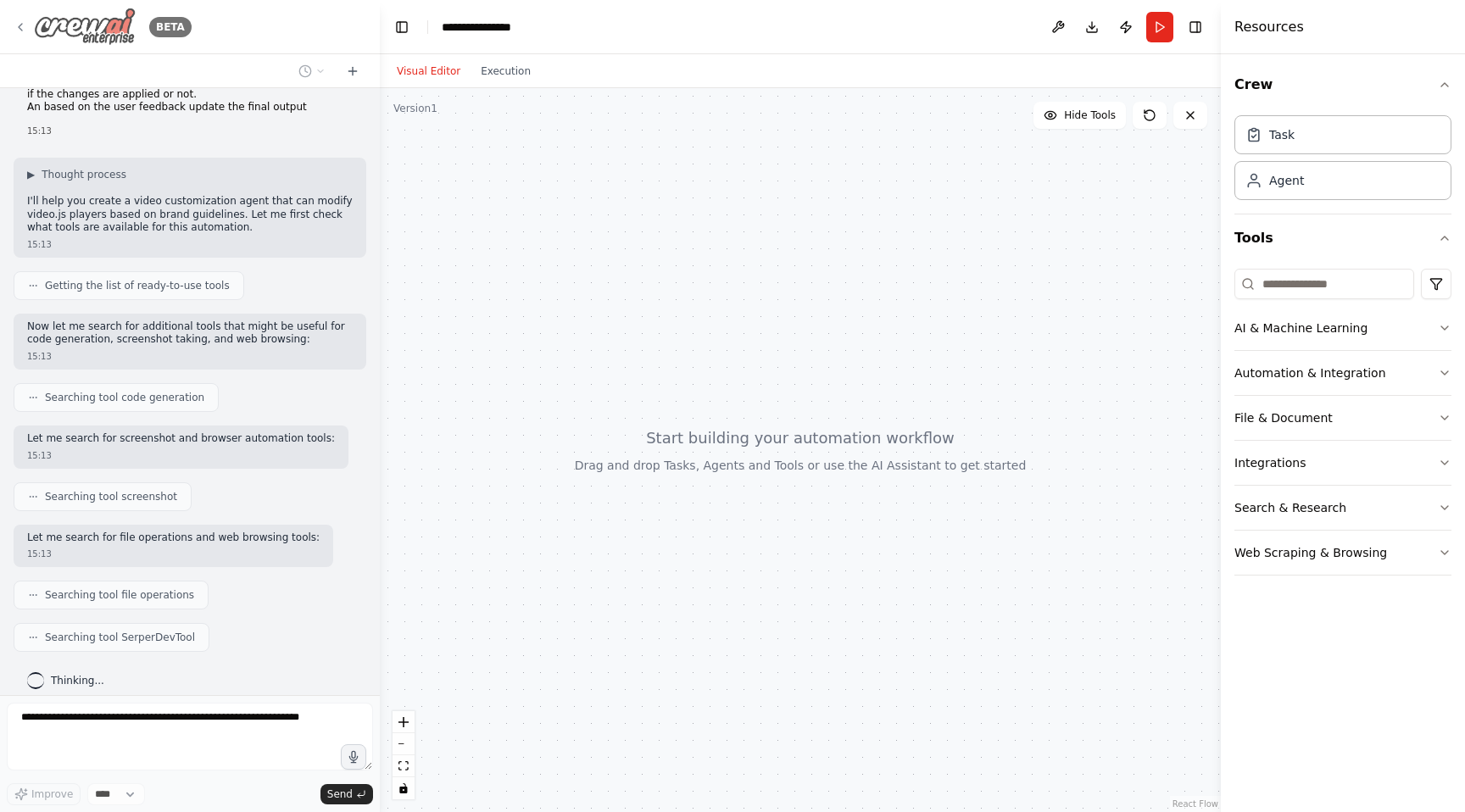
click at [20, 22] on icon at bounding box center [21, 28] width 14 height 14
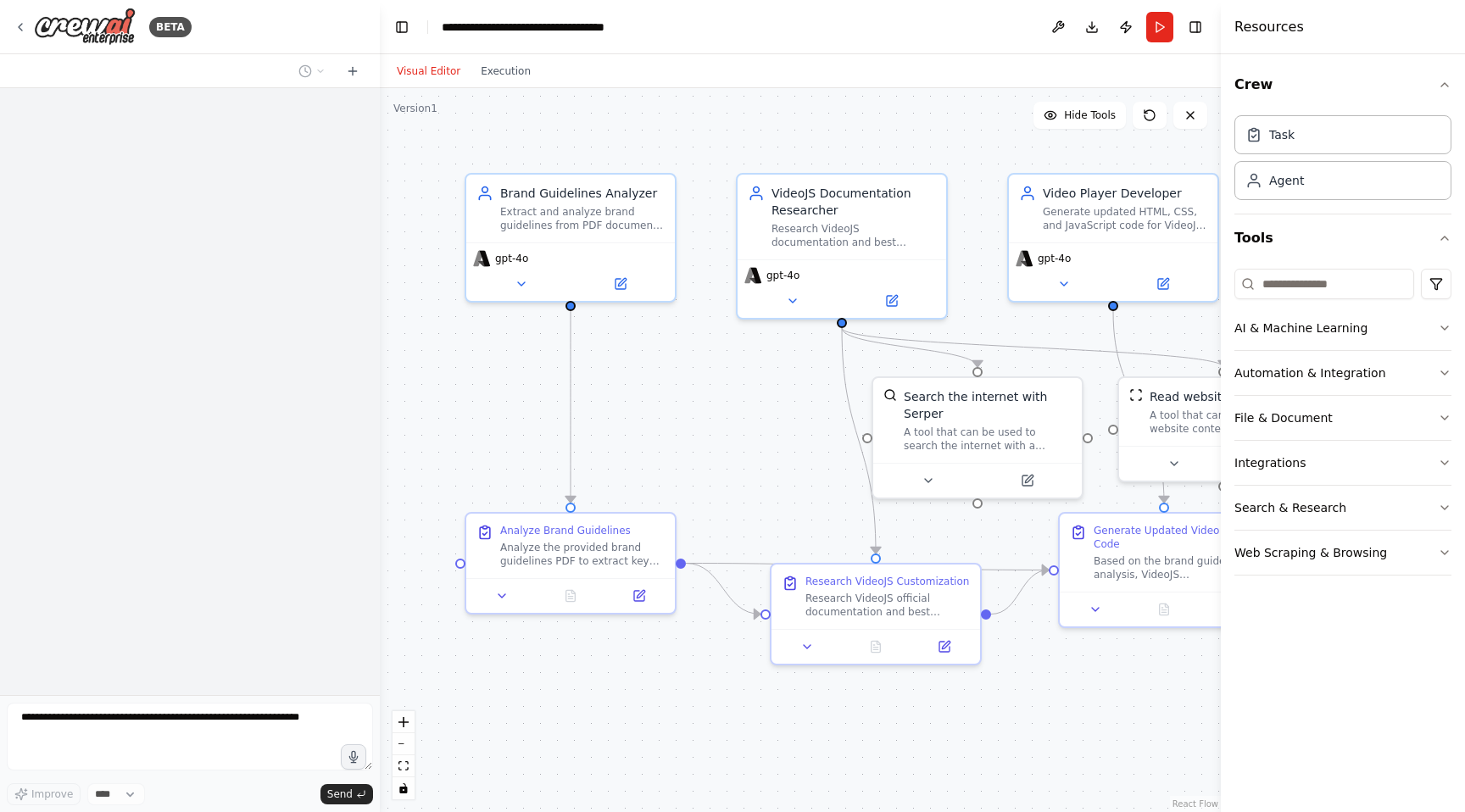
scroll to position [1176, 0]
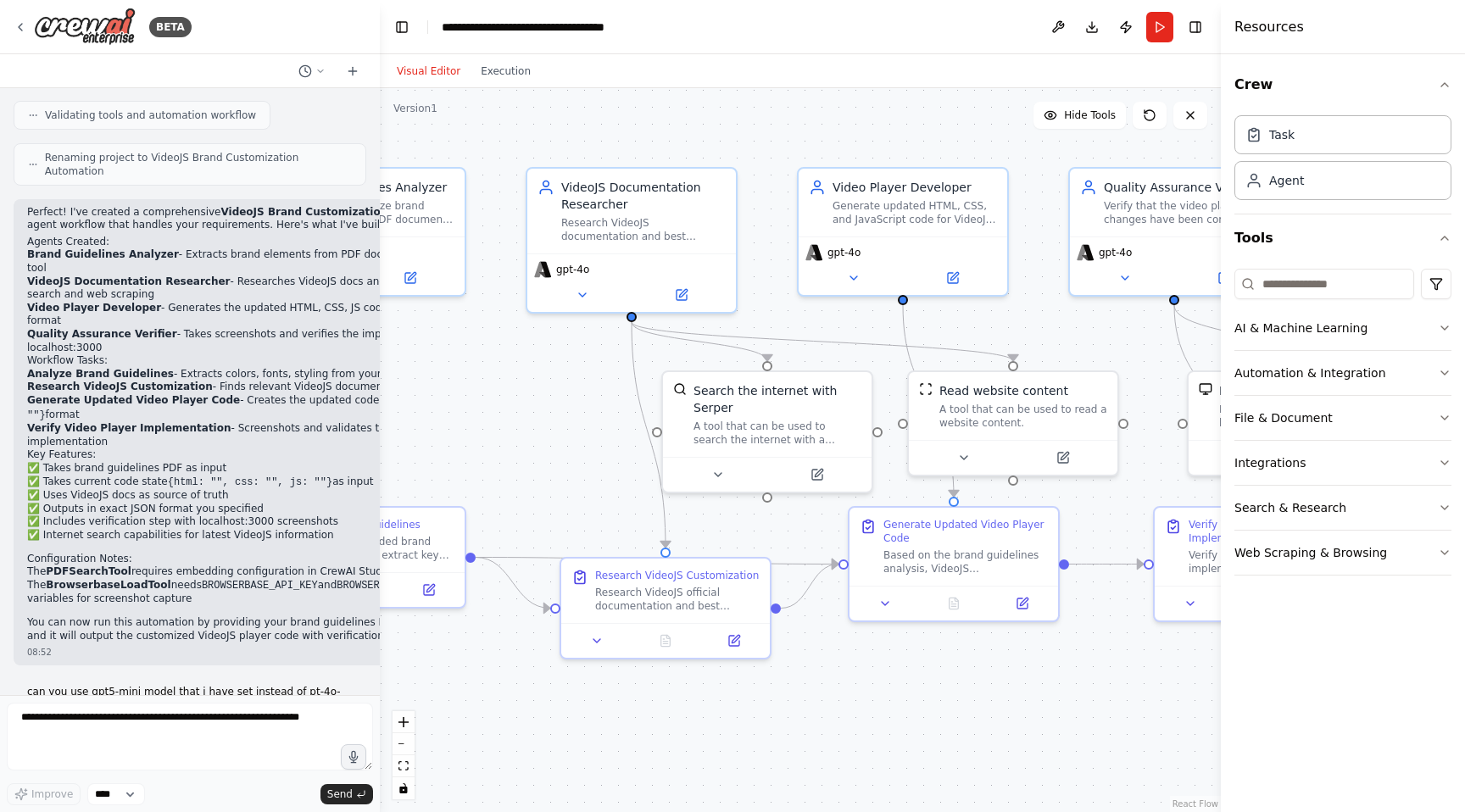
drag, startPoint x: 594, startPoint y: 138, endPoint x: 487, endPoint y: 144, distance: 107.2
click at [487, 144] on div ".deletable-edge-delete-btn { width: 20px; height: 20px; border: 0px solid #ffff…" at bounding box center [799, 450] width 841 height 724
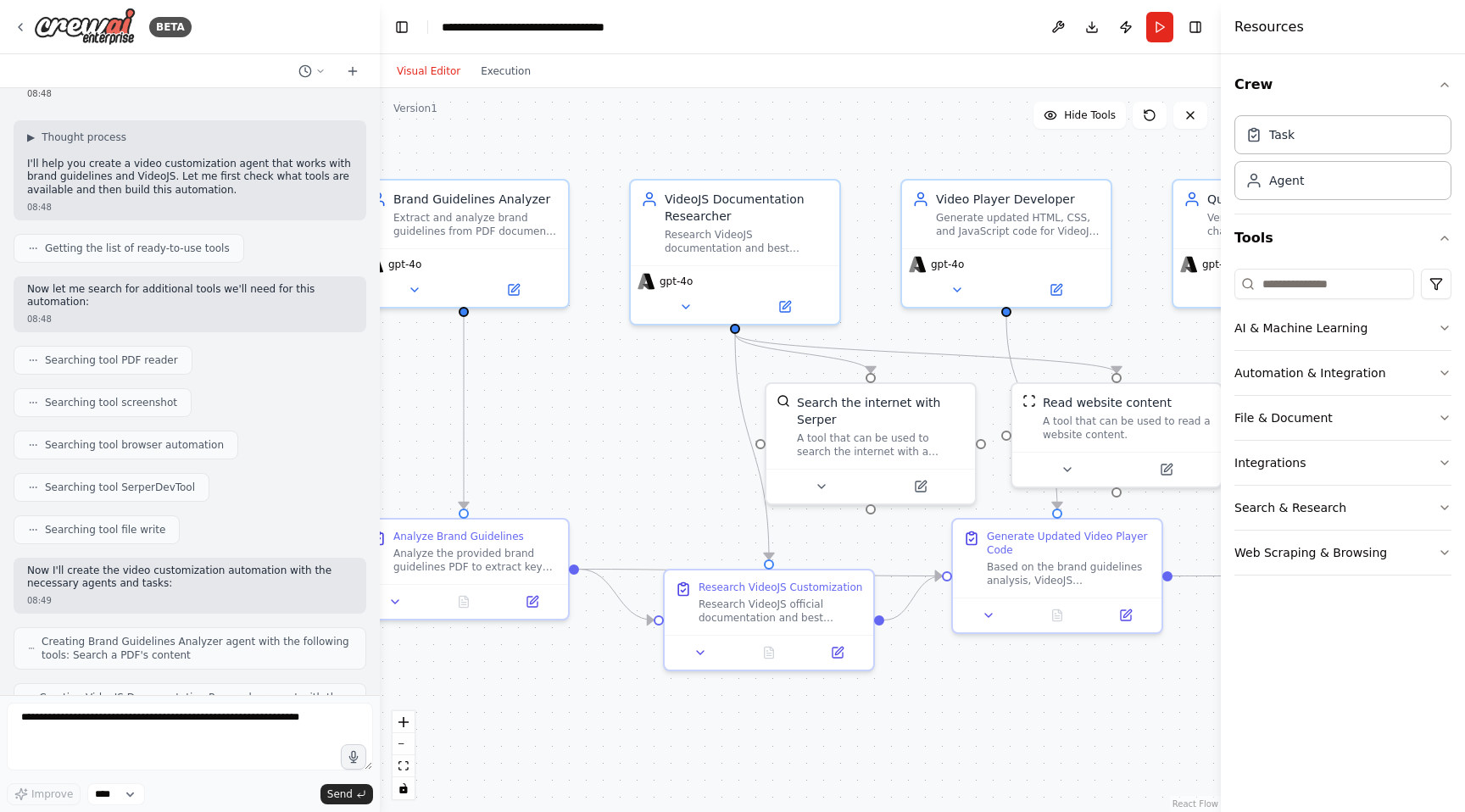
scroll to position [0, 0]
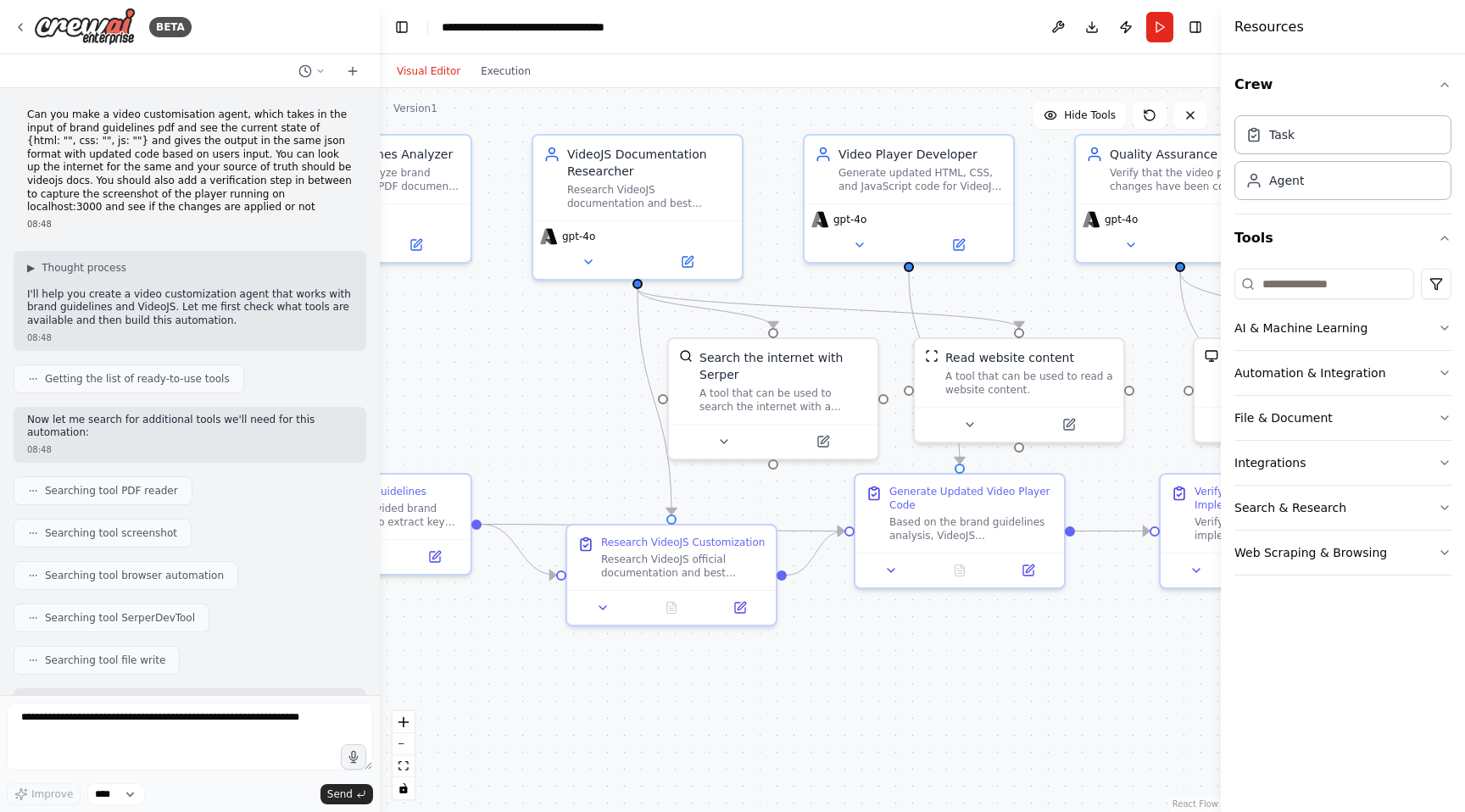
drag, startPoint x: 607, startPoint y: 159, endPoint x: 514, endPoint y: 119, distance: 101.2
click at [514, 120] on div ".deletable-edge-delete-btn { width: 20px; height: 20px; border: 0px solid #ffff…" at bounding box center [799, 450] width 841 height 724
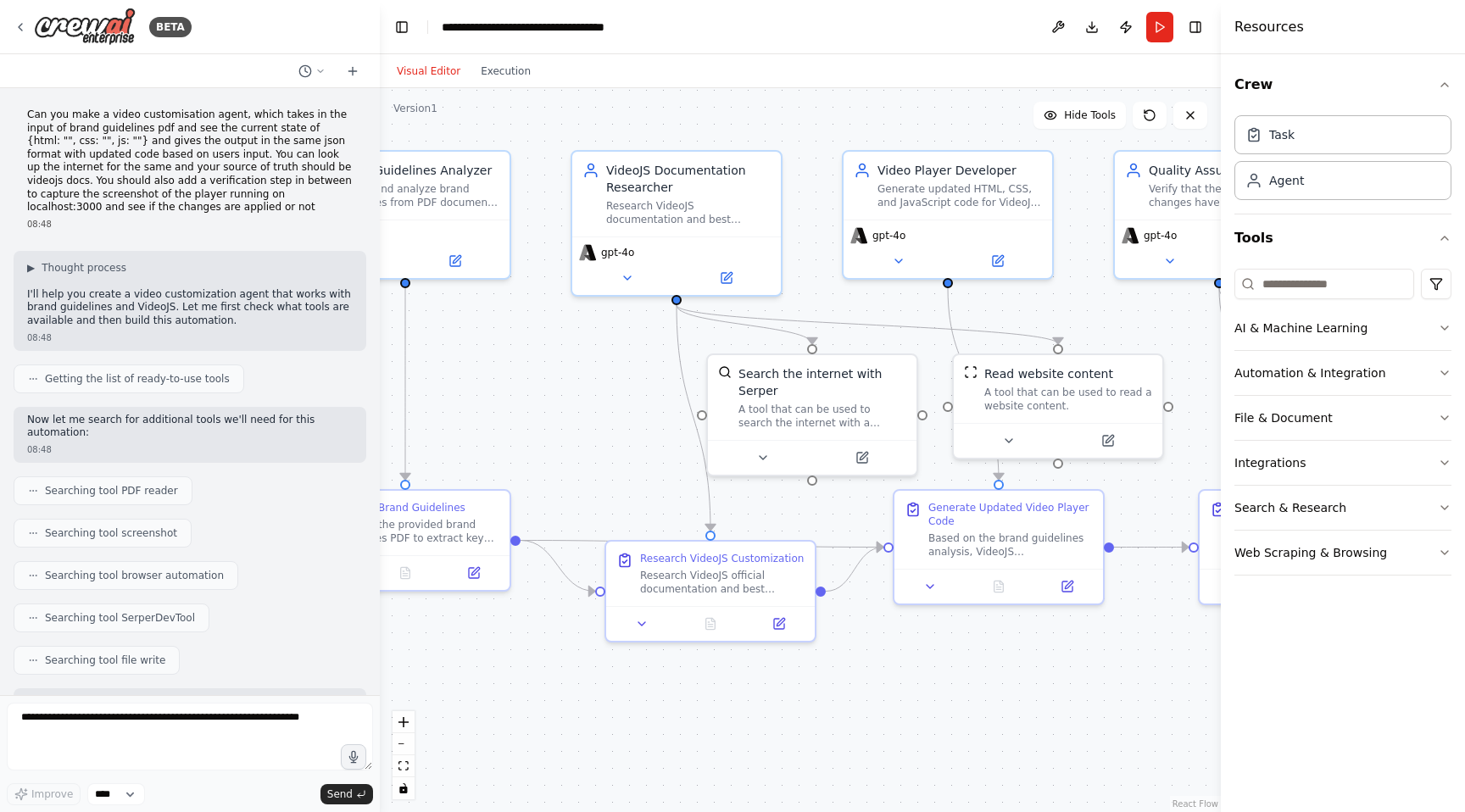
drag, startPoint x: 509, startPoint y: 230, endPoint x: 544, endPoint y: 240, distance: 36.4
click at [544, 241] on div ".deletable-edge-delete-btn { width: 20px; height: 20px; border: 0px solid #ffff…" at bounding box center [799, 450] width 841 height 724
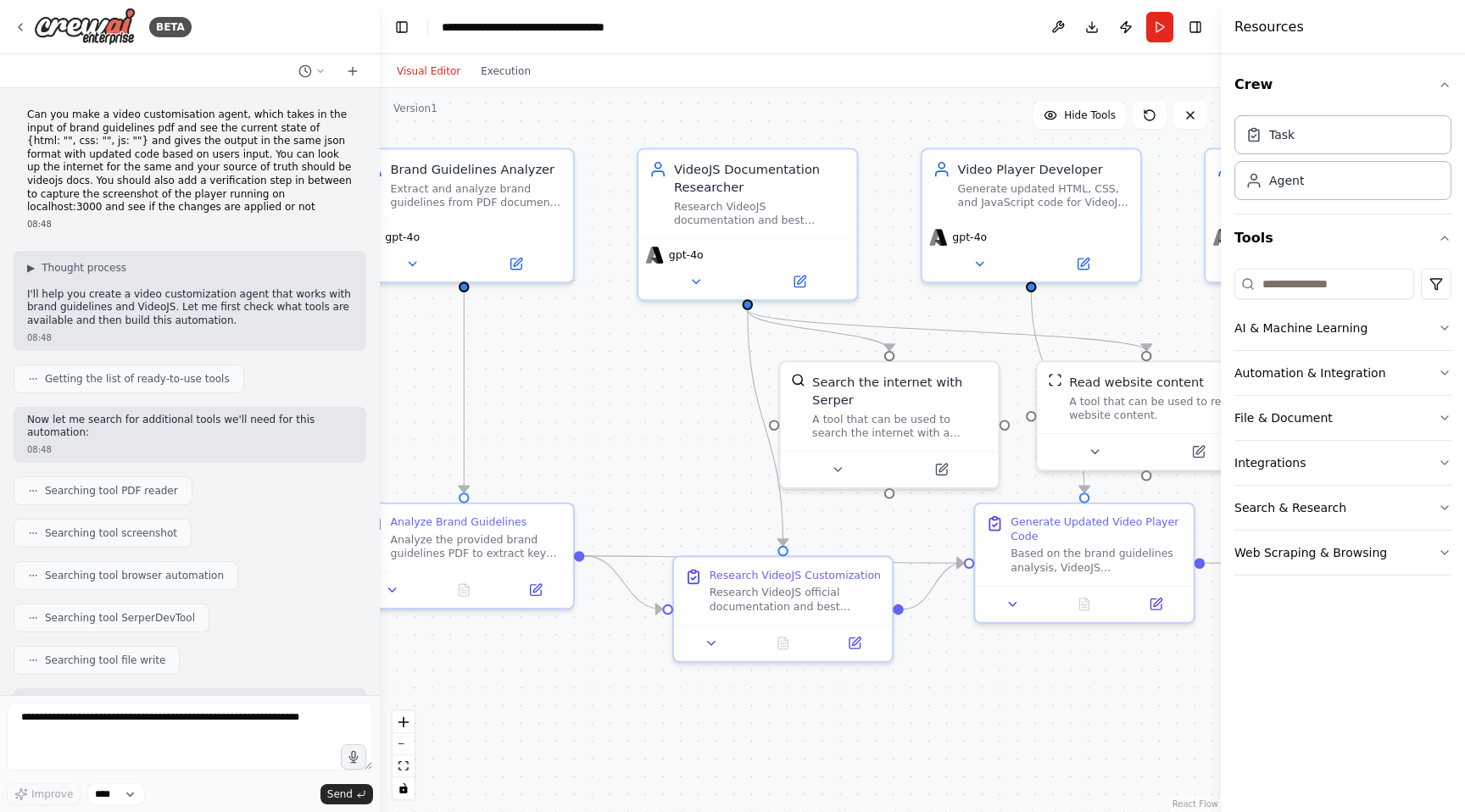
drag, startPoint x: 522, startPoint y: 169, endPoint x: 700, endPoint y: 191, distance: 179.4
click at [694, 191] on div ".deletable-edge-delete-btn { width: 20px; height: 20px; border: 0px solid #ffff…" at bounding box center [799, 450] width 841 height 724
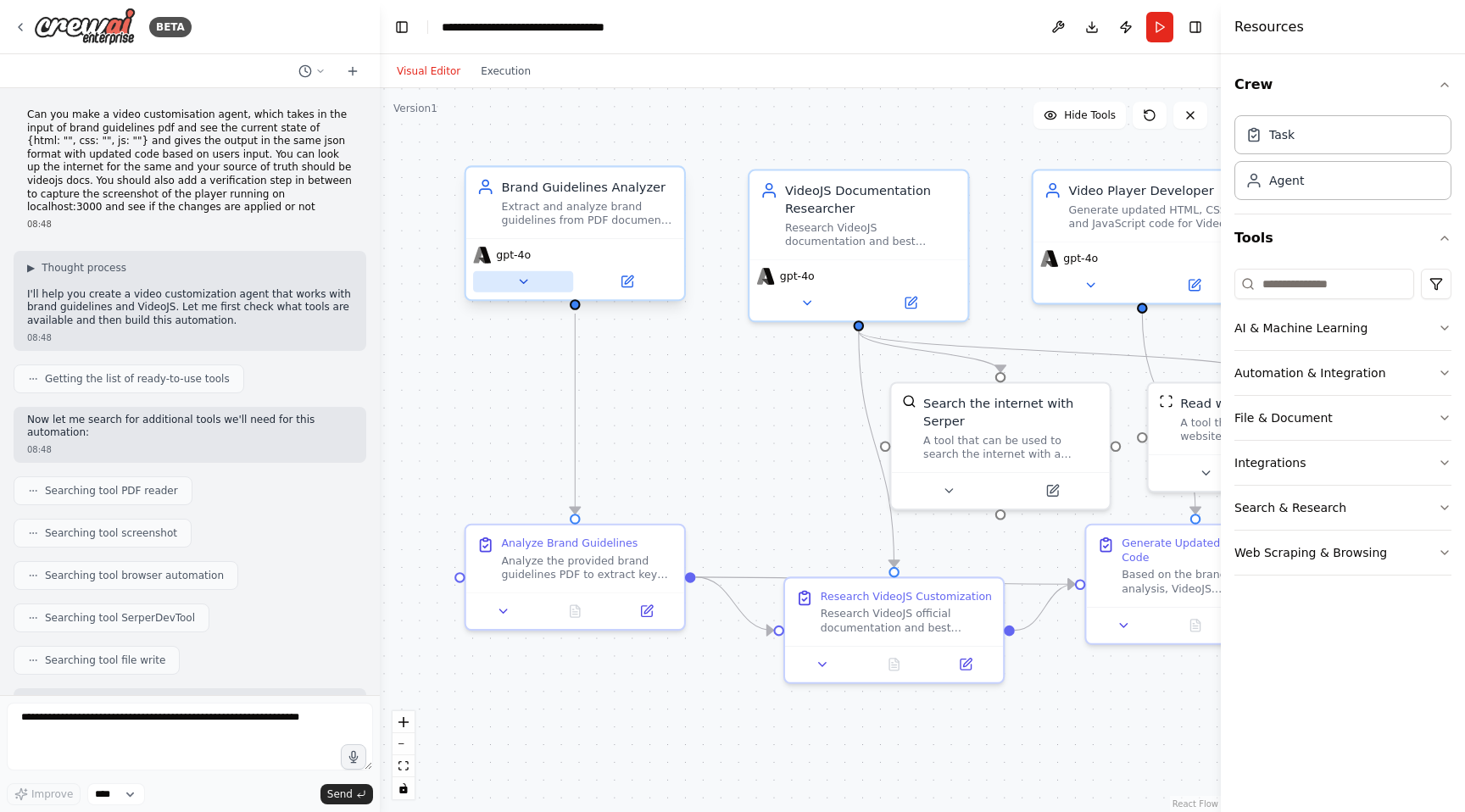
click at [525, 282] on icon at bounding box center [523, 281] width 15 height 15
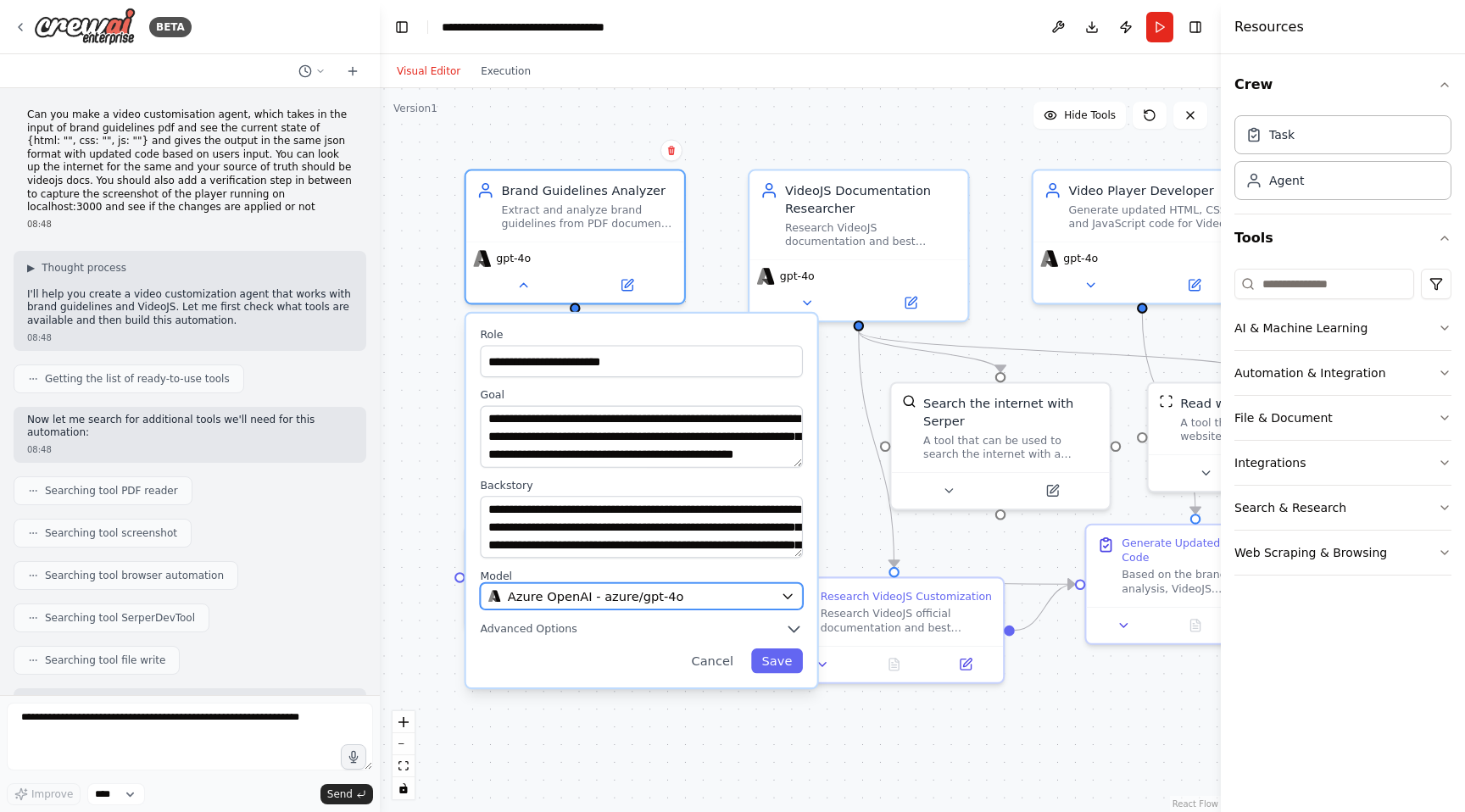
click at [567, 590] on span "Azure OpenAI - azure/gpt-4o" at bounding box center [596, 596] width 176 height 18
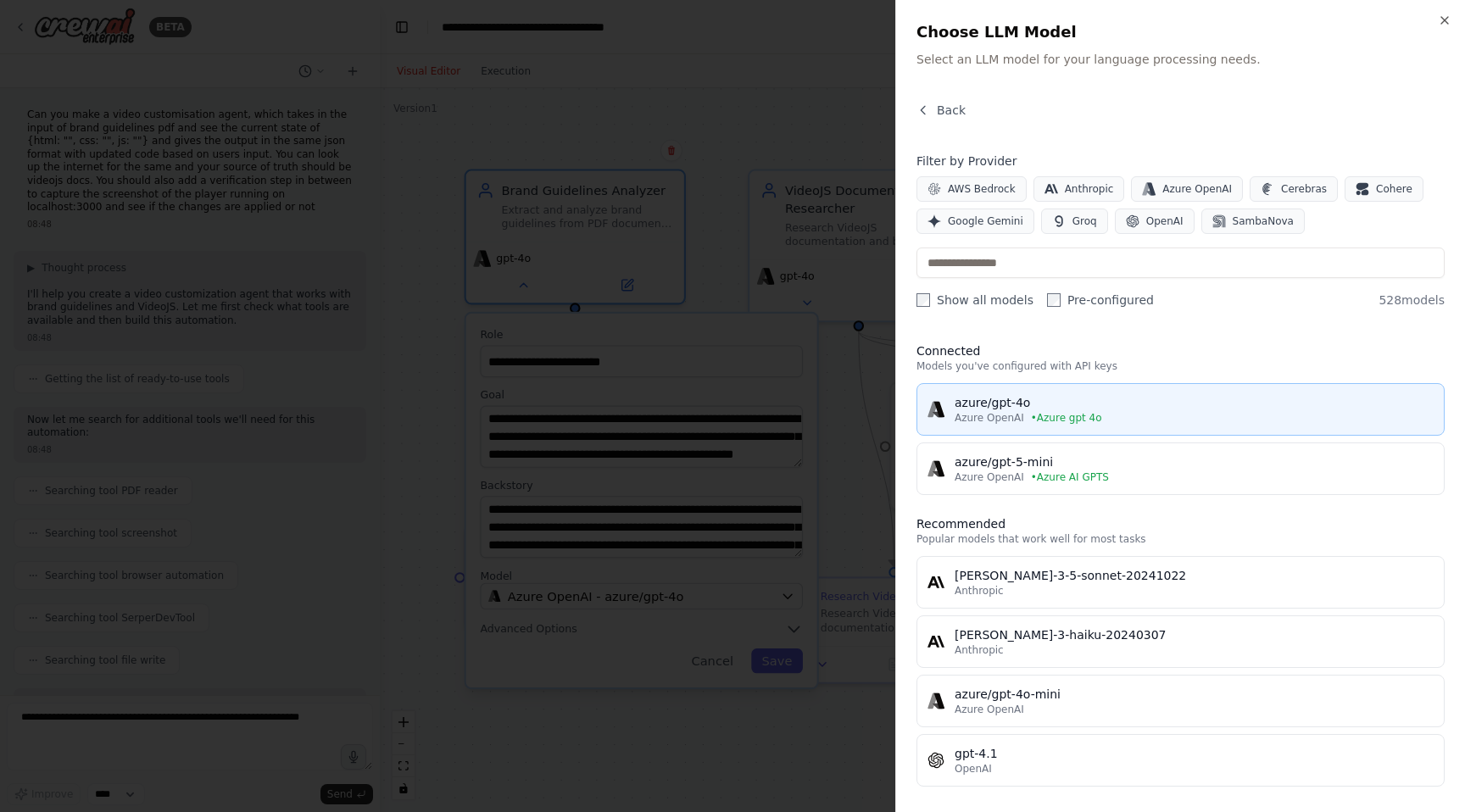
click at [985, 402] on div "azure/gpt-4o" at bounding box center [1193, 402] width 478 height 17
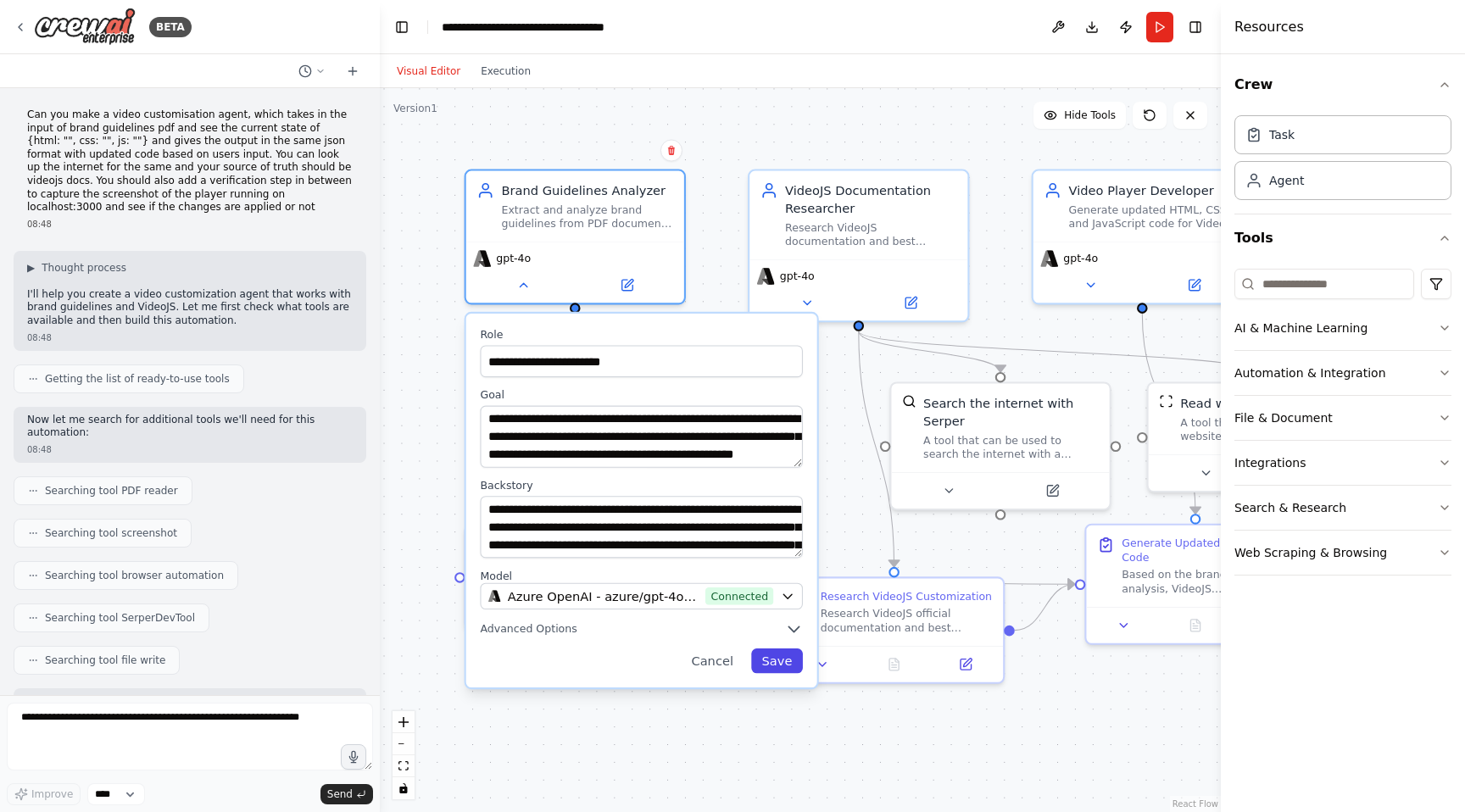
click at [792, 655] on button "Save" at bounding box center [777, 660] width 52 height 25
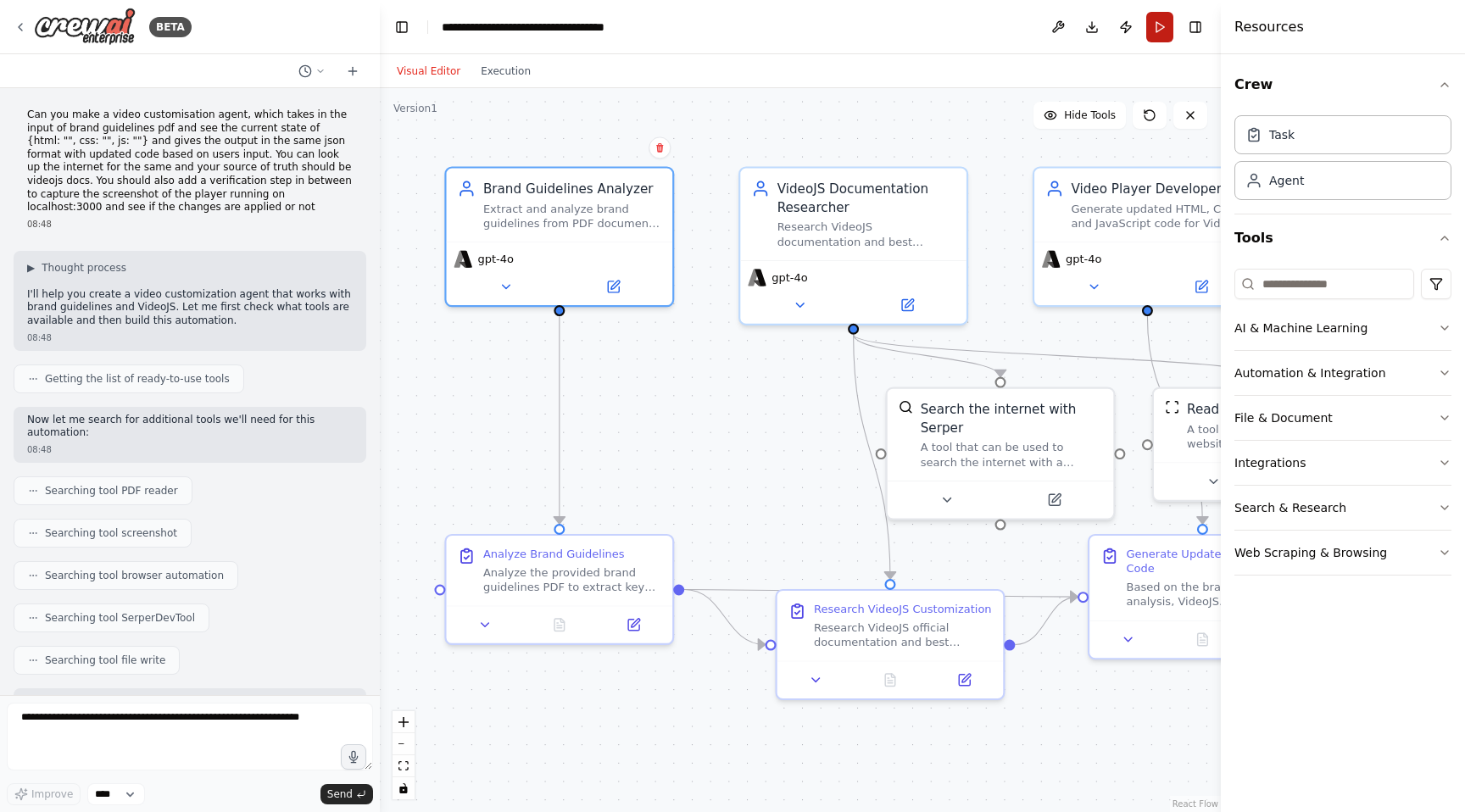
click at [1153, 36] on button "Run" at bounding box center [1159, 27] width 27 height 31
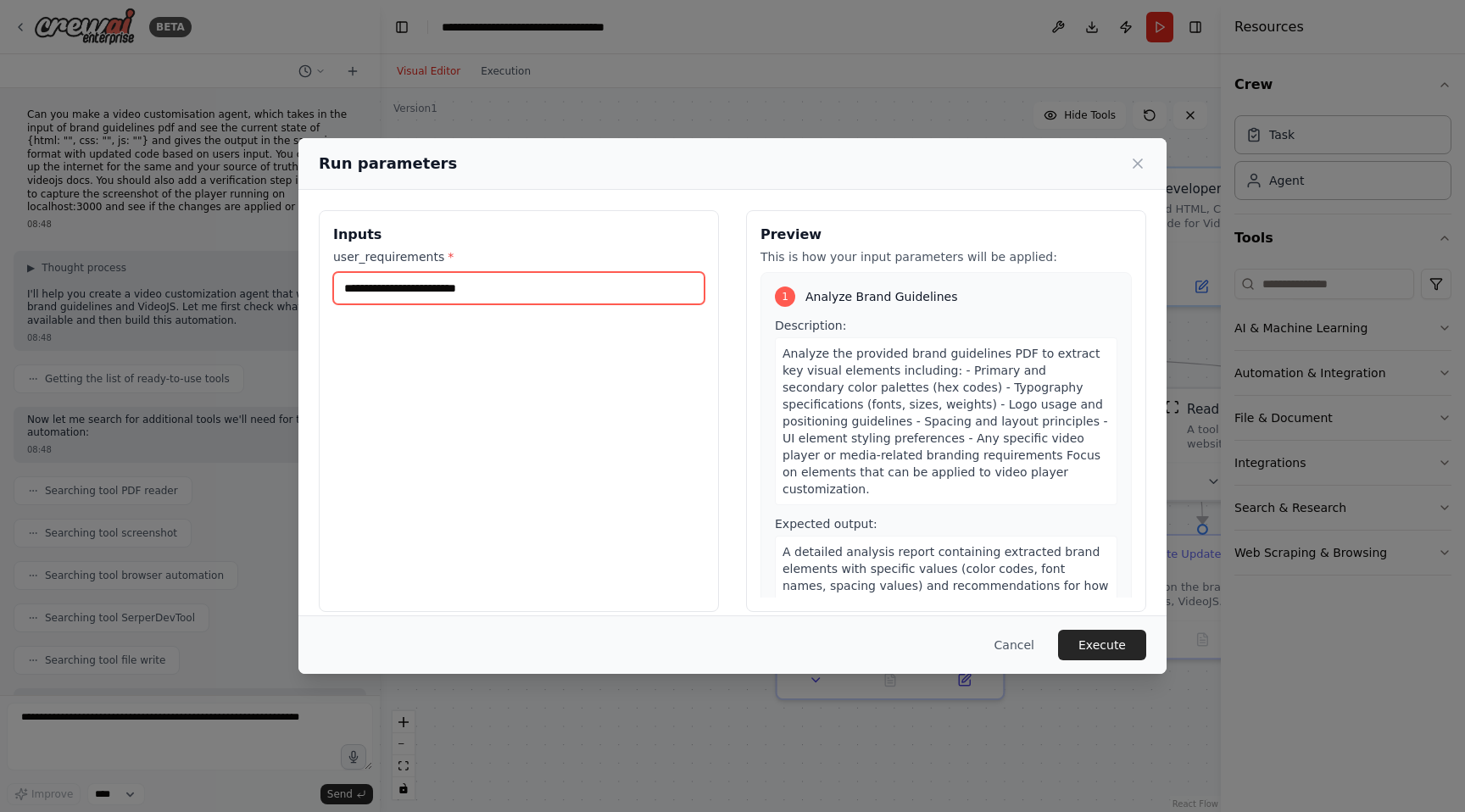
click at [584, 288] on input "user_requirements *" at bounding box center [518, 288] width 371 height 33
type input "**********"
click at [1105, 642] on button "Execute" at bounding box center [1101, 645] width 88 height 31
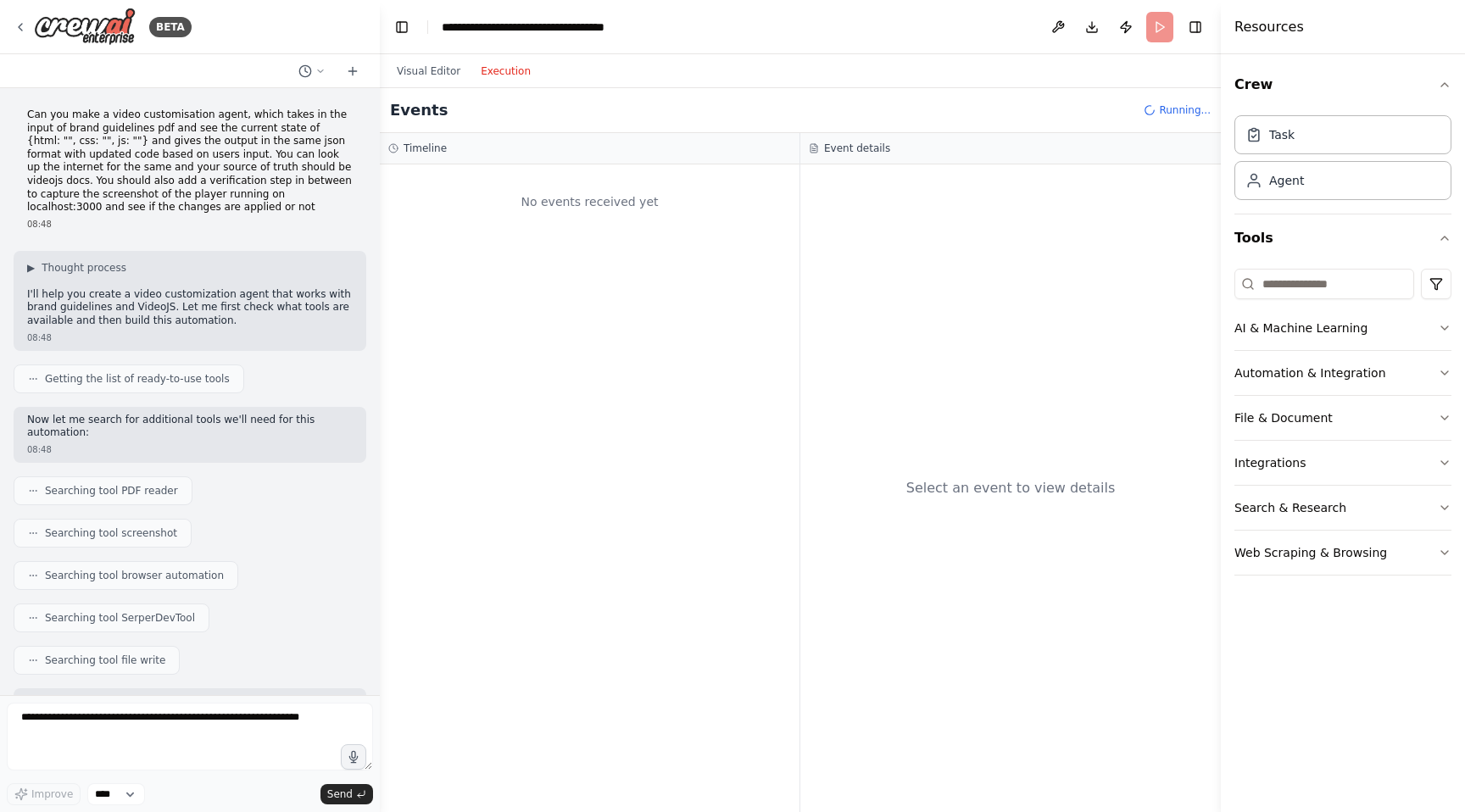
click at [521, 61] on button "Execution" at bounding box center [505, 71] width 70 height 21
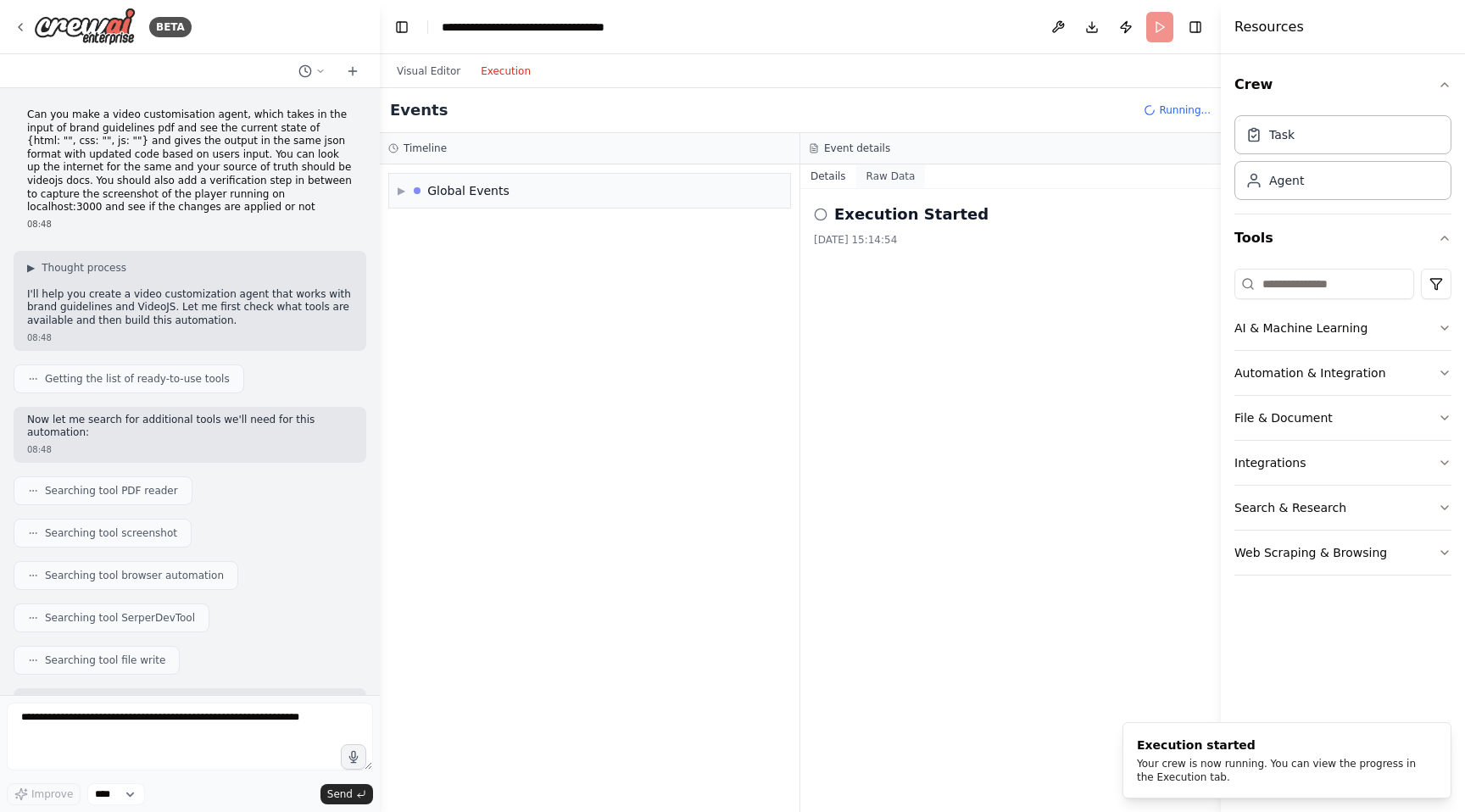
click at [883, 176] on button "Raw Data" at bounding box center [890, 176] width 69 height 24
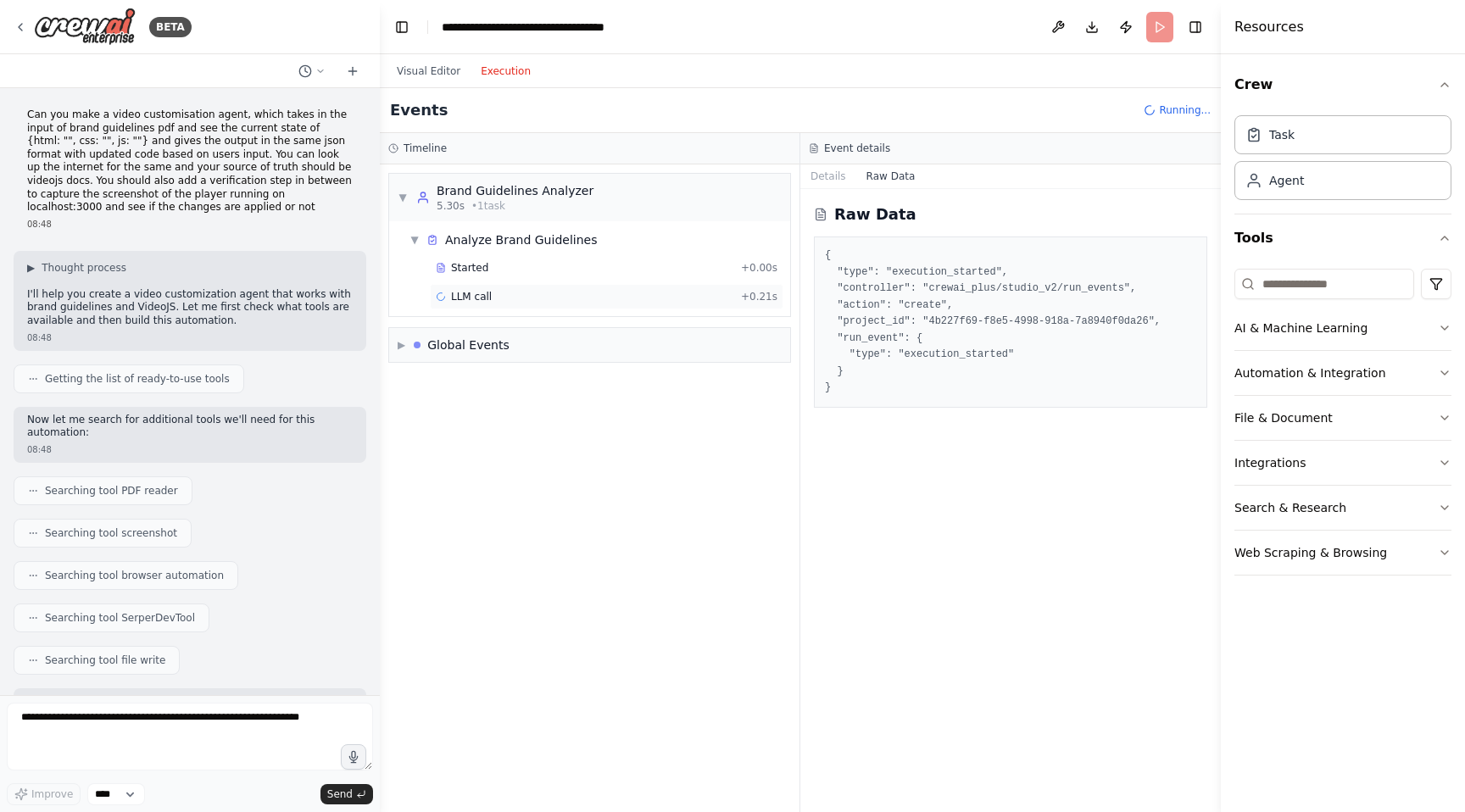
click at [509, 296] on div "LLM call + 0.21s" at bounding box center [606, 297] width 342 height 14
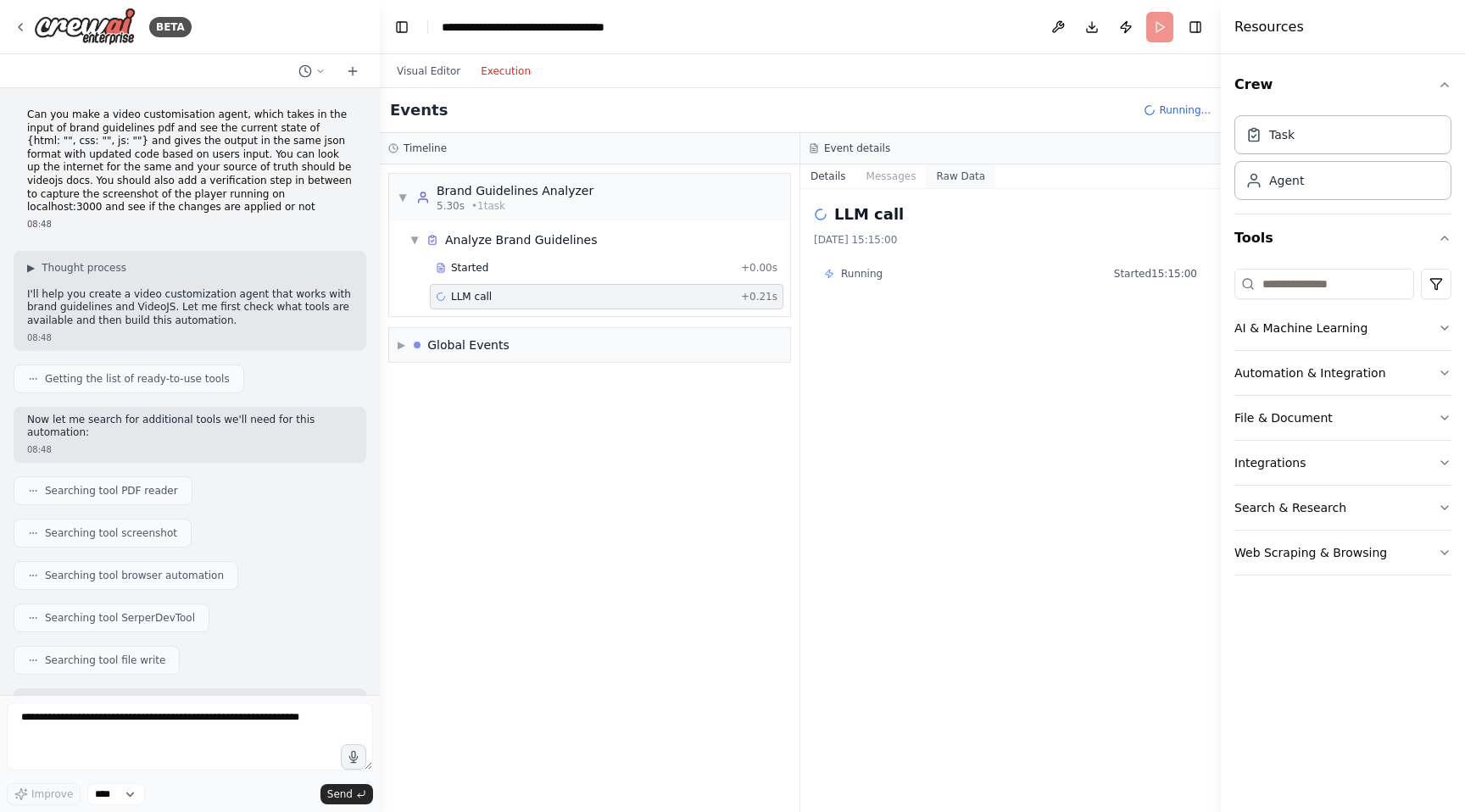
click at [925, 168] on button "Raw Data" at bounding box center [960, 176] width 69 height 24
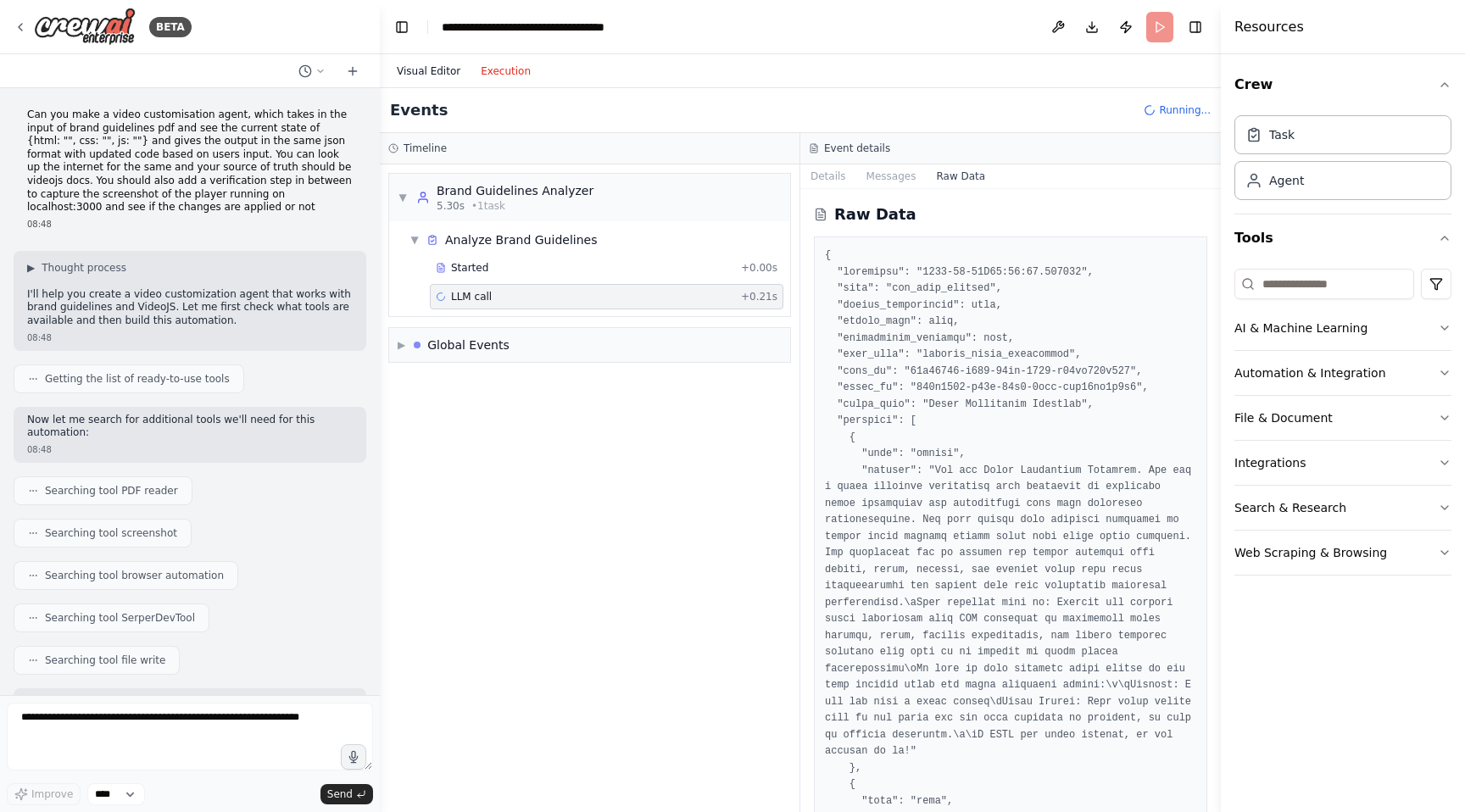
click at [427, 78] on button "Visual Editor" at bounding box center [428, 71] width 84 height 21
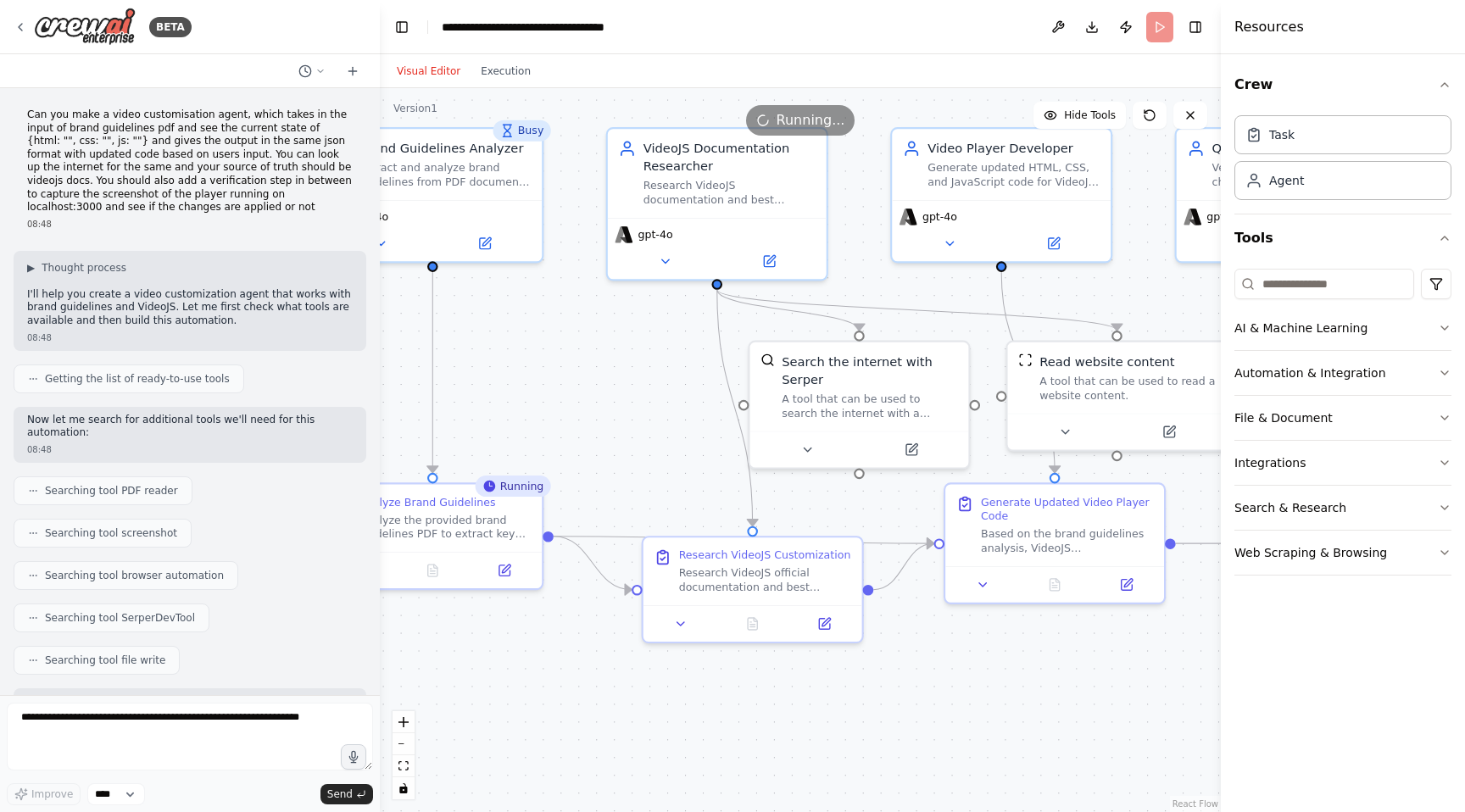
drag, startPoint x: 782, startPoint y: 491, endPoint x: 582, endPoint y: 393, distance: 222.7
click at [582, 393] on div ".deletable-edge-delete-btn { width: 20px; height: 20px; border: 0px solid #ffff…" at bounding box center [799, 450] width 841 height 724
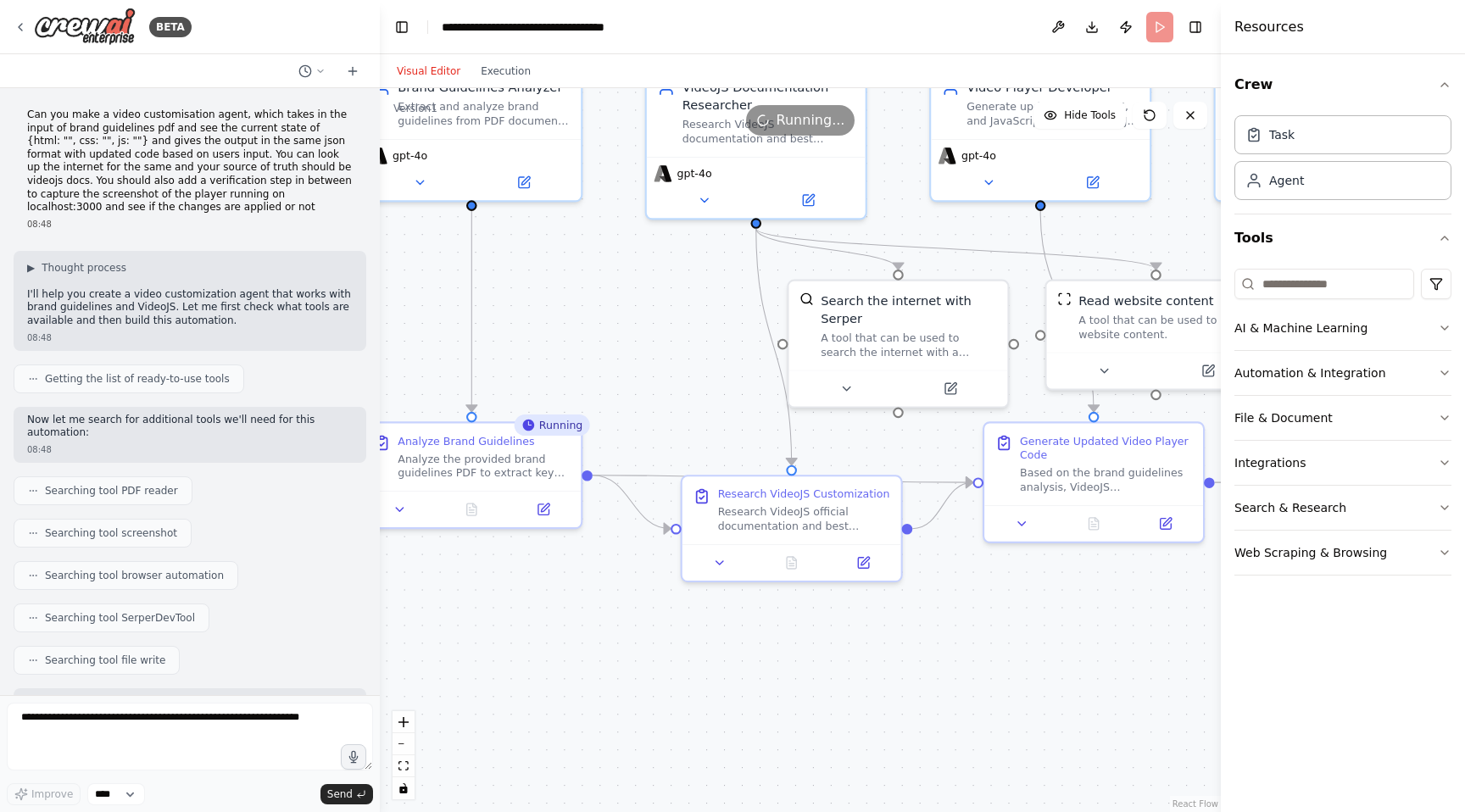
drag, startPoint x: 788, startPoint y: 478, endPoint x: 725, endPoint y: 443, distance: 72.1
click at [725, 443] on div ".deletable-edge-delete-btn { width: 20px; height: 20px; border: 0px solid #ffff…" at bounding box center [799, 450] width 841 height 724
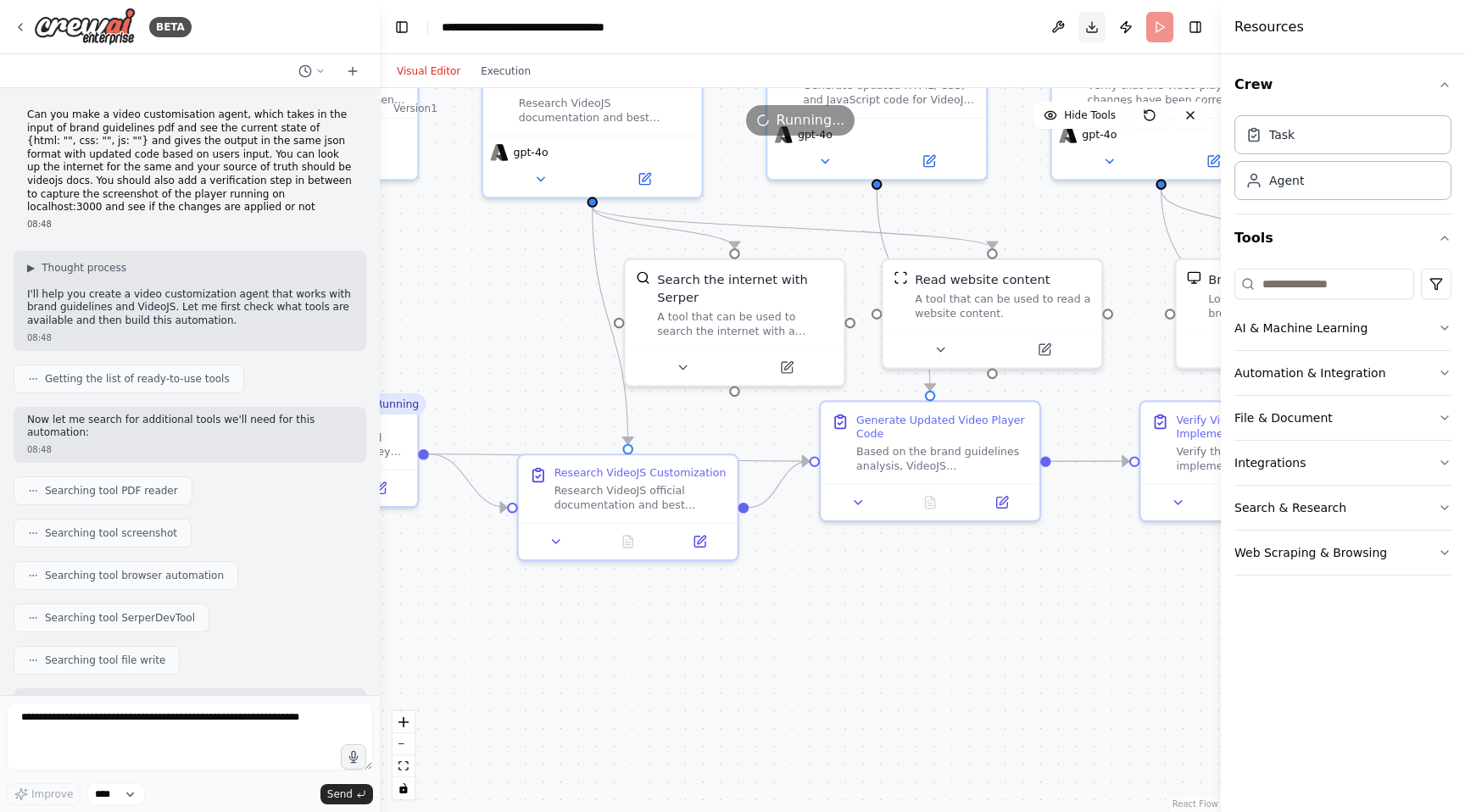
click at [1099, 25] on button "Download" at bounding box center [1091, 27] width 27 height 31
